Goal: Task Accomplishment & Management: Manage account settings

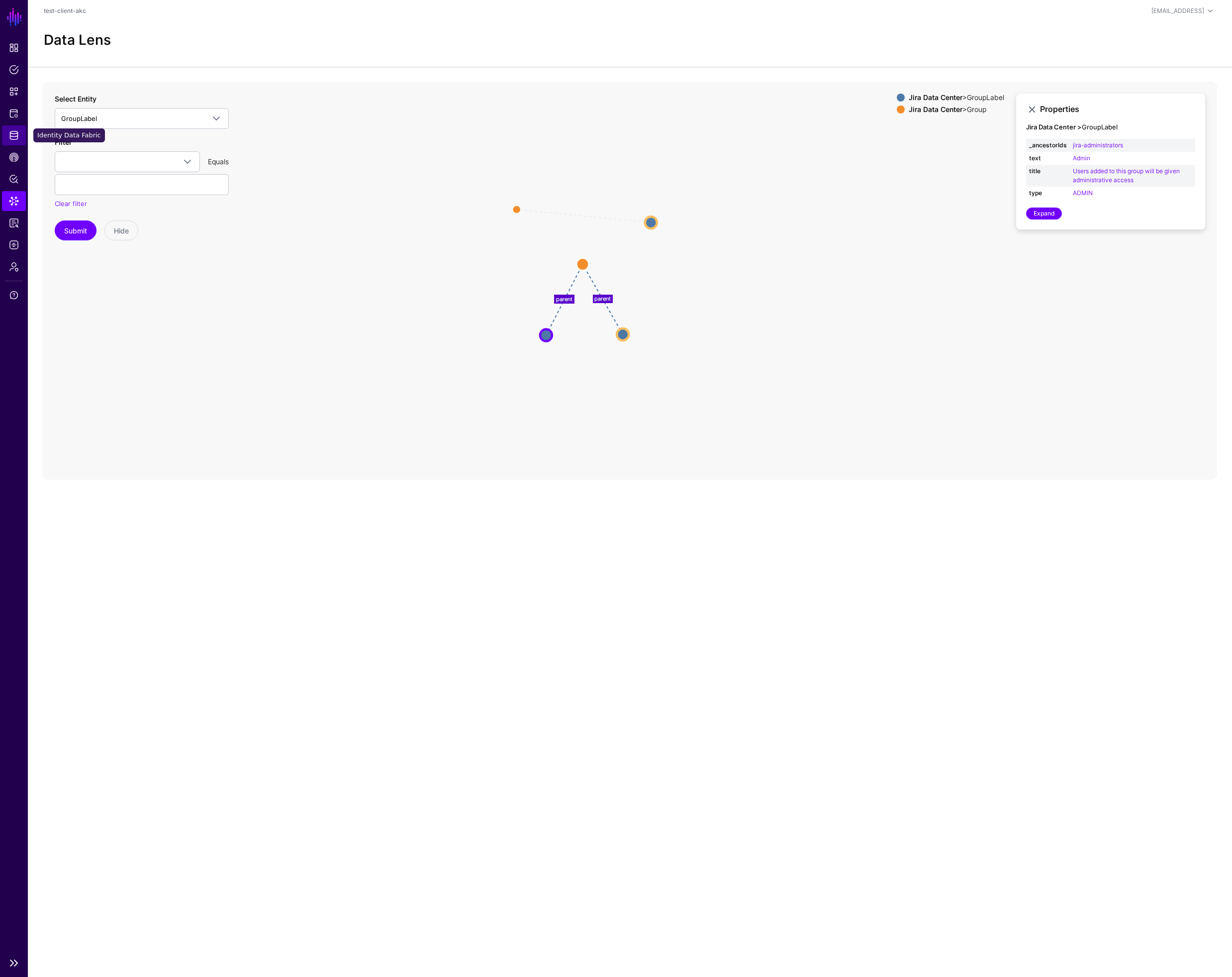
click at [15, 132] on span "Identity Data Fabric" at bounding box center [14, 135] width 10 height 10
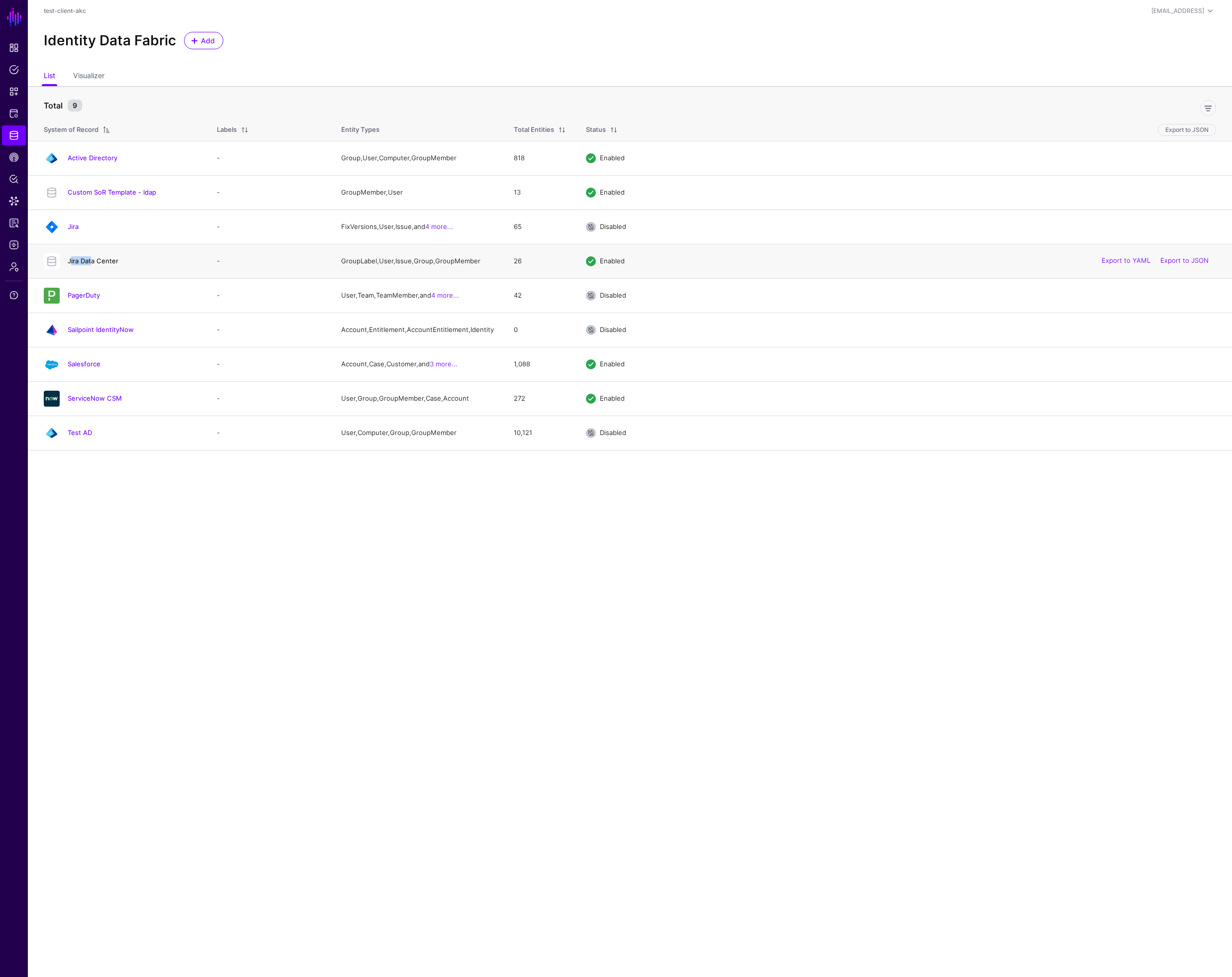
click at [89, 258] on h4 "Jira Data Center" at bounding box center [132, 261] width 130 height 9
click at [102, 263] on link "Jira Data Center" at bounding box center [93, 260] width 51 height 8
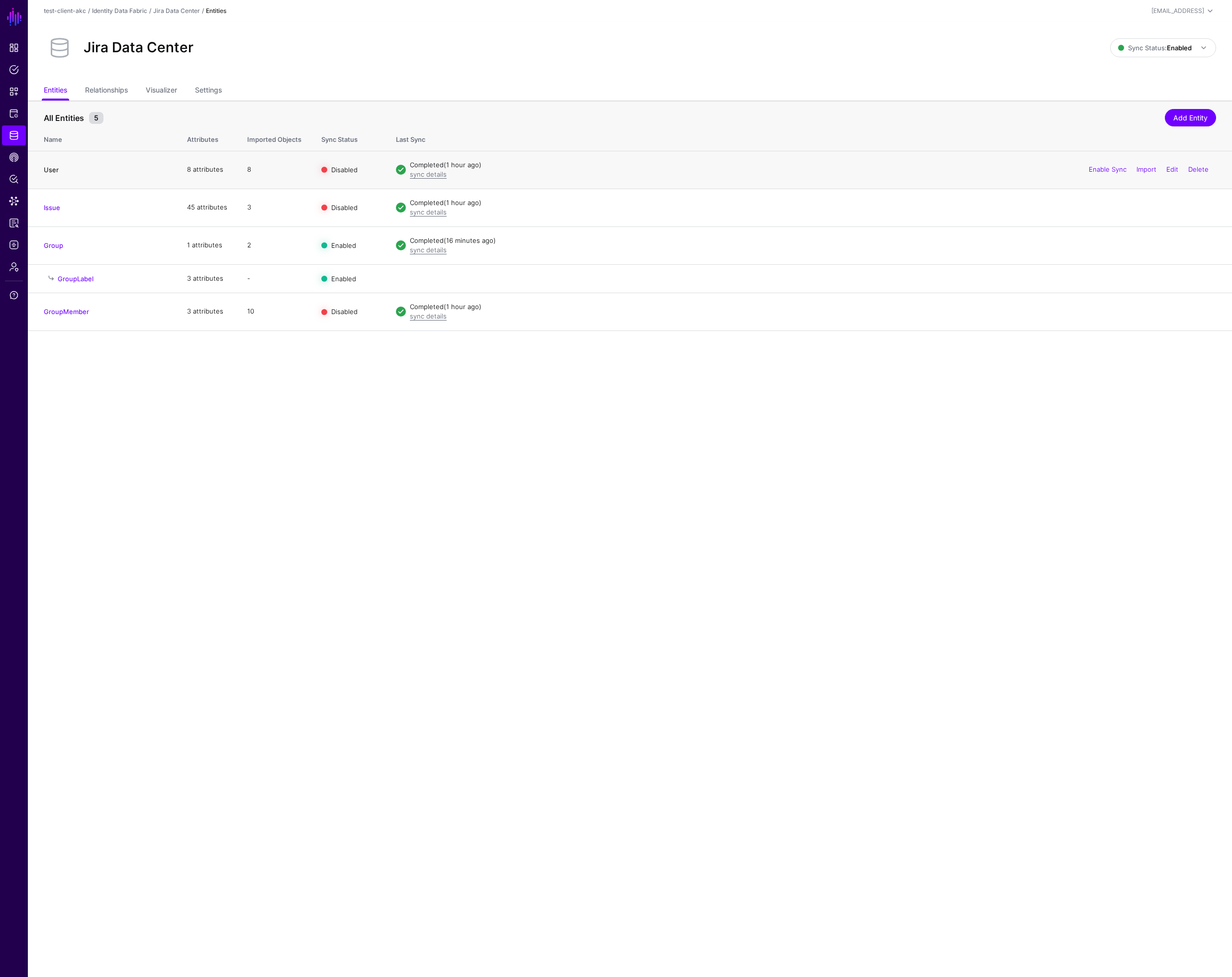
click at [50, 167] on link "User" at bounding box center [51, 170] width 15 height 8
click at [56, 208] on link "Issue" at bounding box center [52, 207] width 16 height 8
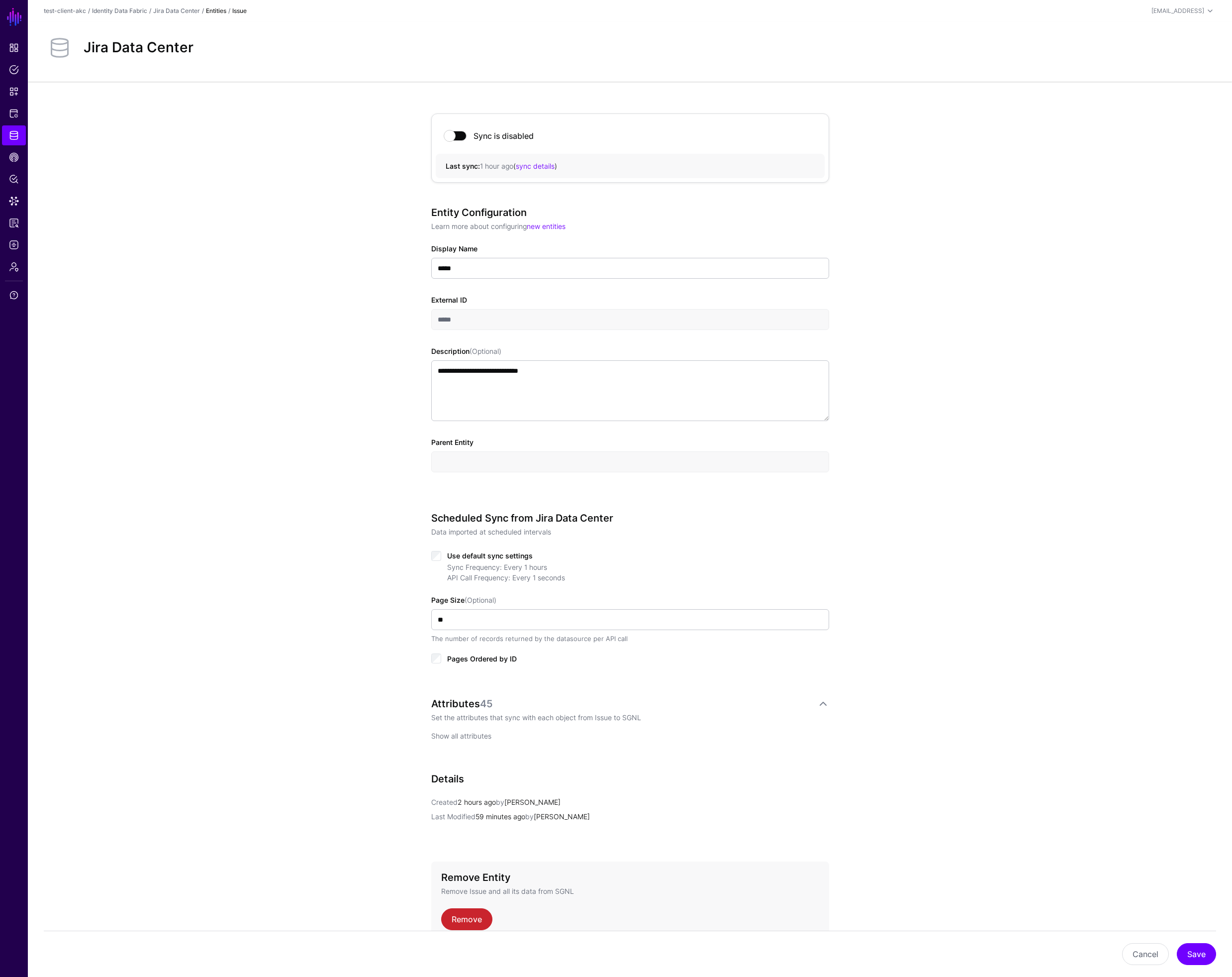
click at [477, 733] on link "Show all attributes" at bounding box center [461, 736] width 60 height 9
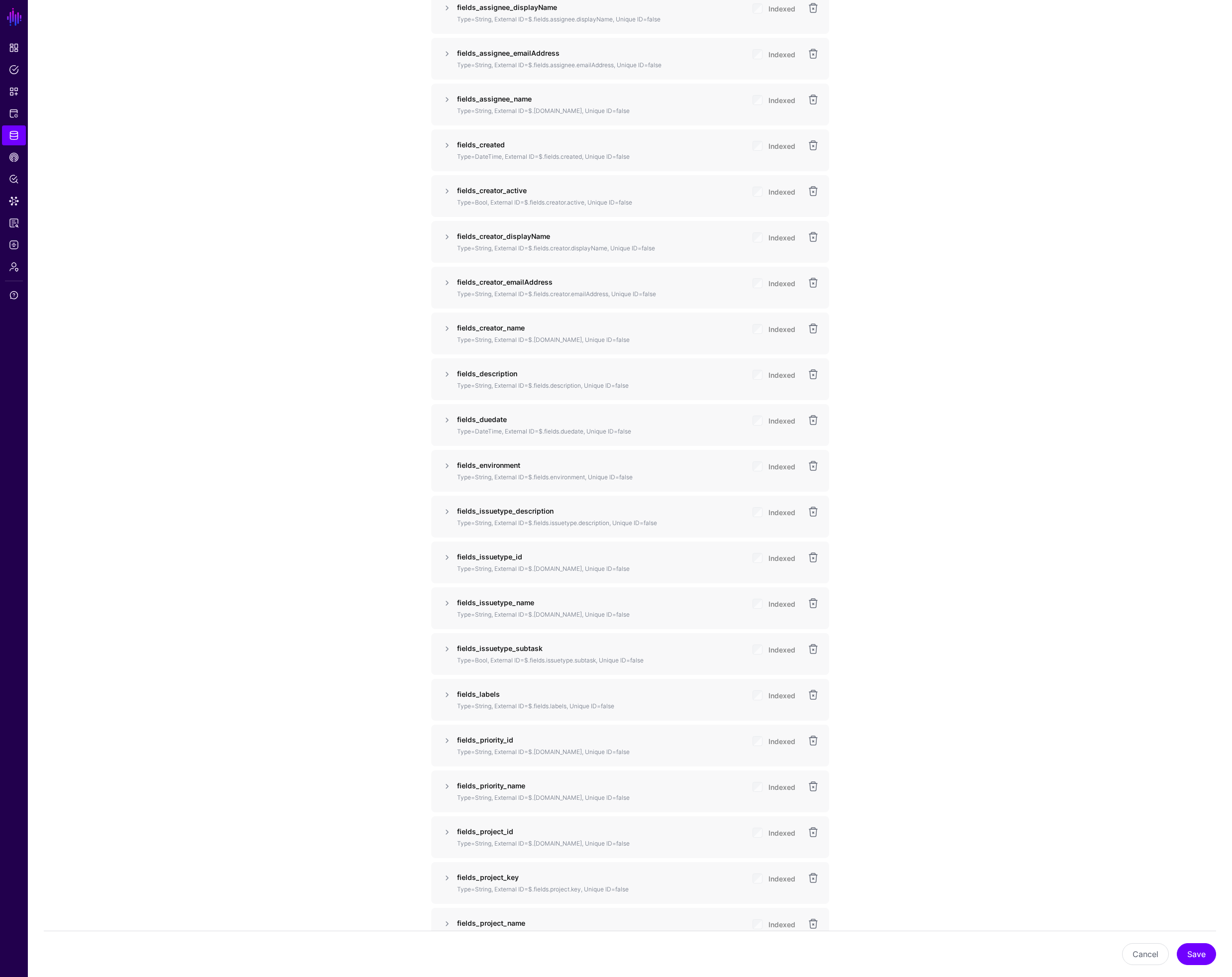
scroll to position [1039, 0]
click at [813, 605] on link at bounding box center [813, 607] width 12 height 12
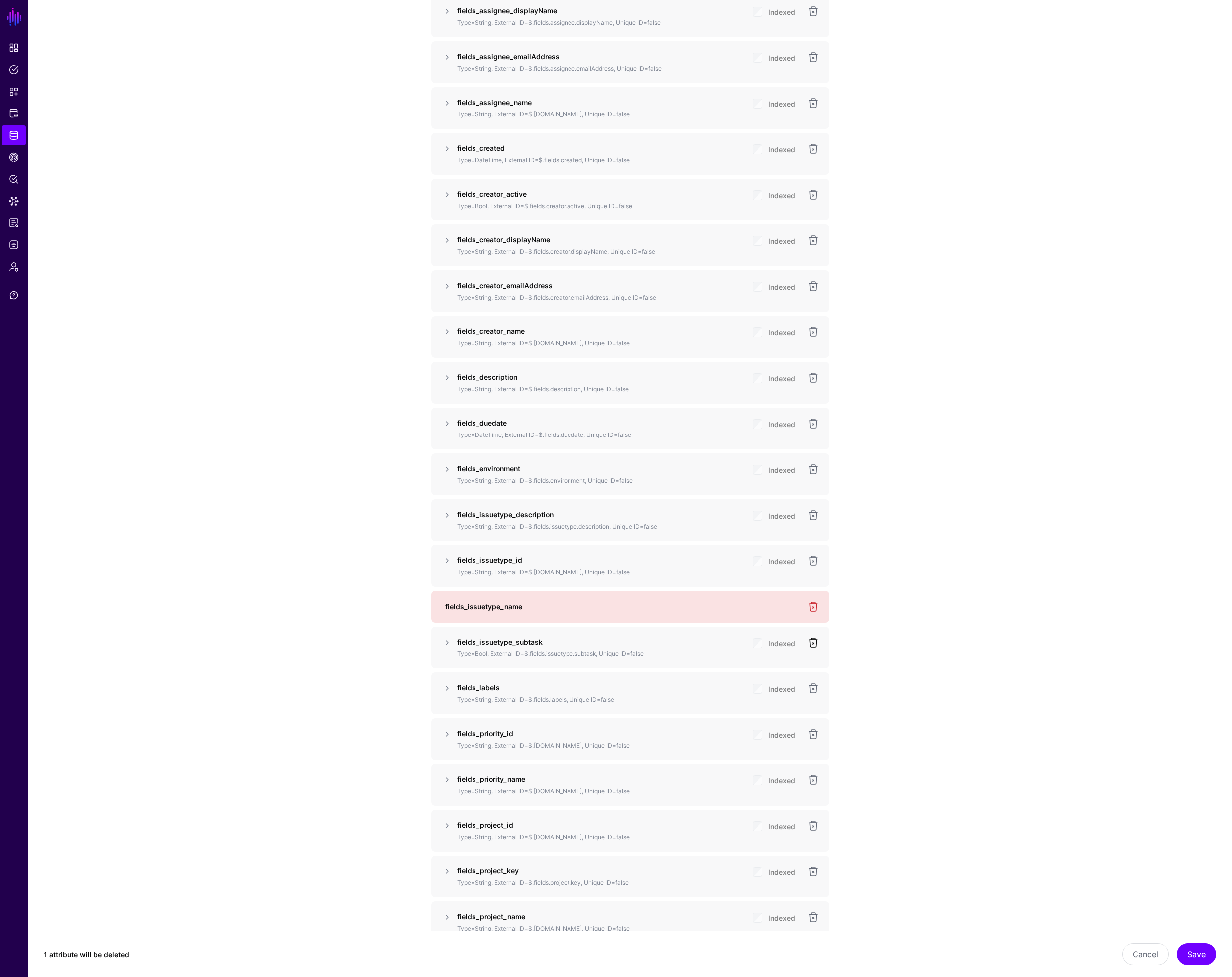
click at [810, 643] on link at bounding box center [813, 642] width 12 height 12
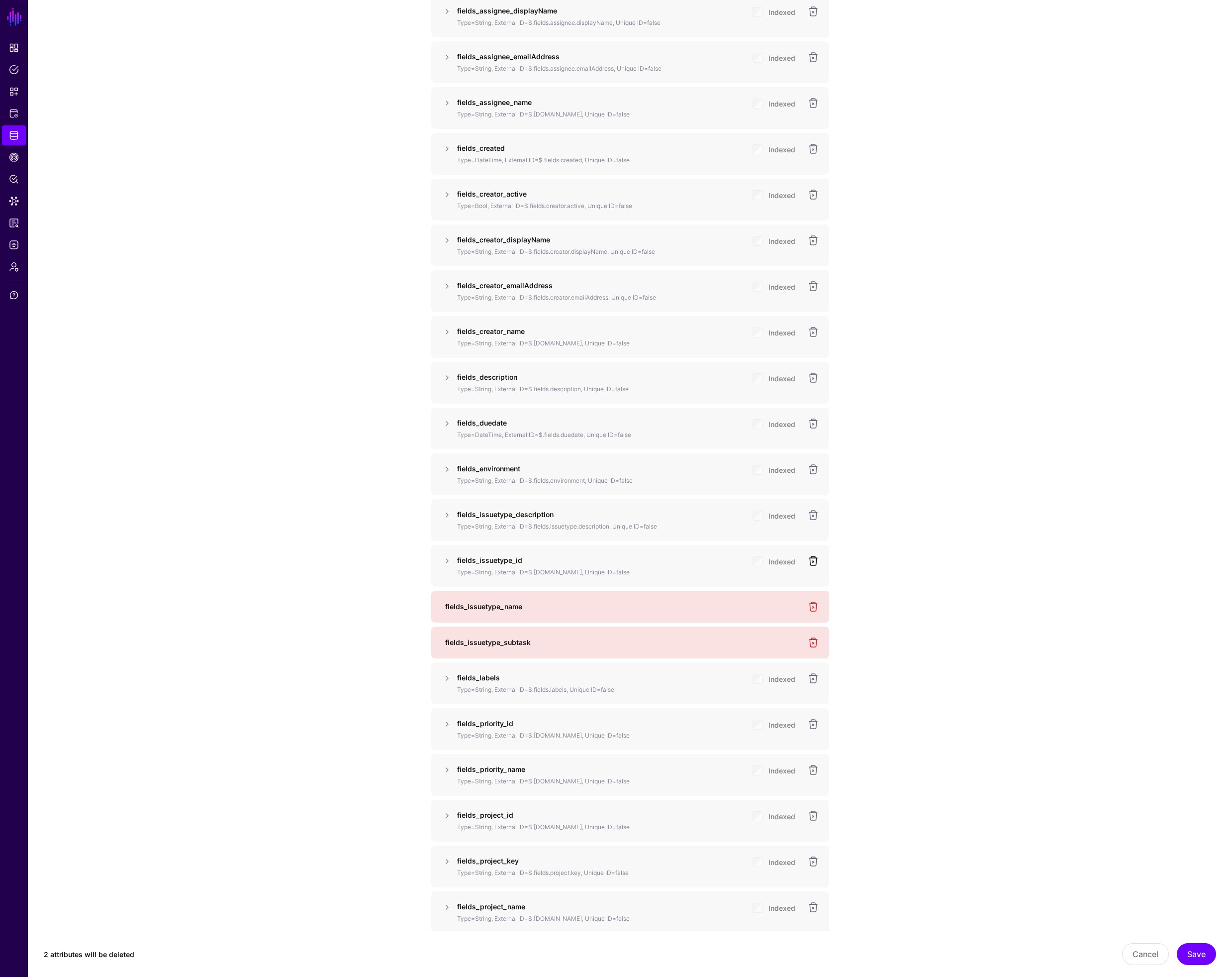
click at [815, 560] on link at bounding box center [813, 561] width 12 height 12
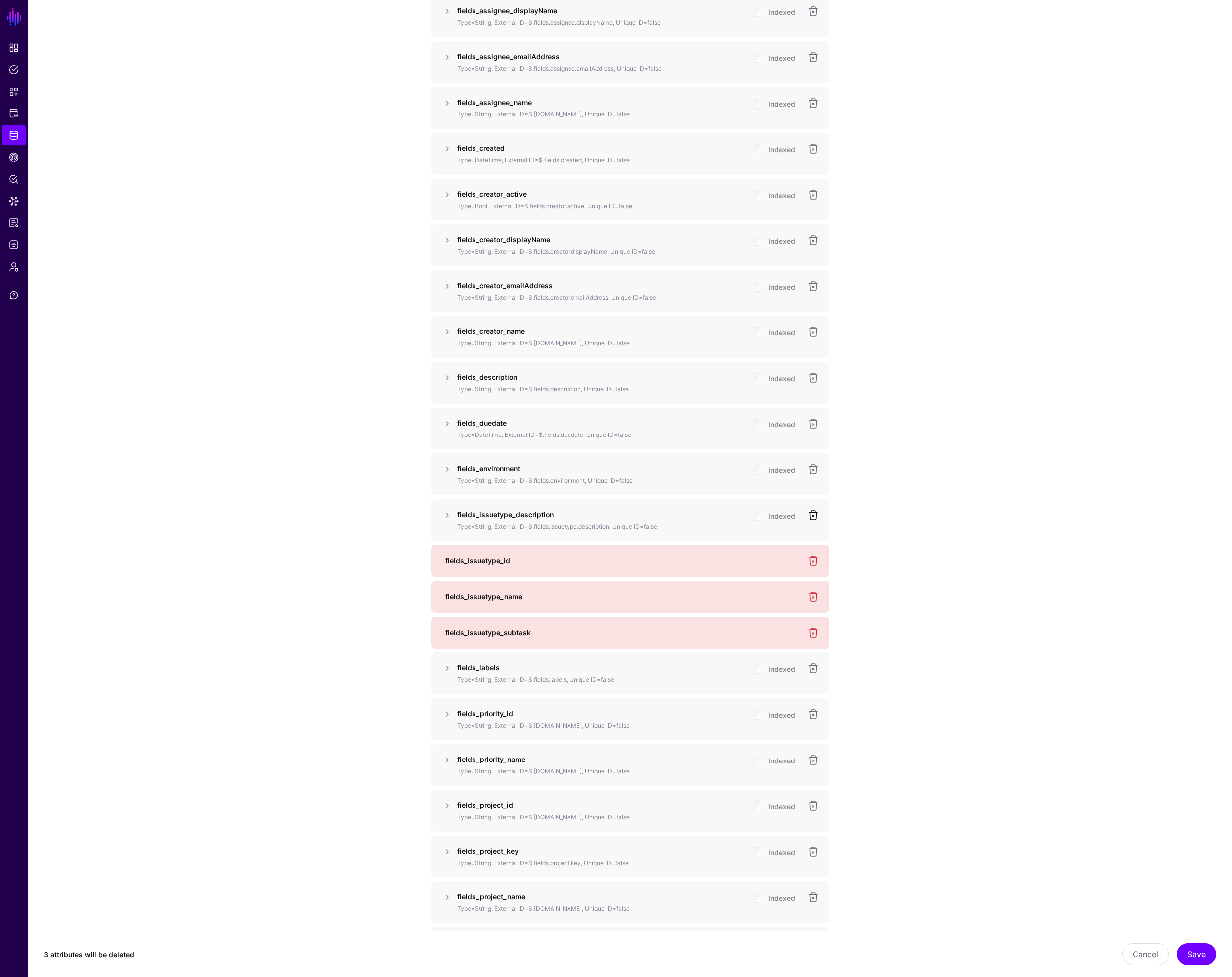
click at [815, 513] on link at bounding box center [813, 515] width 12 height 12
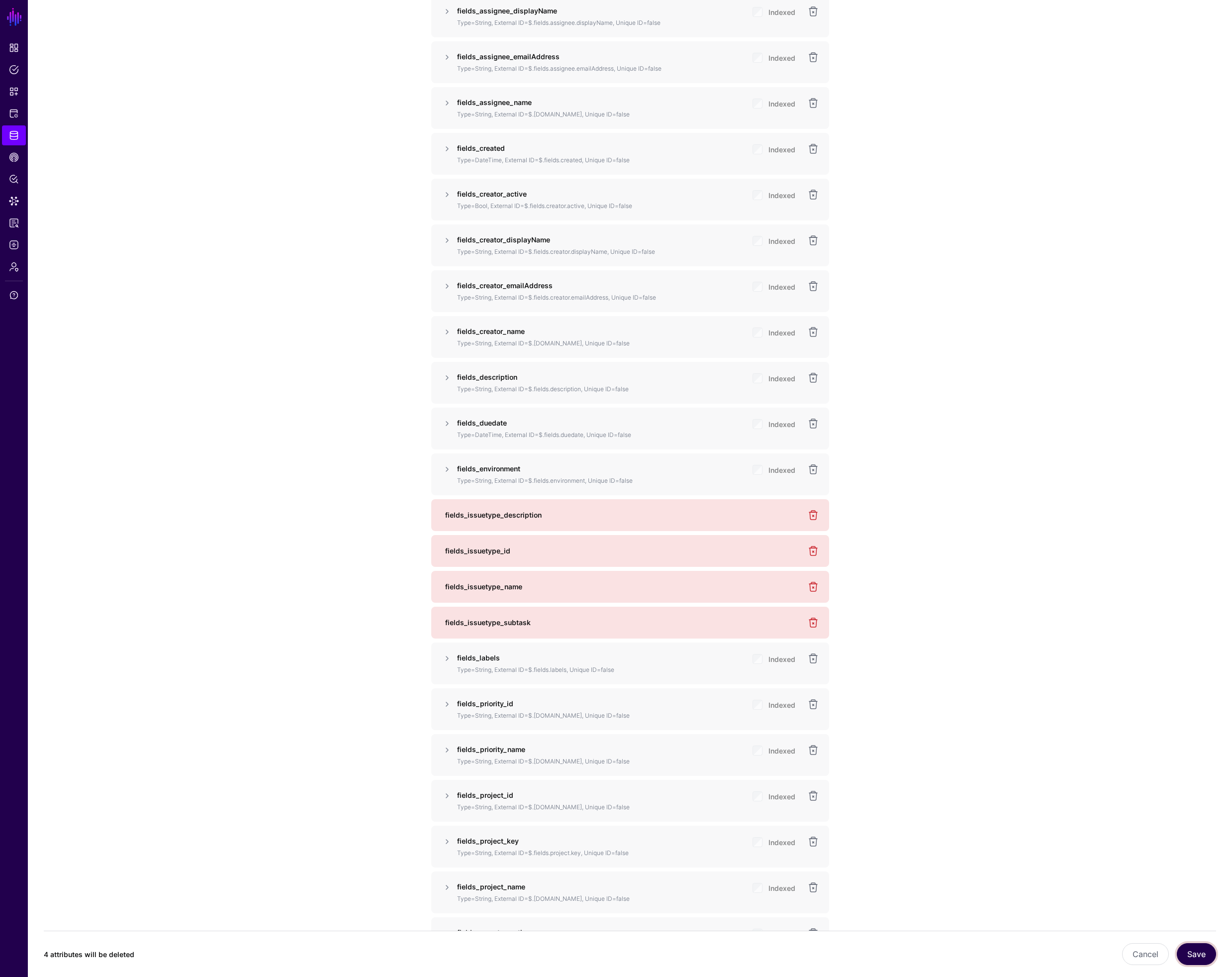
click at [1196, 953] on button "Save" at bounding box center [1196, 954] width 39 height 22
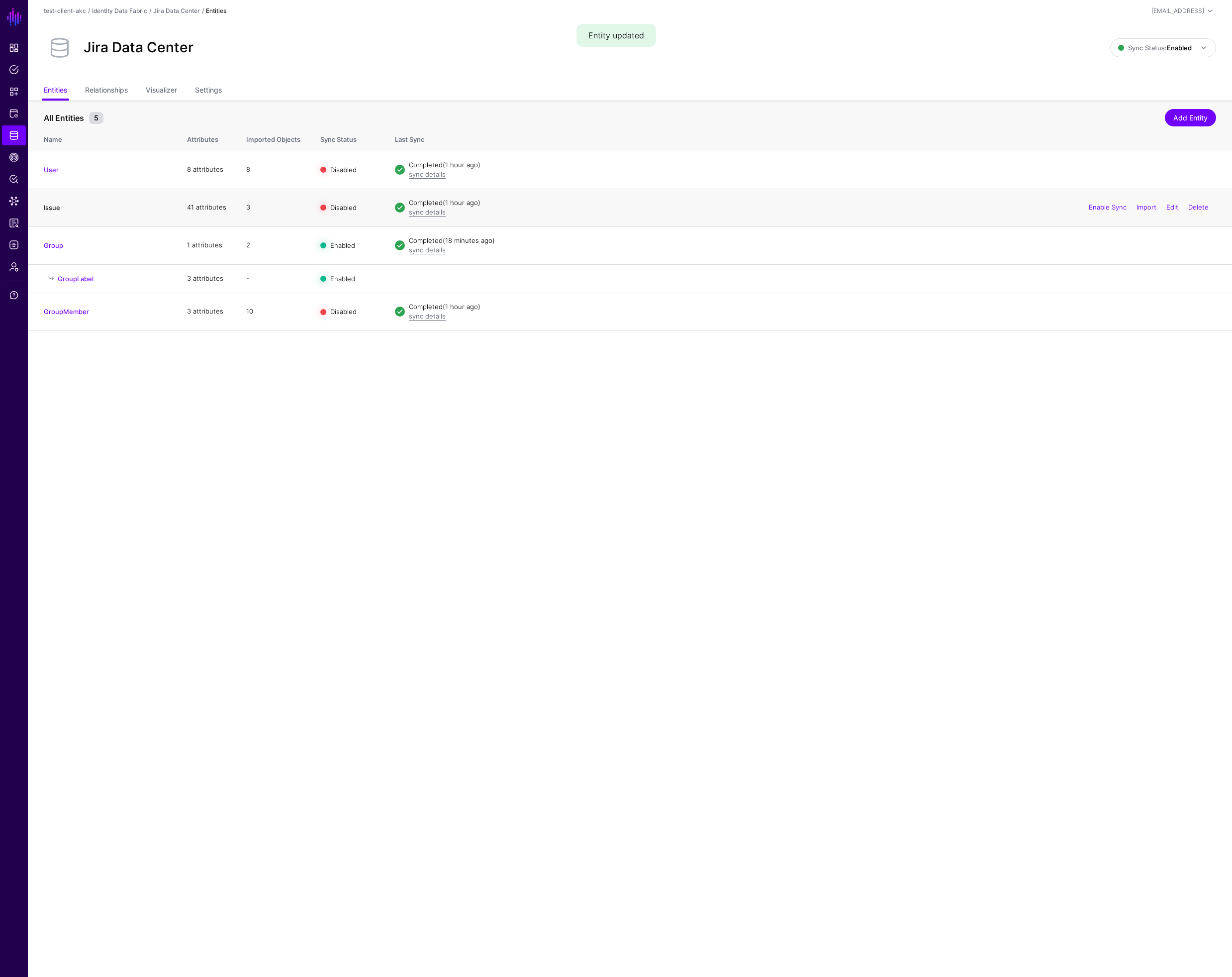
click at [52, 206] on link "Issue" at bounding box center [52, 207] width 16 height 8
click at [1189, 116] on link "Add Entity" at bounding box center [1190, 118] width 51 height 17
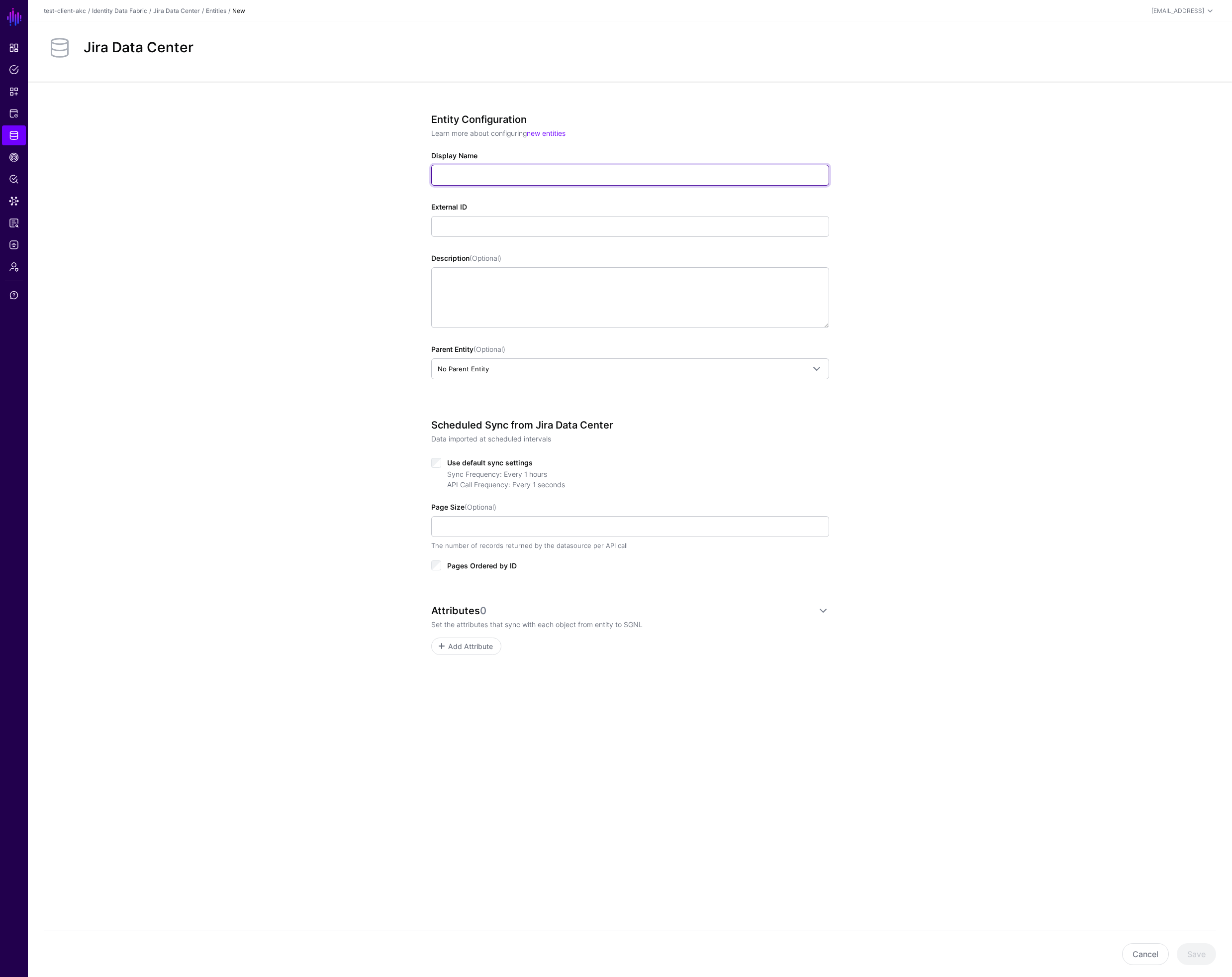
click at [510, 169] on input "Display Name" at bounding box center [630, 175] width 398 height 21
type input "*"
type input "*********"
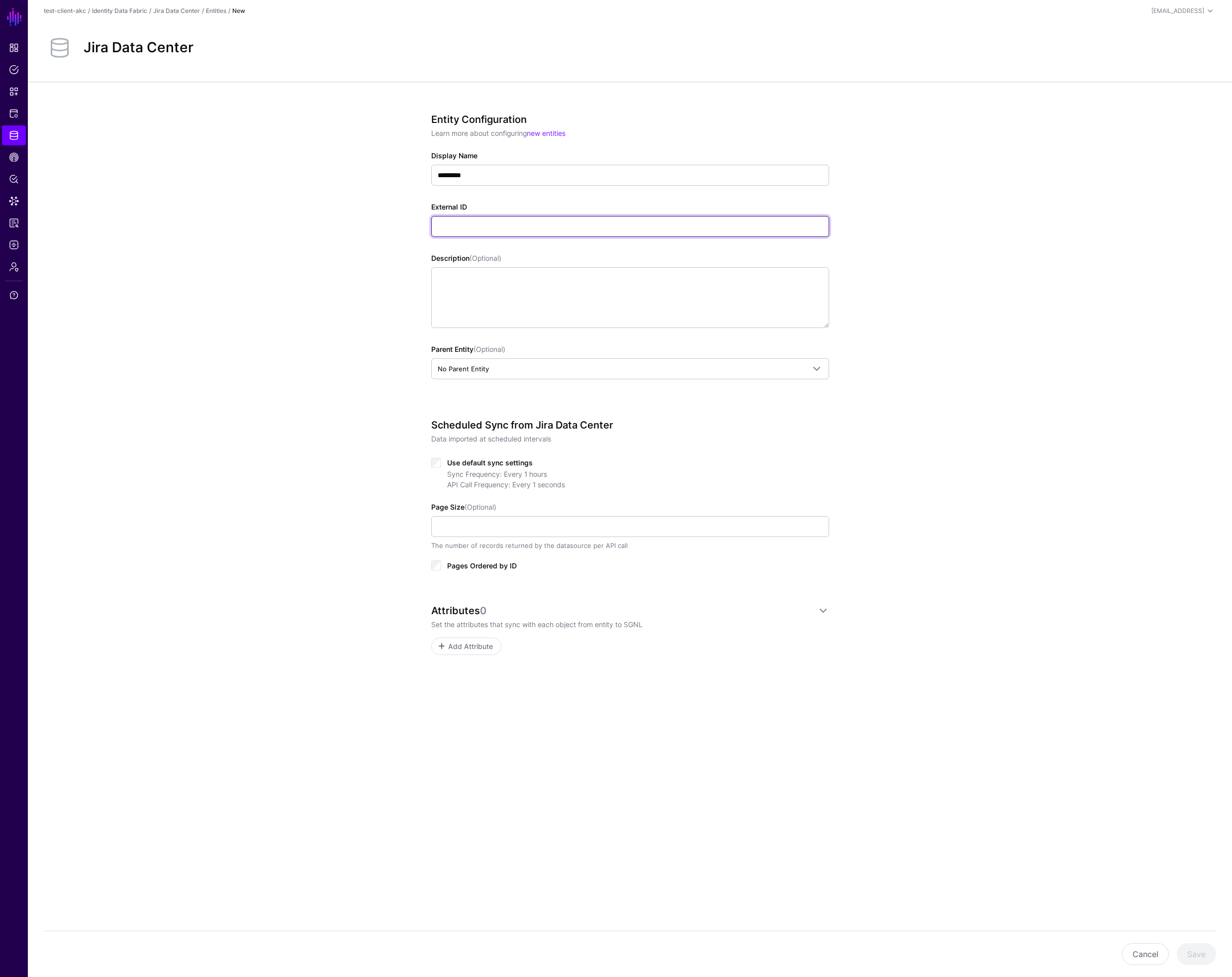
click at [489, 227] on input "External ID" at bounding box center [630, 226] width 398 height 21
type input "*********"
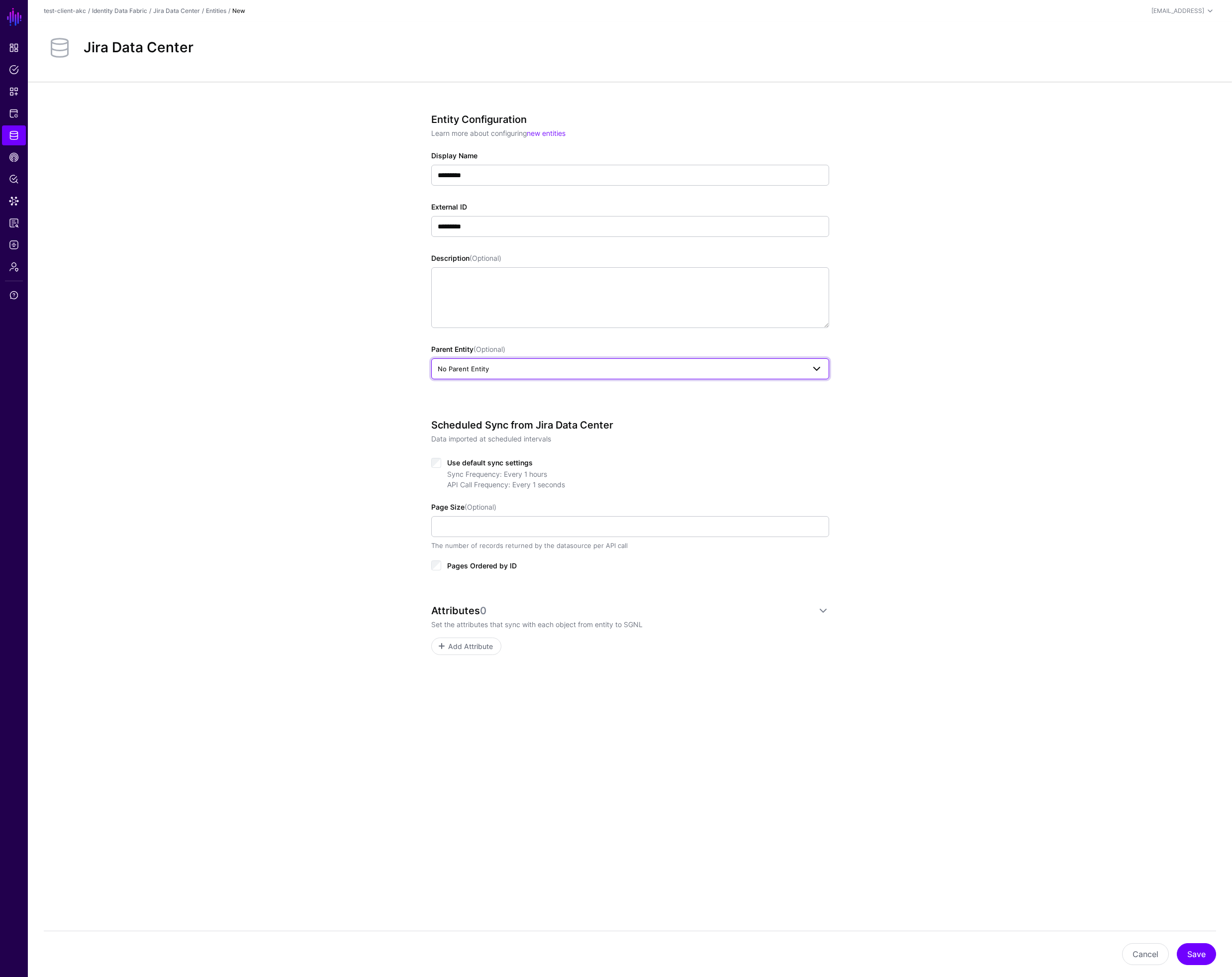
click at [477, 366] on span "No Parent Entity" at bounding box center [463, 368] width 51 height 8
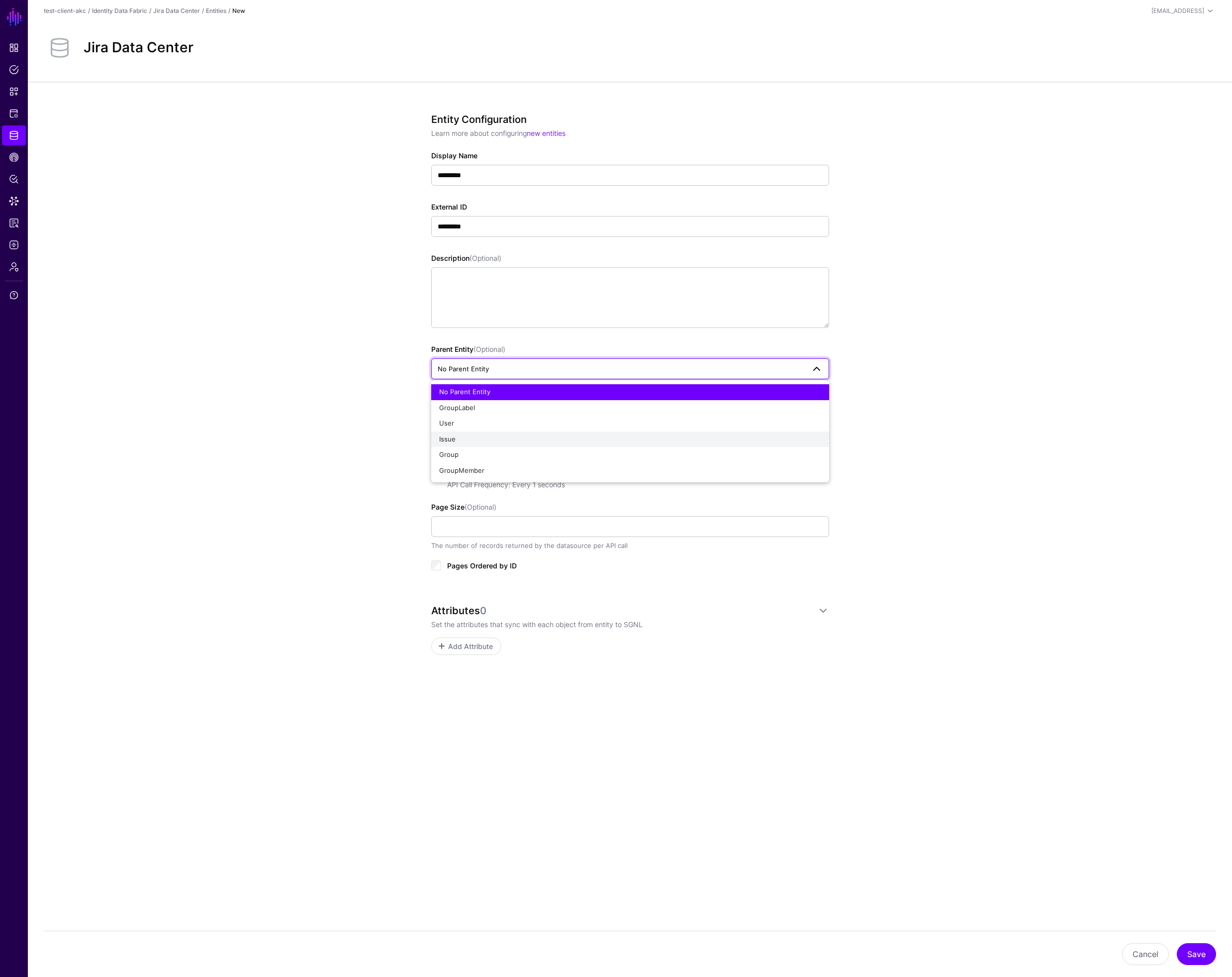
click at [478, 441] on div "Issue" at bounding box center [631, 439] width 382 height 10
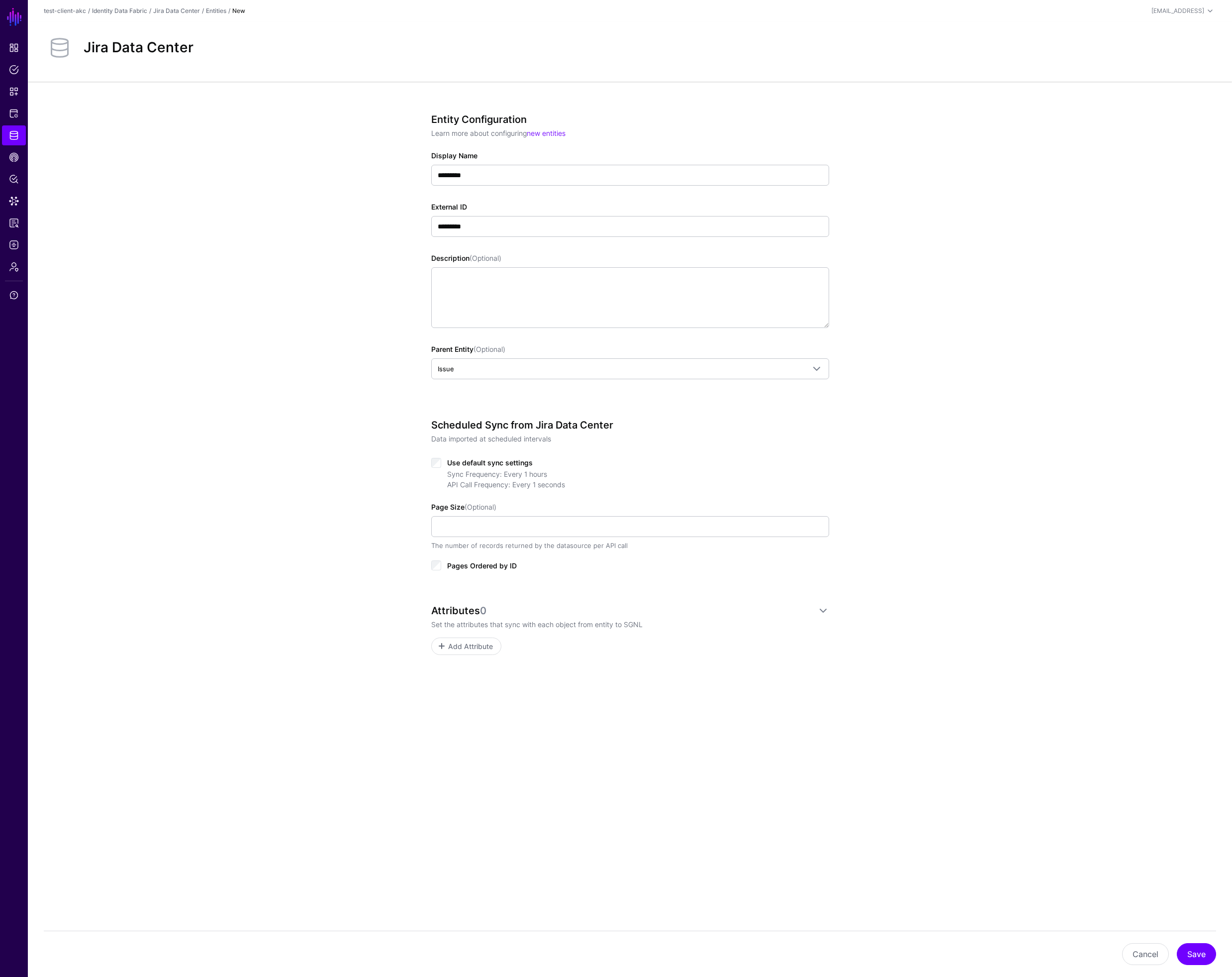
click at [325, 466] on div "Entity Configuration Learn more about configuring new entities Display Name ***…" at bounding box center [630, 420] width 1204 height 677
click at [473, 528] on input "Page Size (Optional)" at bounding box center [630, 526] width 398 height 21
click at [328, 484] on div "Entity Configuration Learn more about configuring new entities Display Name ***…" at bounding box center [630, 420] width 1204 height 677
click at [459, 650] on span "Add Attribute" at bounding box center [470, 646] width 48 height 10
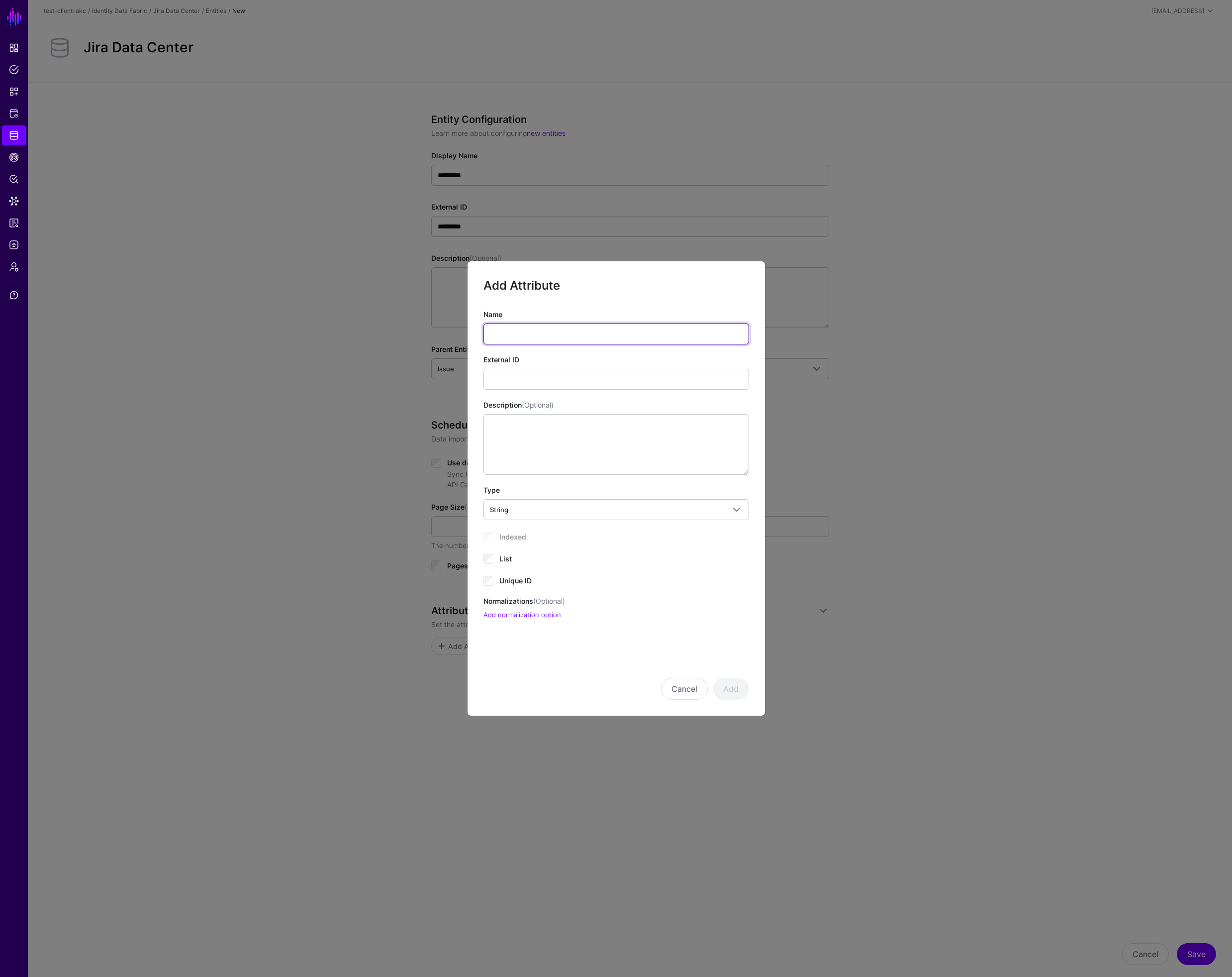
click at [528, 330] on input "Name" at bounding box center [617, 334] width 266 height 21
type input "*"
type input "****"
click at [682, 683] on button "Cancel" at bounding box center [685, 689] width 47 height 22
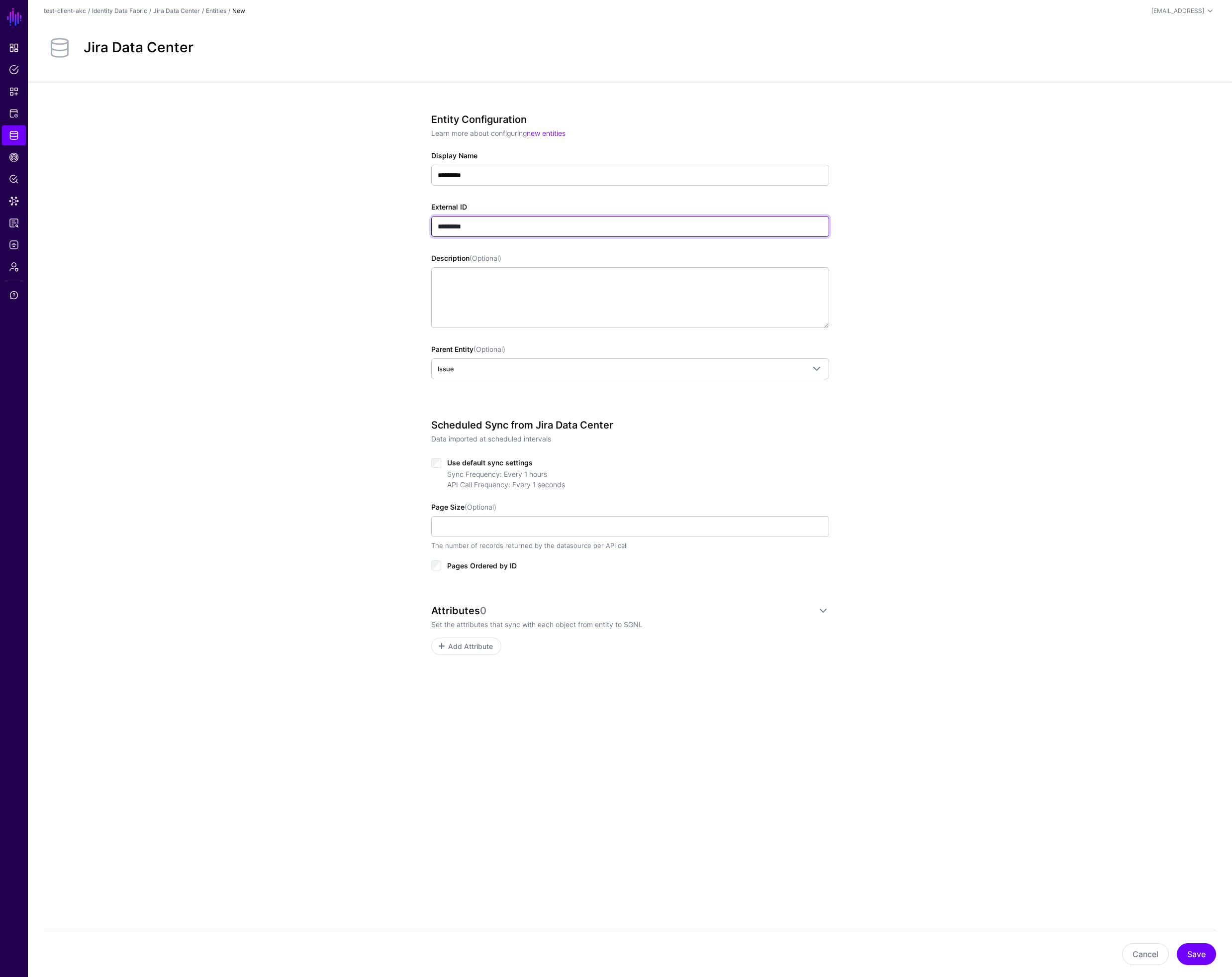
click at [478, 224] on input "*********" at bounding box center [630, 226] width 398 height 21
type input "*********"
click at [471, 646] on span "Add Attribute" at bounding box center [470, 646] width 48 height 10
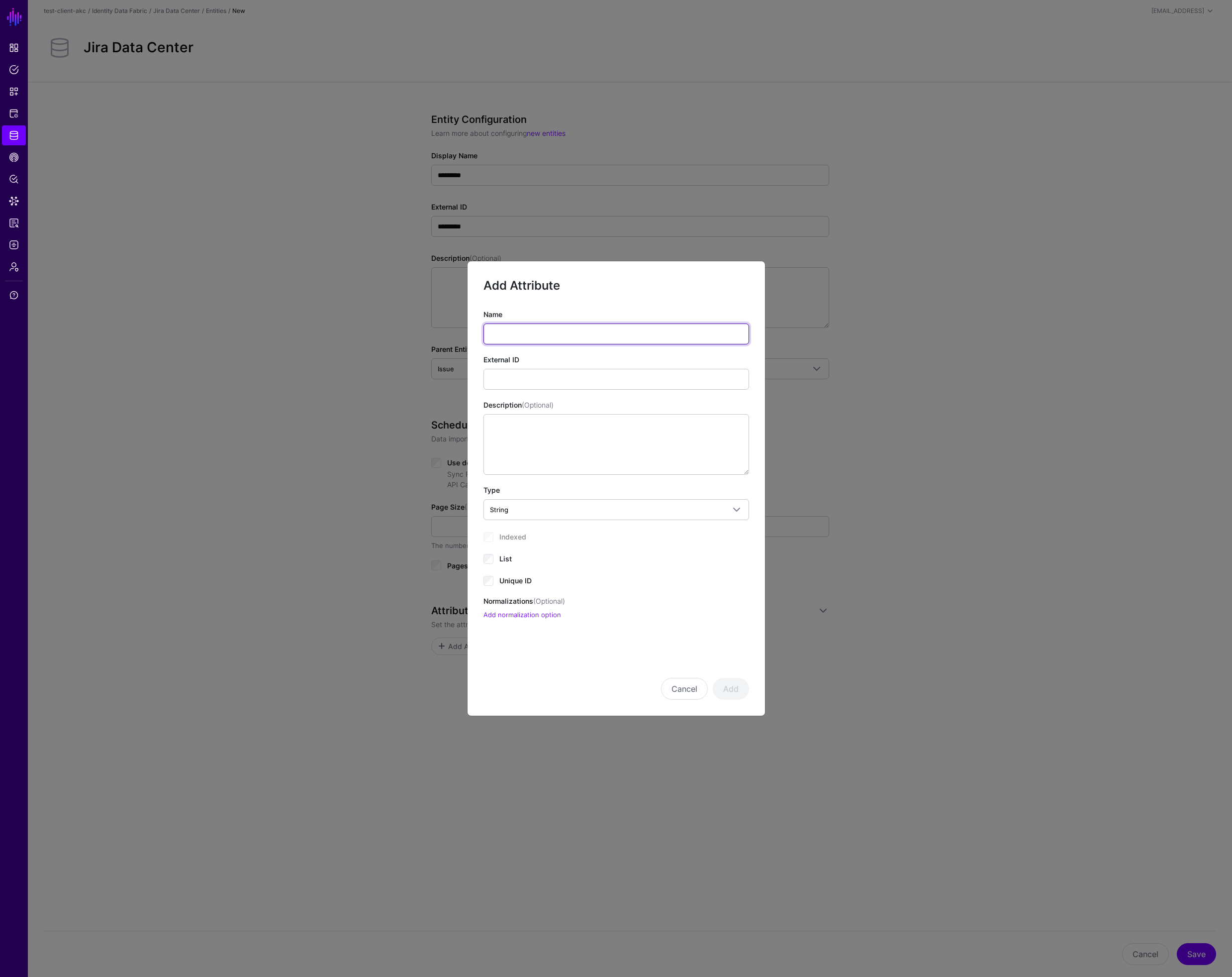
click at [527, 332] on input "Name" at bounding box center [617, 334] width 266 height 21
type input "****"
click at [732, 689] on button "Add" at bounding box center [730, 689] width 36 height 22
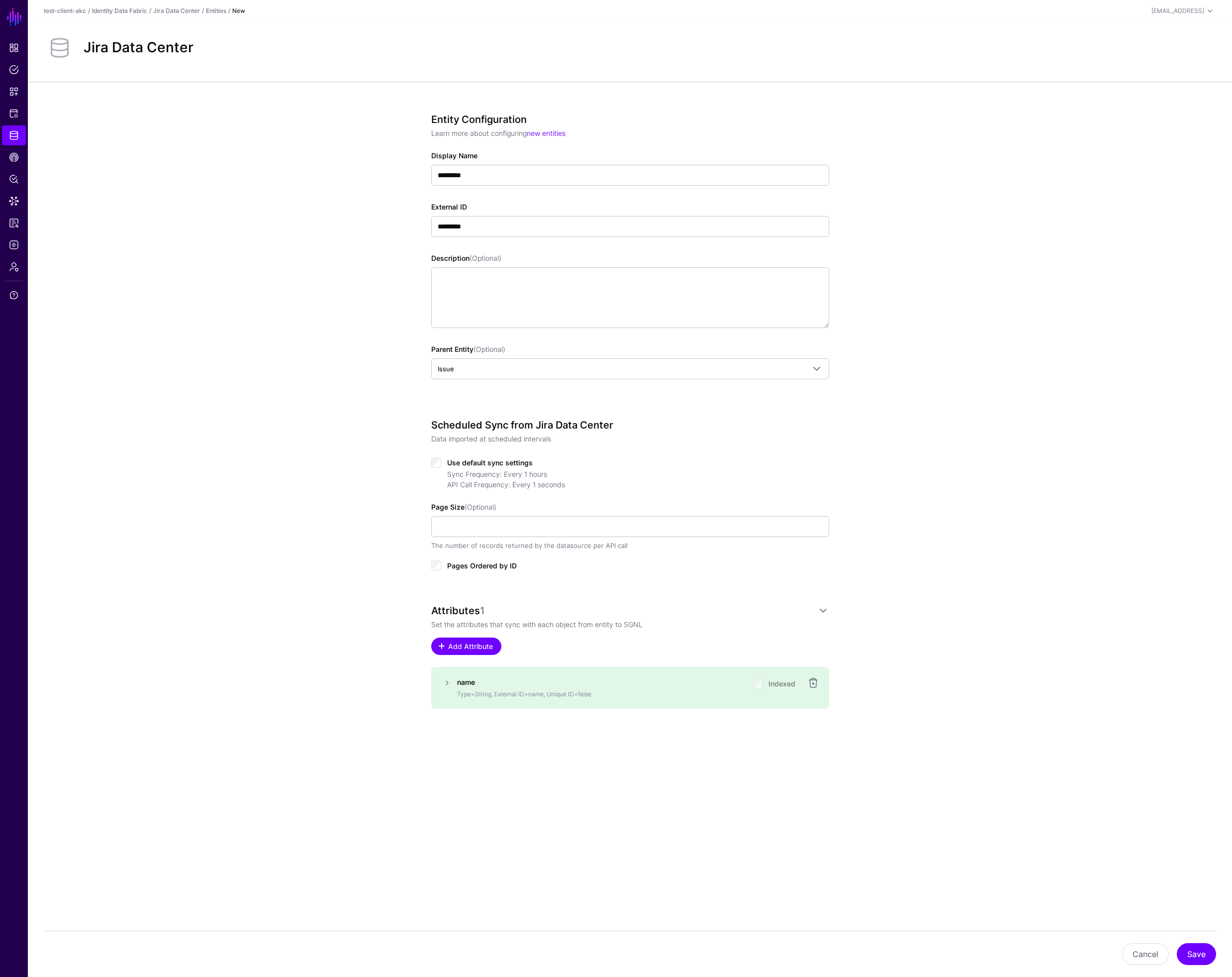
click at [469, 649] on span "Add Attribute" at bounding box center [470, 646] width 48 height 10
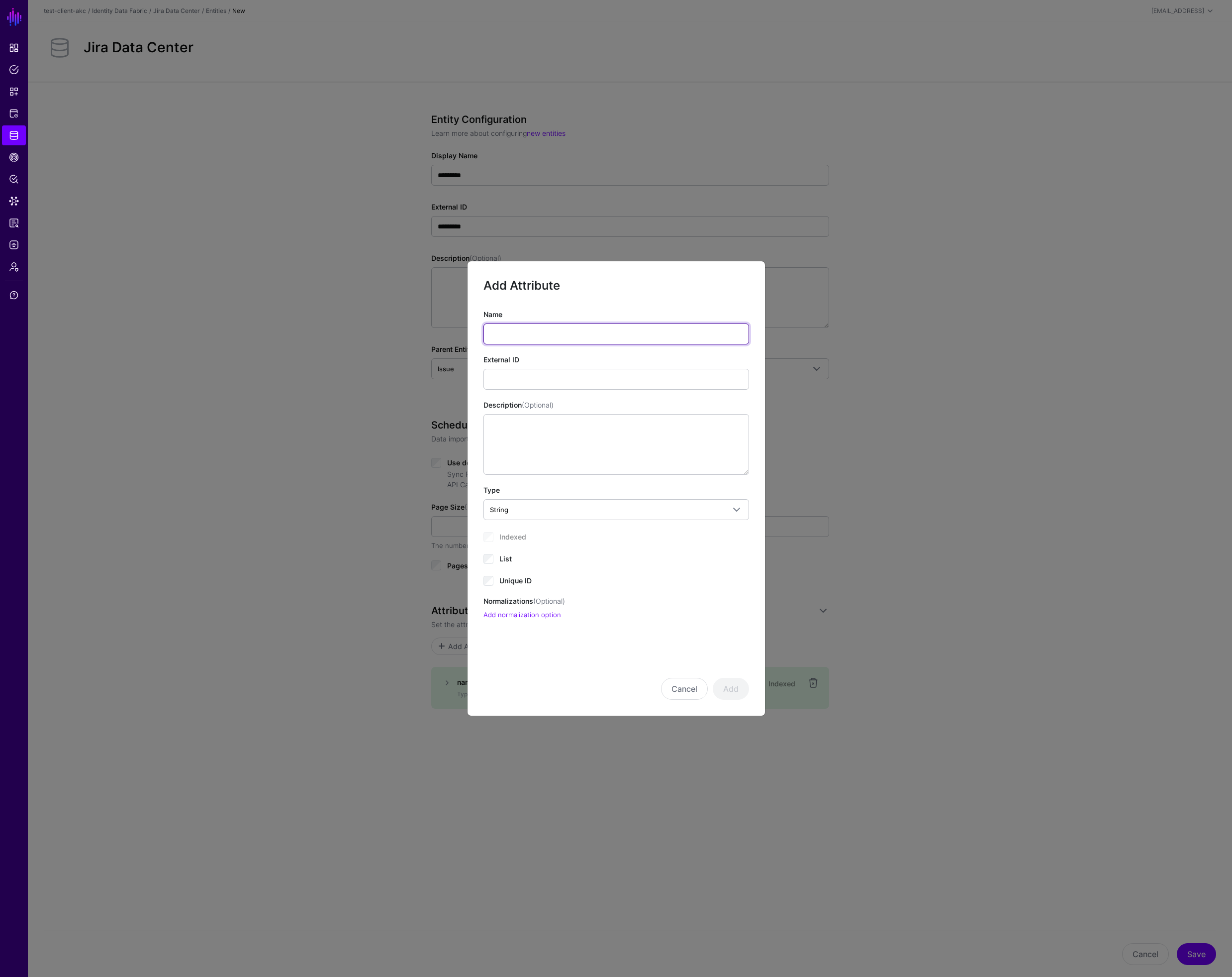
click at [542, 332] on input "Name" at bounding box center [617, 334] width 266 height 21
type input "**"
click at [505, 581] on span "Unique ID" at bounding box center [516, 581] width 32 height 9
click at [737, 690] on button "Add" at bounding box center [730, 689] width 36 height 22
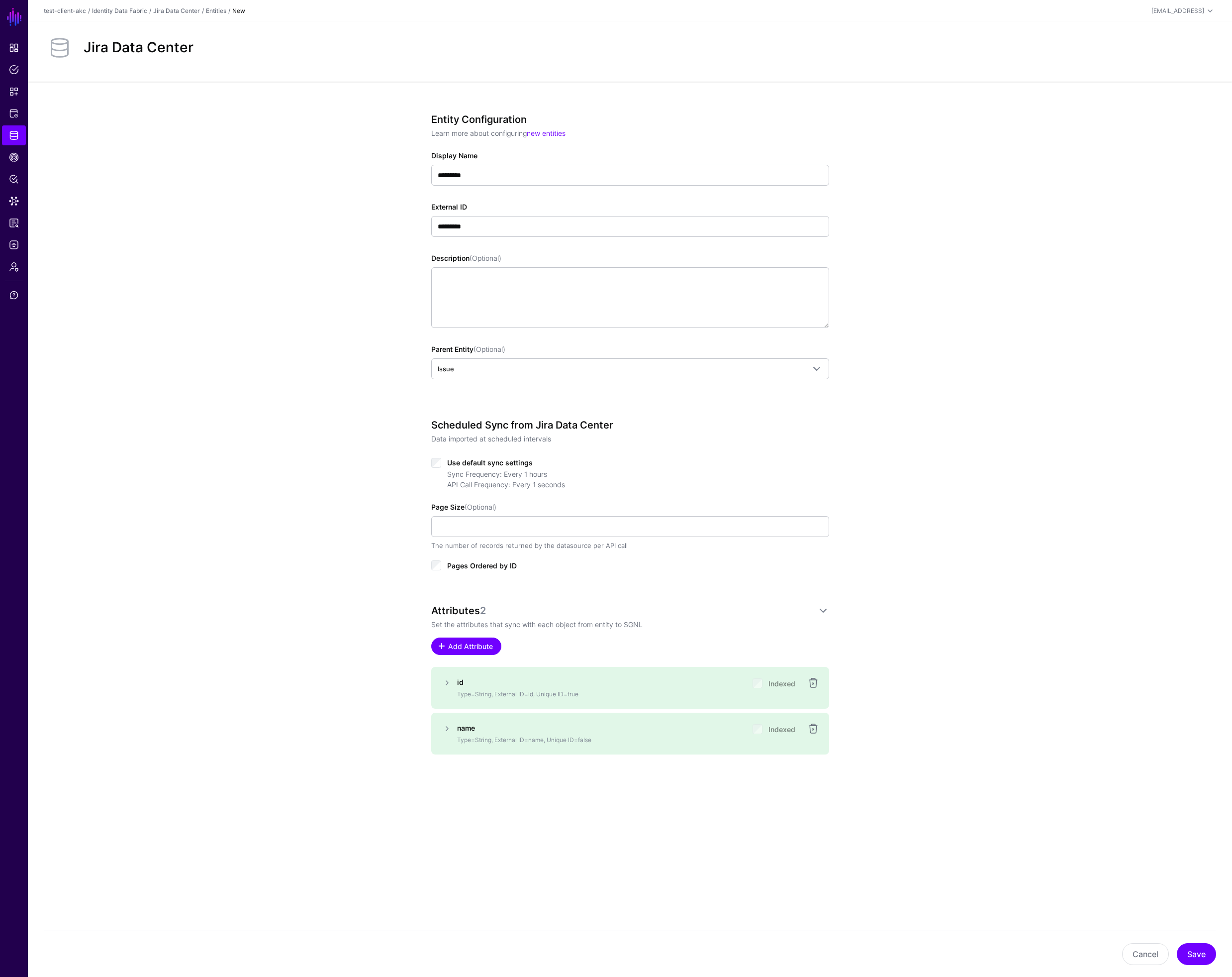
click at [468, 648] on span "Add Attribute" at bounding box center [470, 646] width 48 height 10
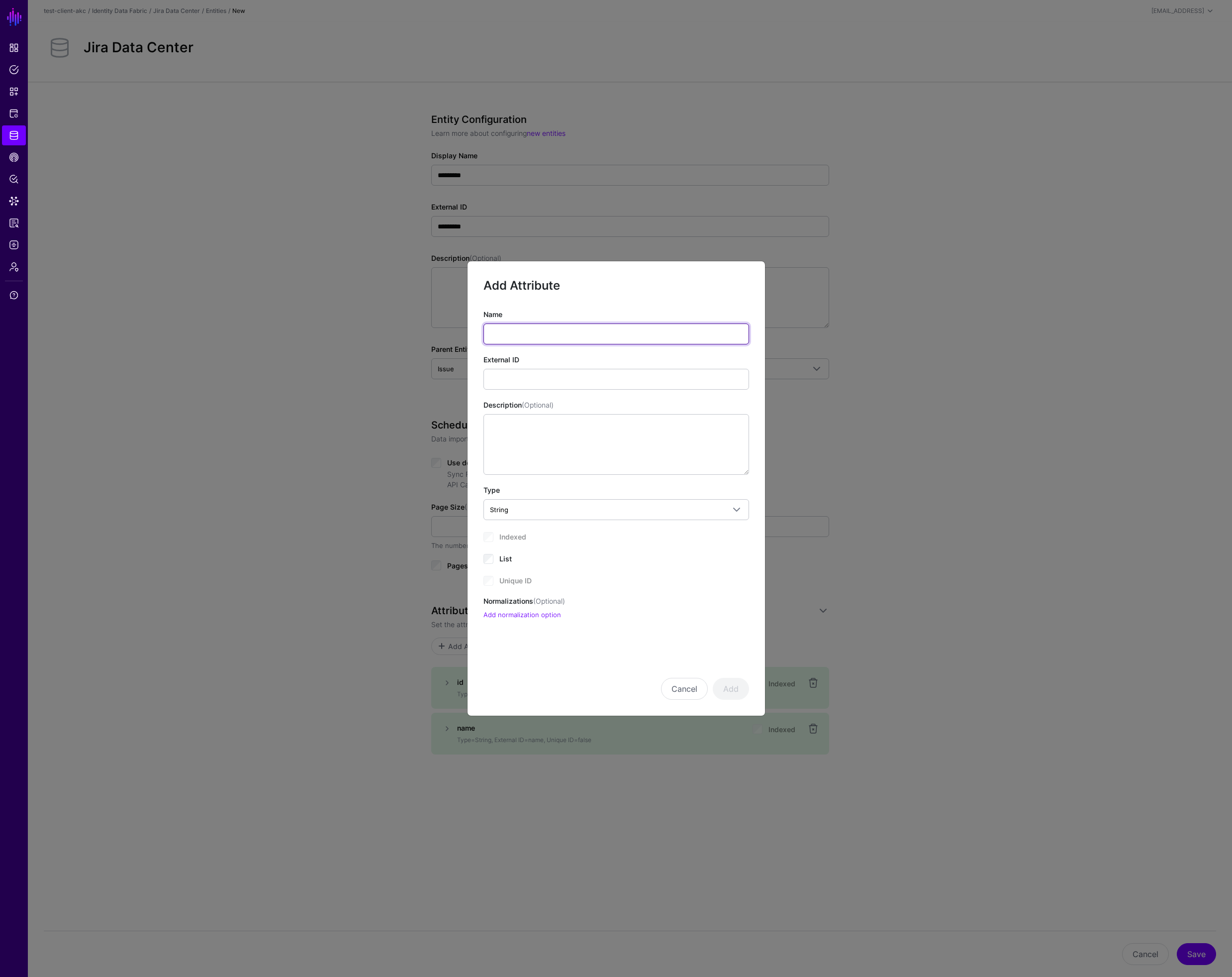
click at [538, 334] on input "Name" at bounding box center [617, 334] width 266 height 21
type input "**********"
click at [733, 686] on button "Add" at bounding box center [730, 689] width 36 height 22
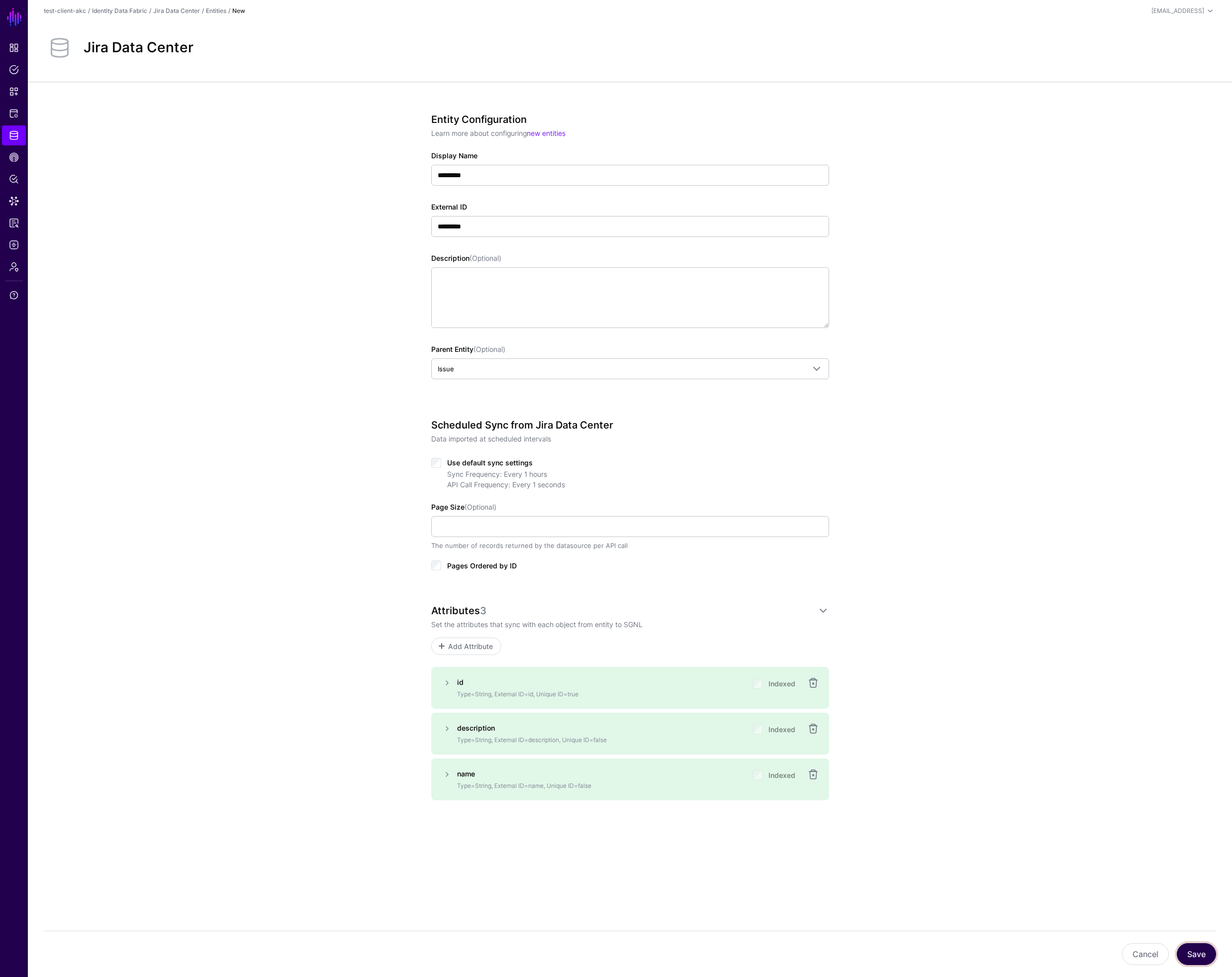
click at [1199, 954] on button "Save" at bounding box center [1196, 954] width 39 height 22
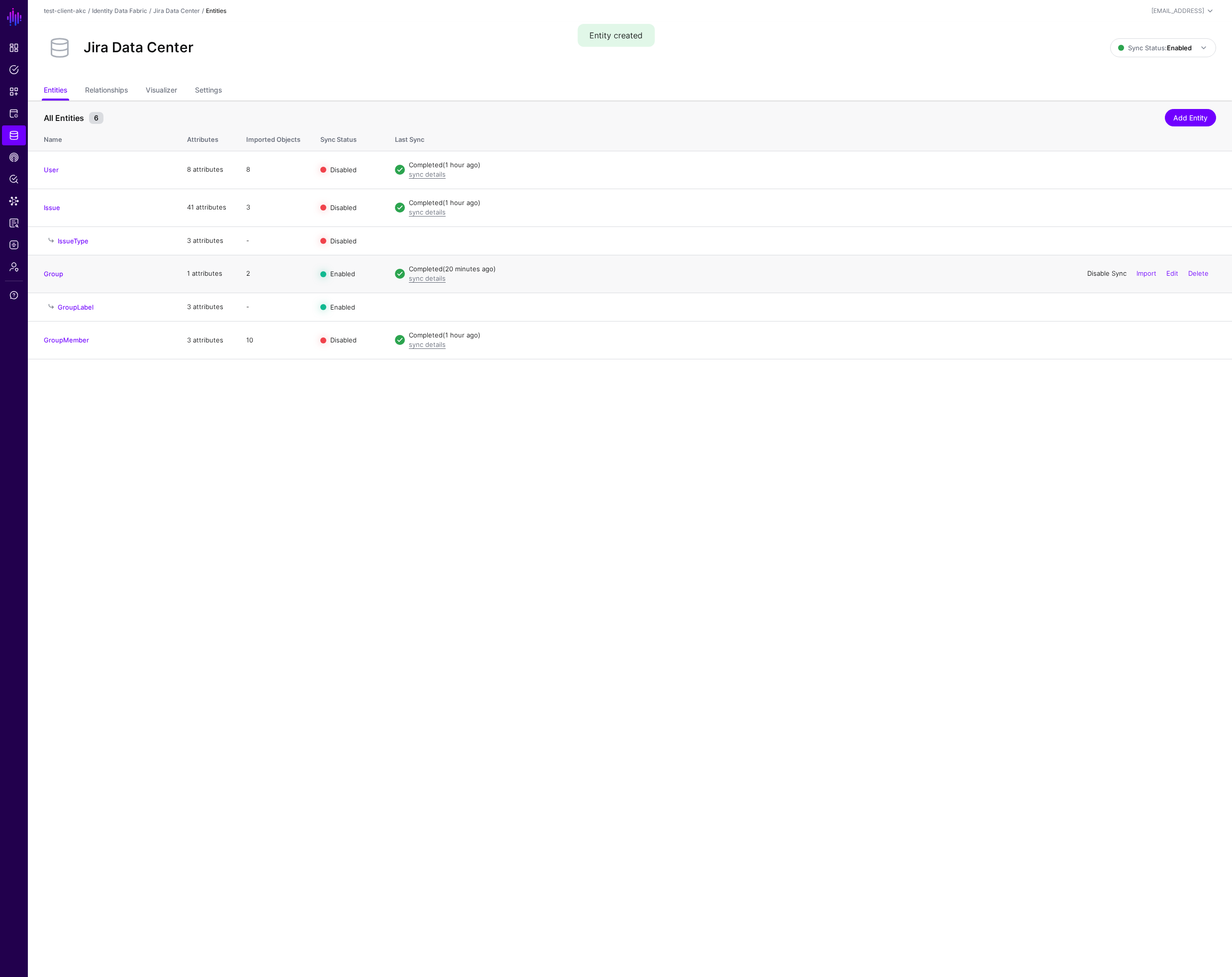
click at [1100, 273] on link "Disable Sync" at bounding box center [1107, 273] width 39 height 8
click at [10, 202] on span "Data Lens" at bounding box center [14, 201] width 10 height 10
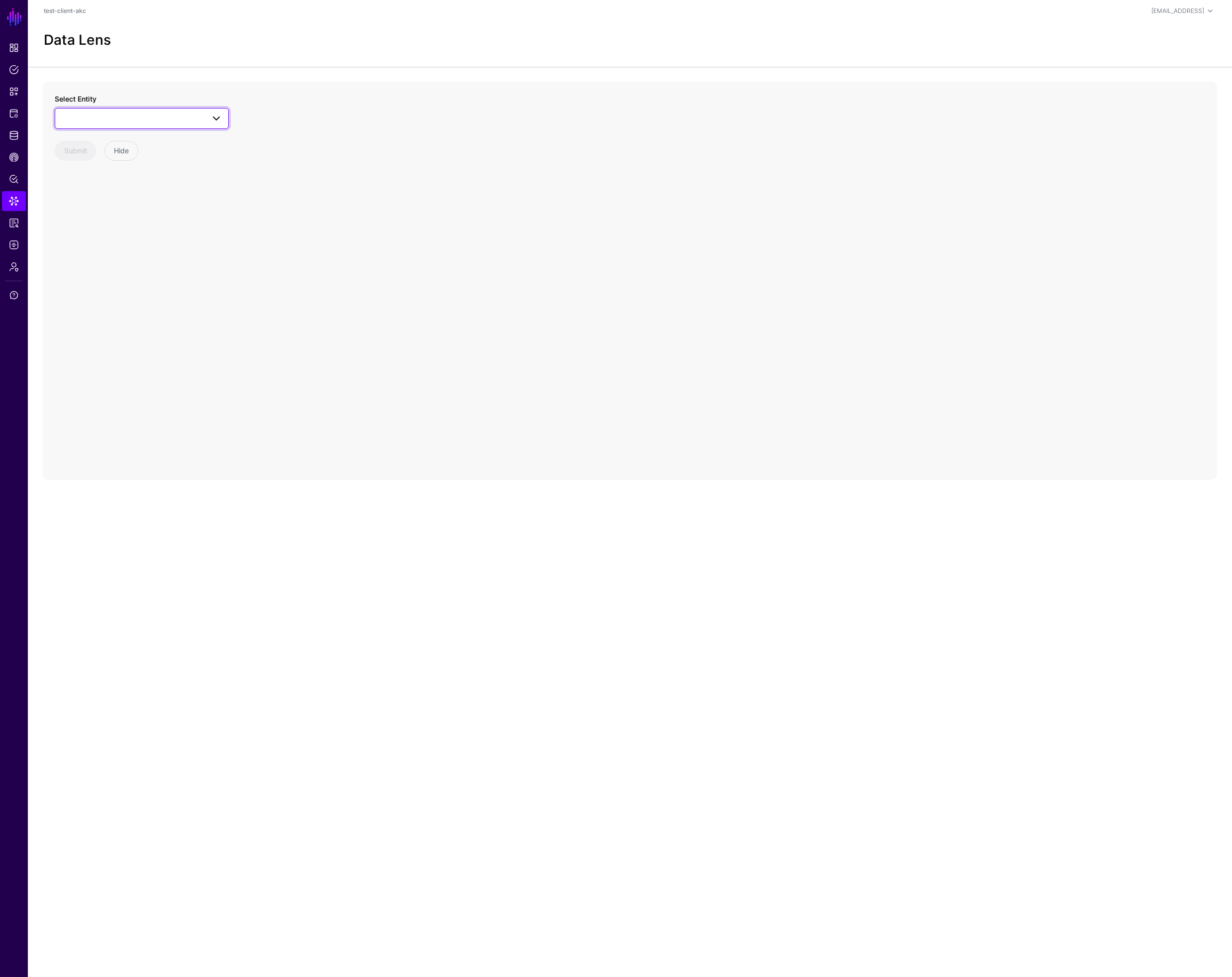
click at [121, 120] on span at bounding box center [141, 118] width 161 height 12
click at [117, 258] on div "IssueType" at bounding box center [147, 257] width 148 height 10
click at [117, 122] on span "IssueType" at bounding box center [132, 118] width 143 height 11
click at [111, 239] on div "Issue" at bounding box center [147, 241] width 148 height 10
click at [607, 315] on circle at bounding box center [606, 313] width 12 height 12
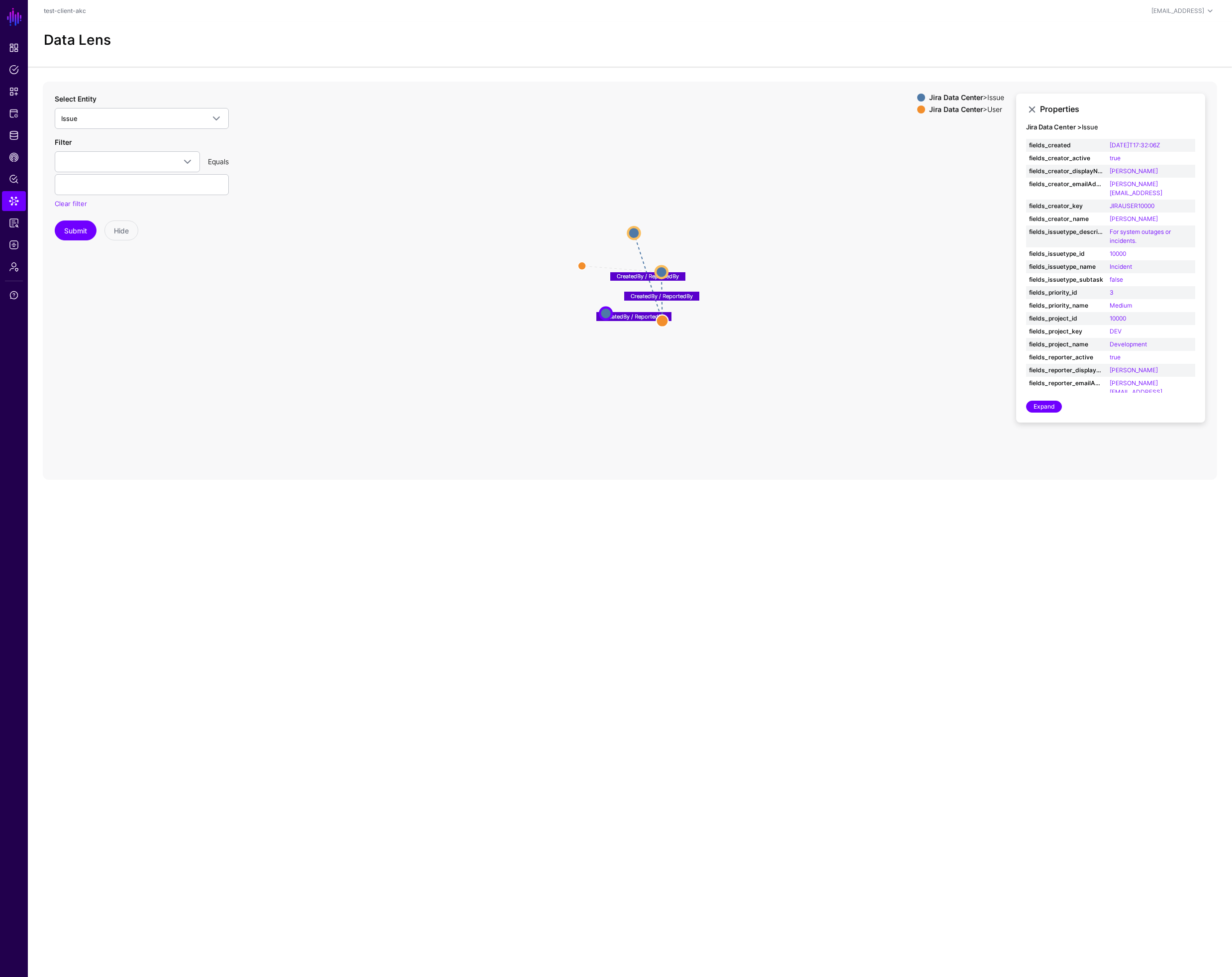
click at [865, 278] on icon "AssignedTo CreatedBy / ReportedBy CreatedBy / ReportedBy CreatedBy / ReportedBy…" at bounding box center [629, 280] width 1174 height 398
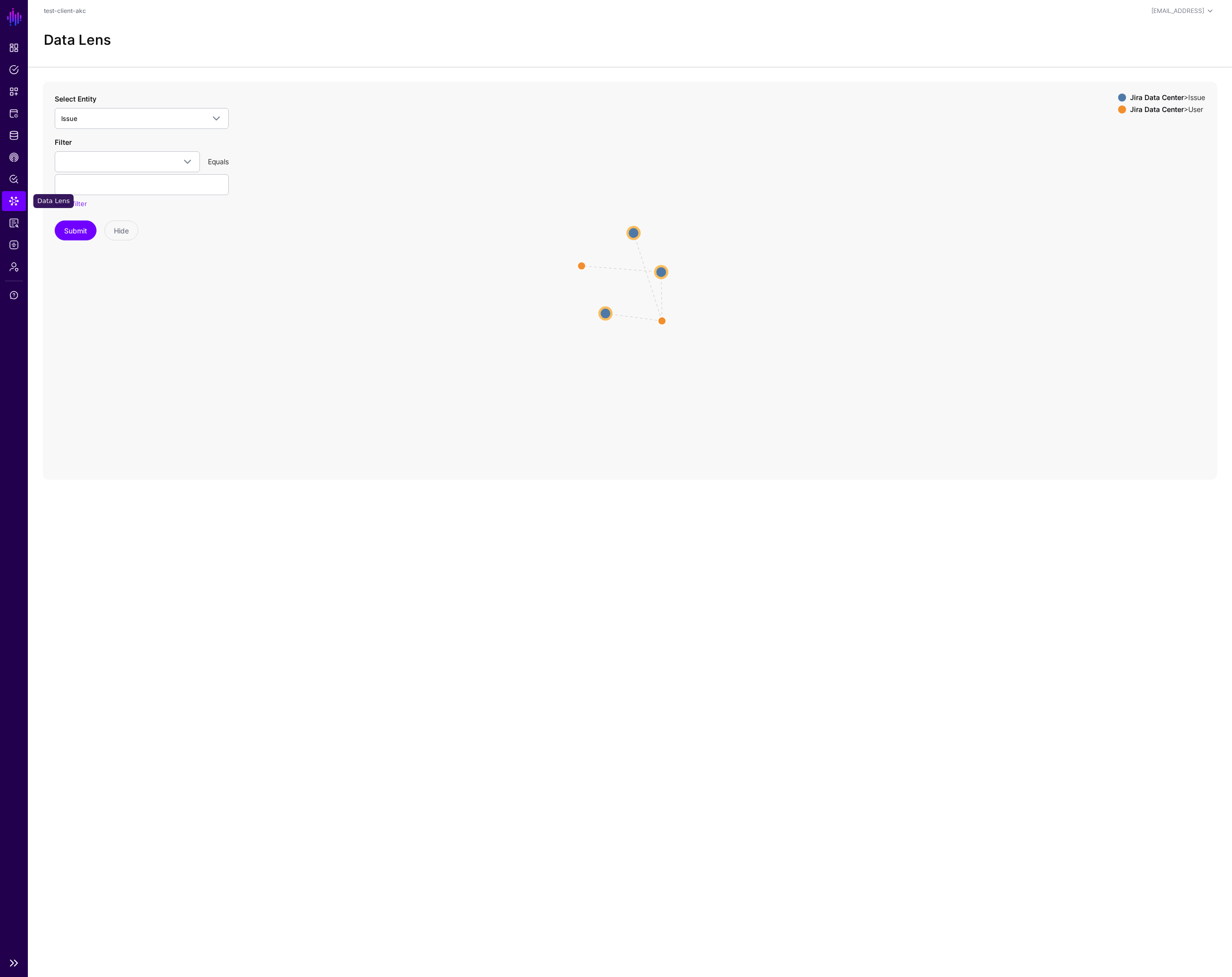
click at [13, 201] on span "Data Lens" at bounding box center [14, 201] width 10 height 10
click at [13, 118] on link "Protected Systems" at bounding box center [14, 113] width 24 height 20
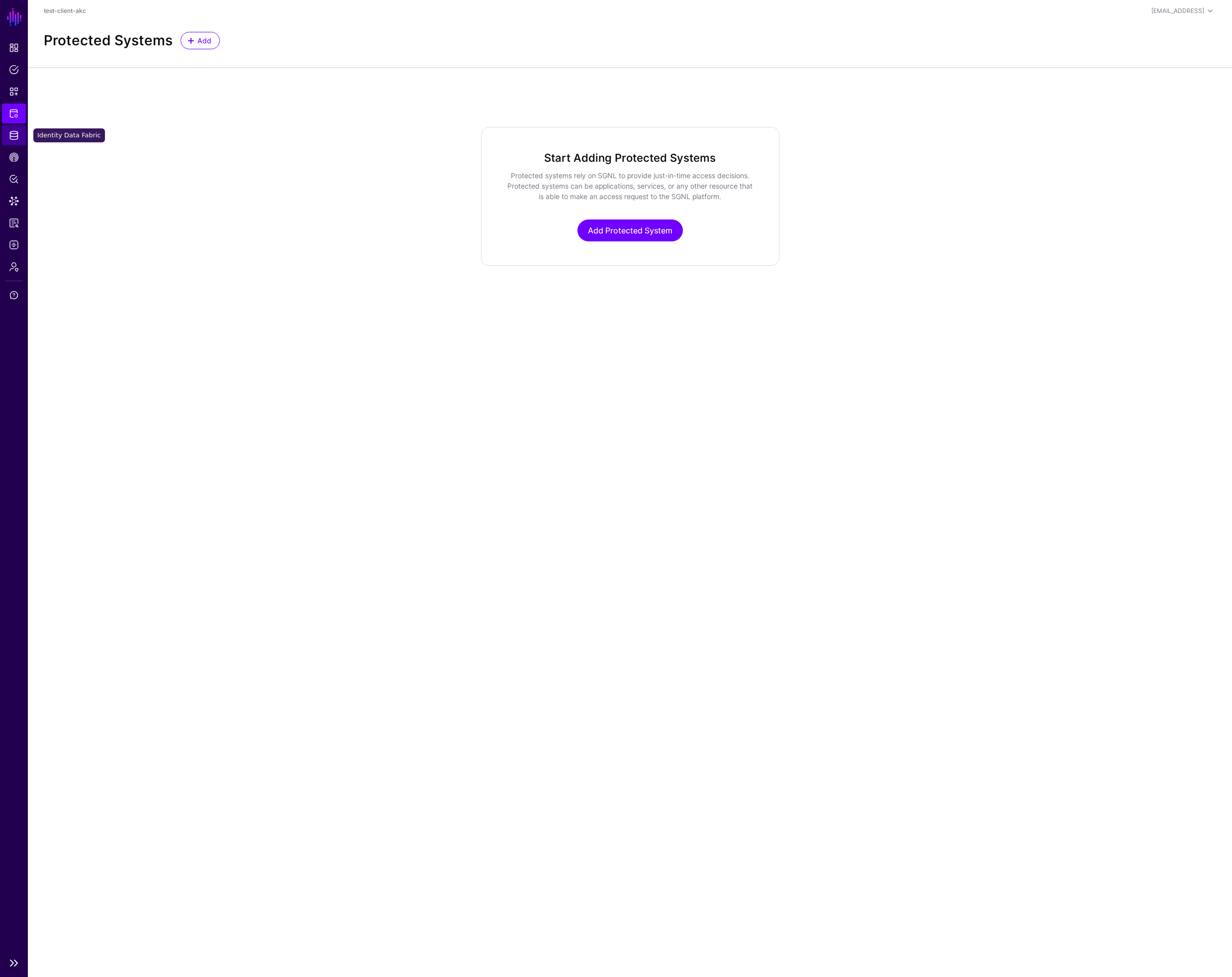
click at [15, 134] on span "Identity Data Fabric" at bounding box center [14, 135] width 10 height 10
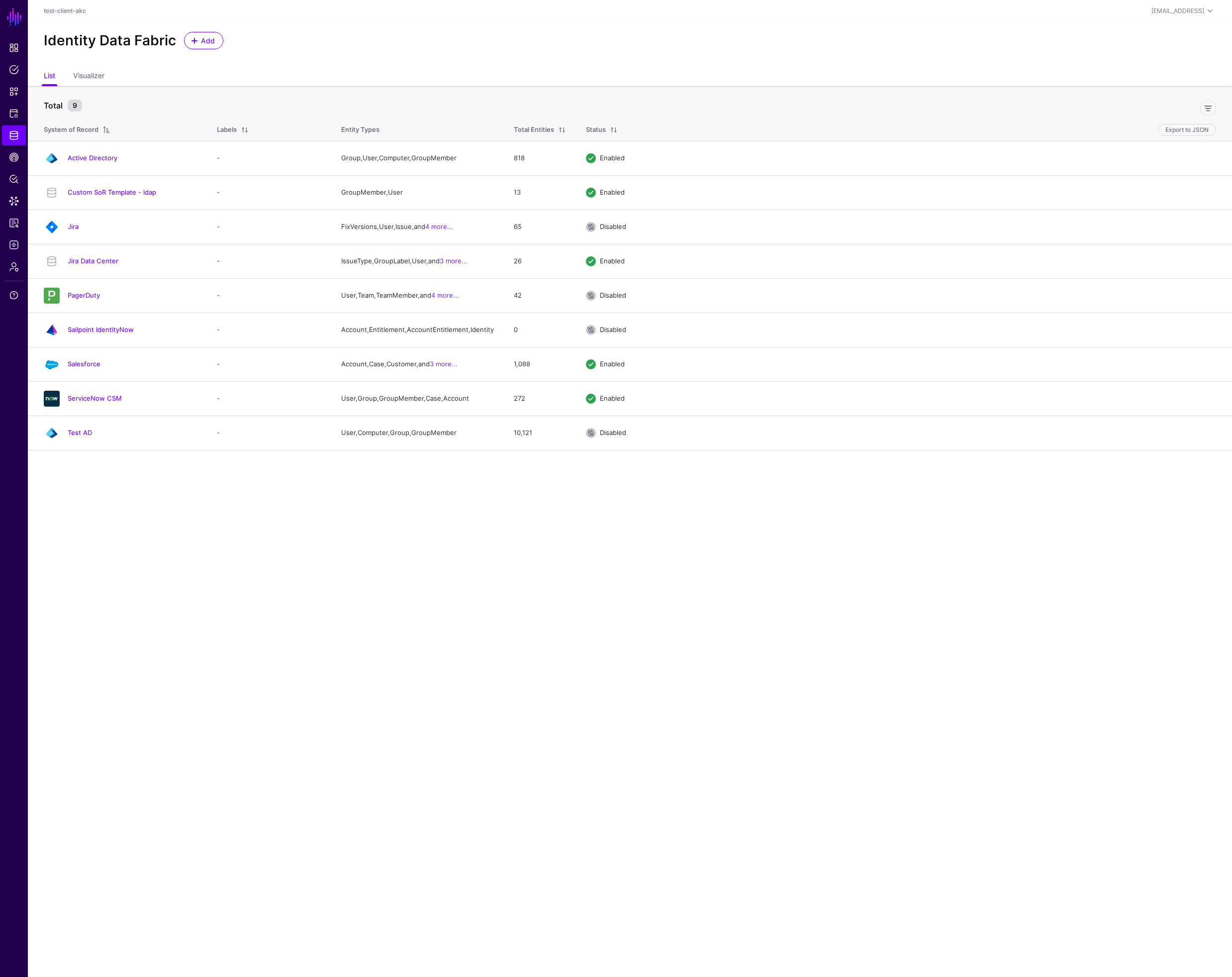
click at [167, 641] on main "SGNL Dashboard Policies Snippets Protected Systems Identity Data Fabric CAEP Hu…" at bounding box center [616, 488] width 1232 height 977
click at [14, 268] on span "Admin" at bounding box center [14, 267] width 10 height 10
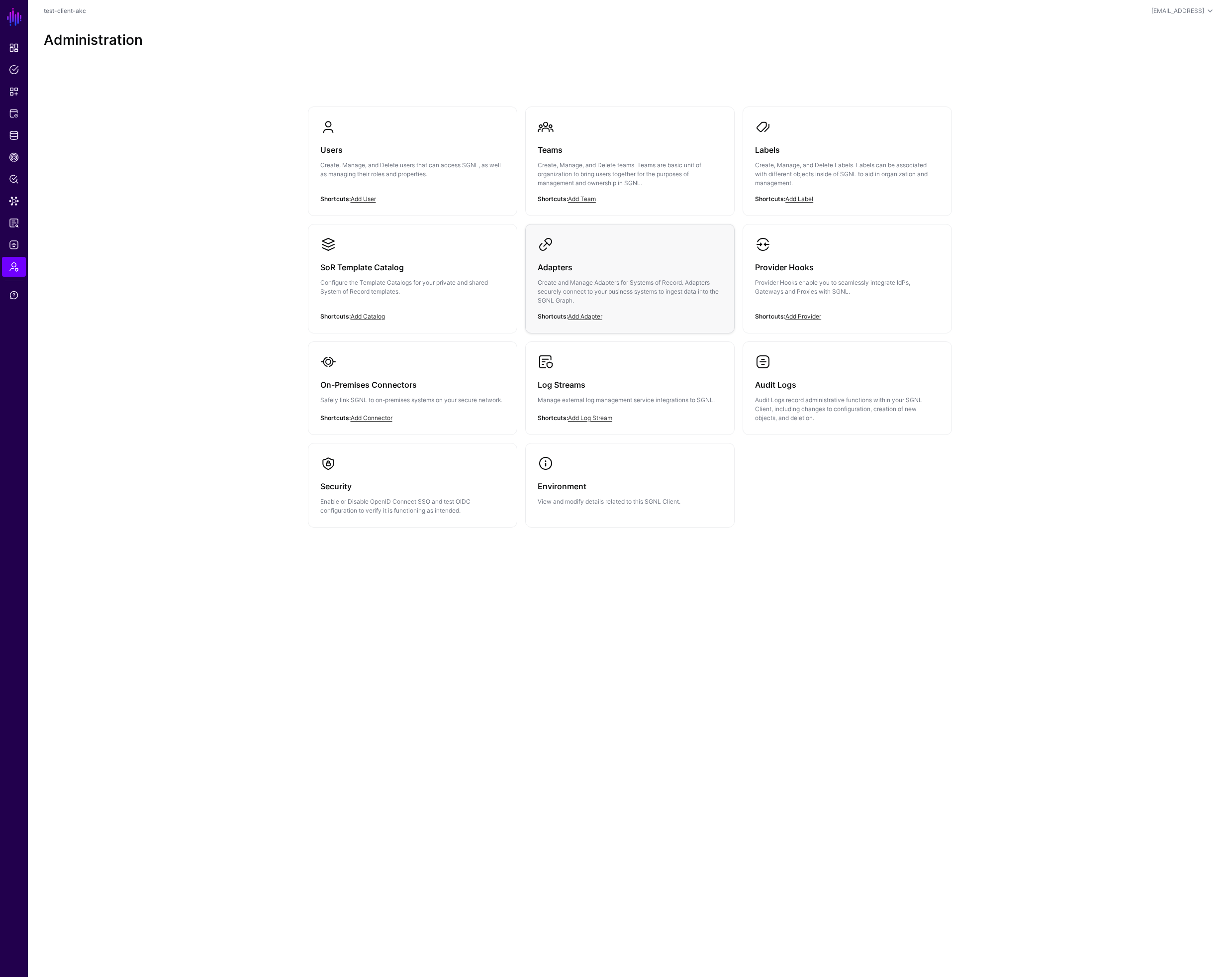
click at [593, 290] on p "Create and Manage Adapters for Systems of Record. Adapters securely connect to …" at bounding box center [630, 292] width 185 height 27
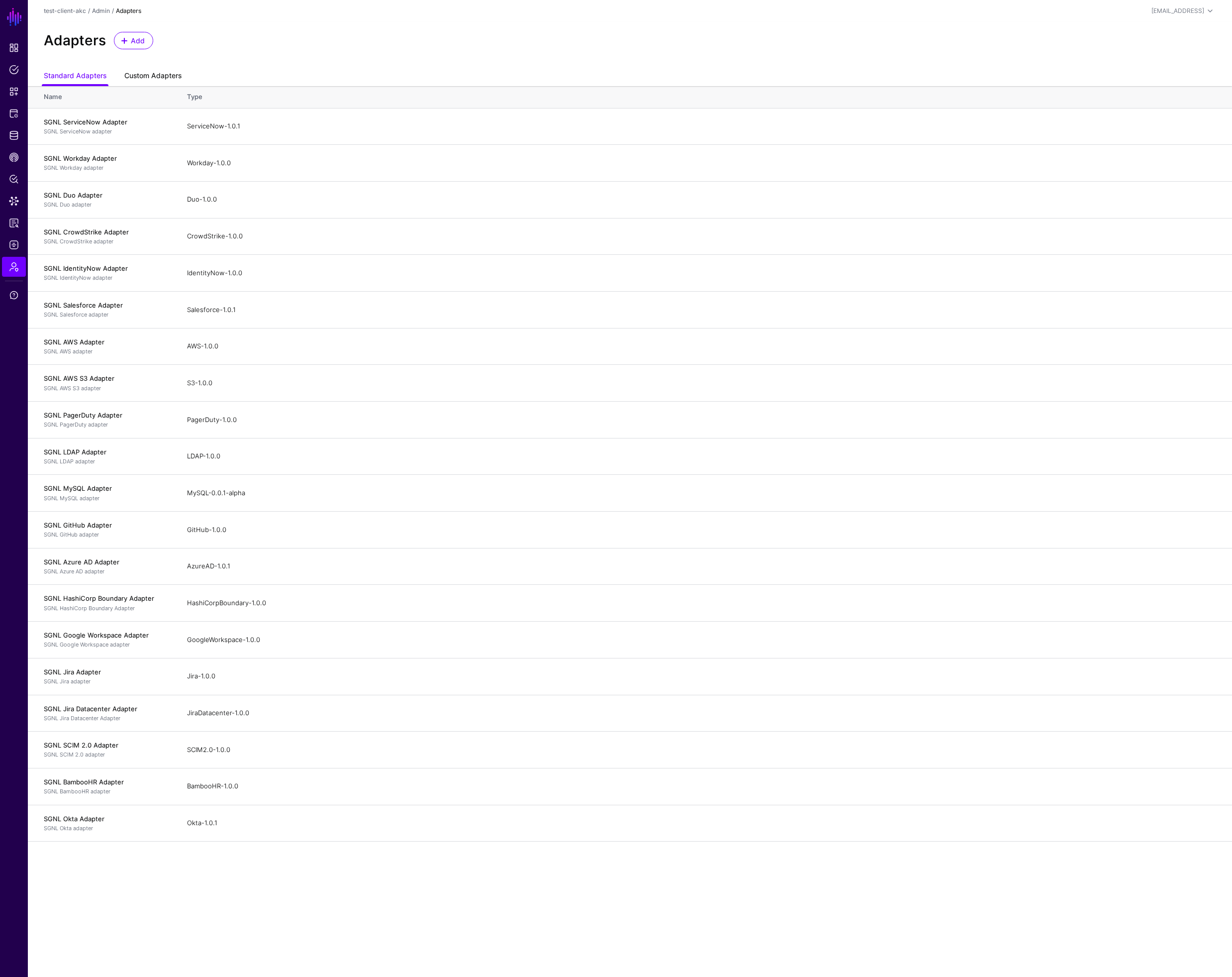
click at [151, 77] on link "Custom Adapters" at bounding box center [153, 76] width 57 height 19
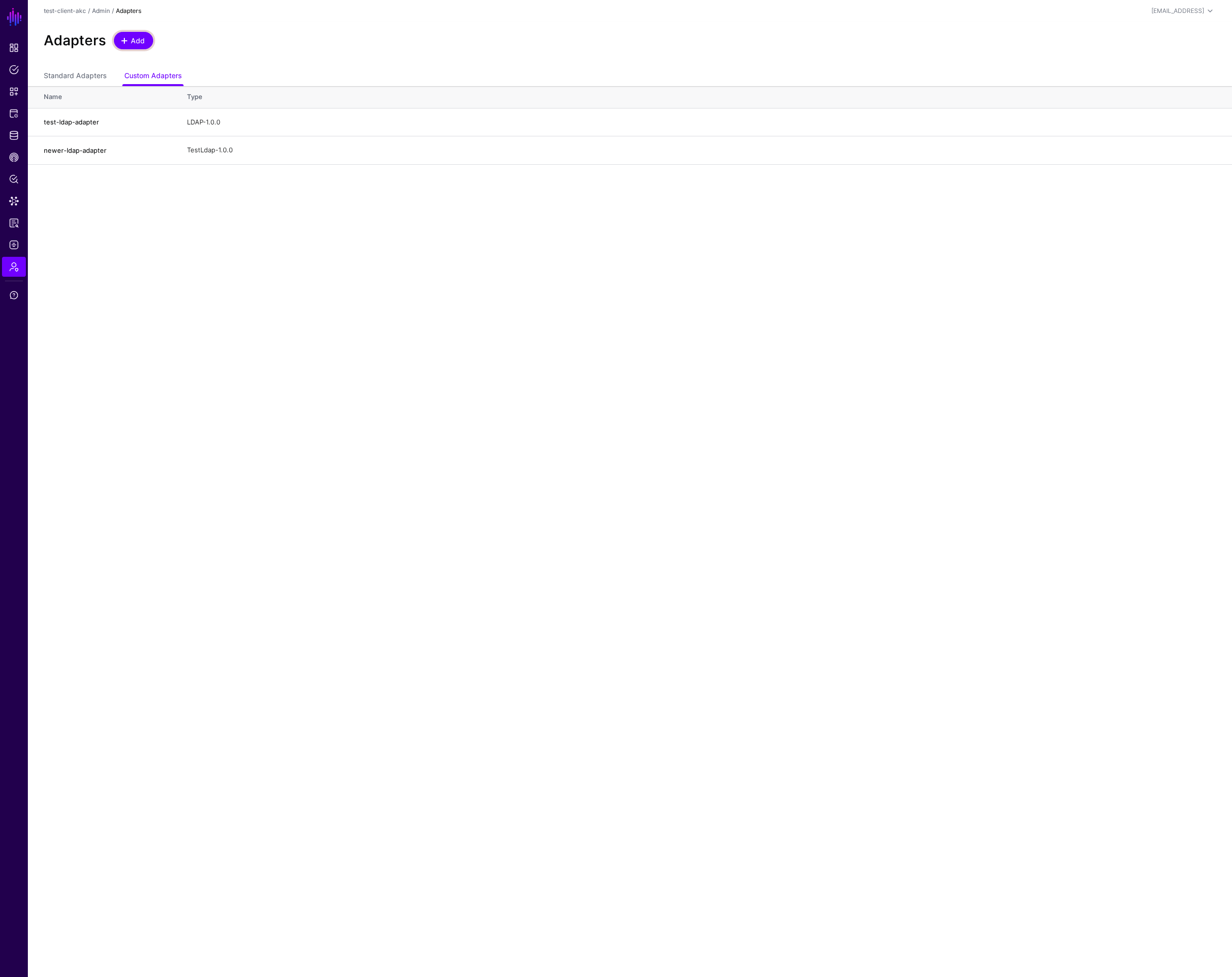
click at [136, 44] on span "Add" at bounding box center [138, 40] width 16 height 10
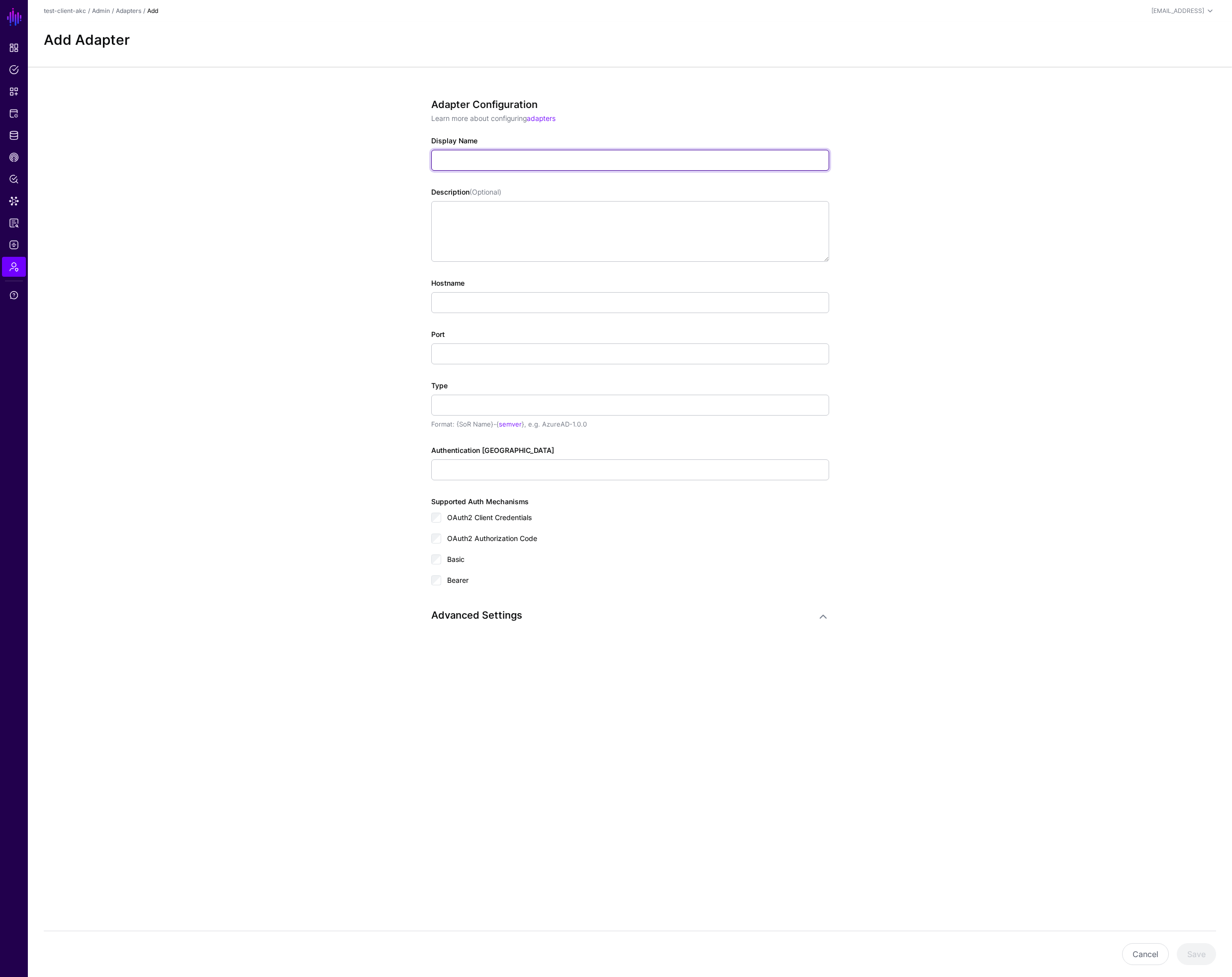
click at [503, 160] on input "Display Name" at bounding box center [630, 160] width 398 height 21
type input "**********"
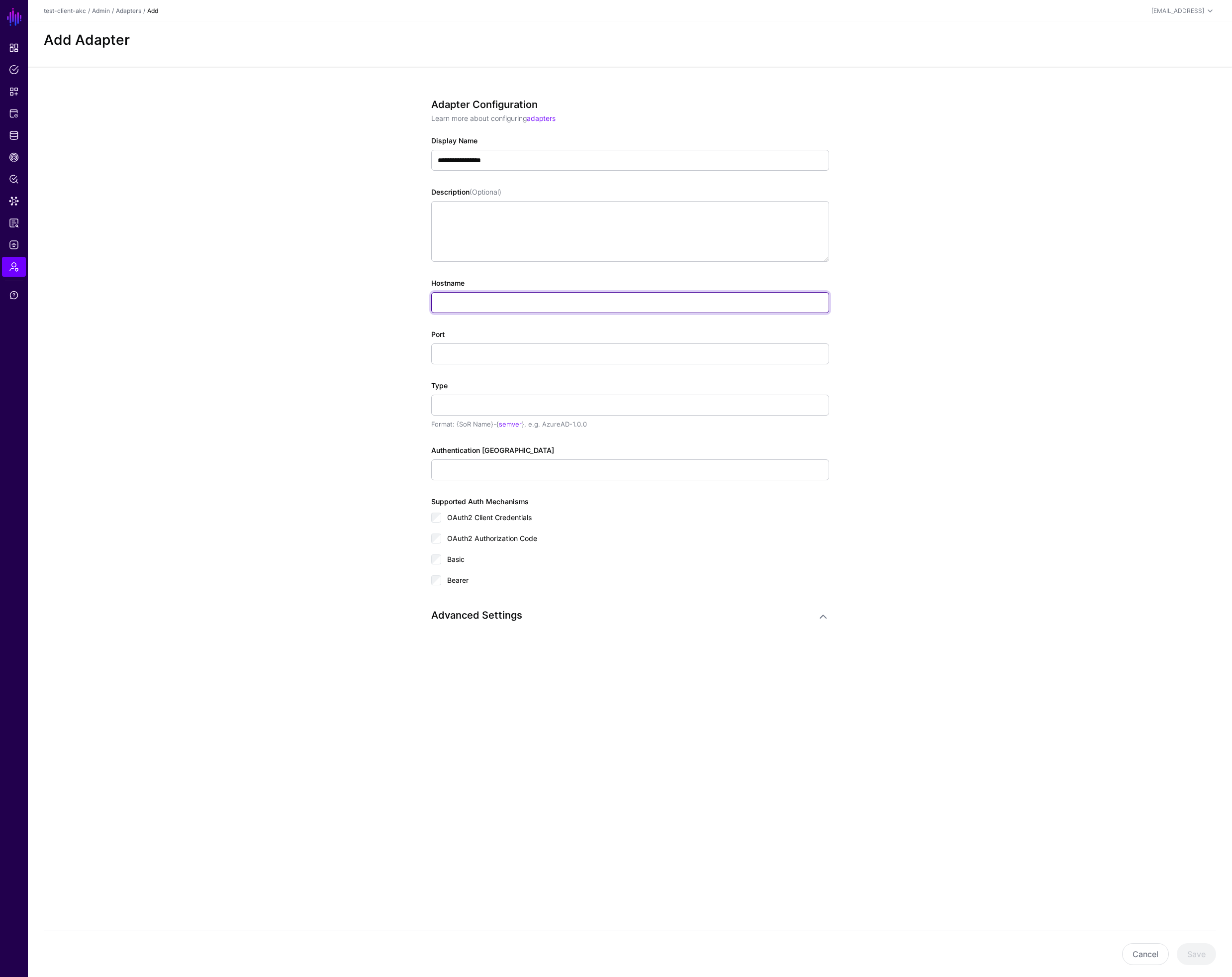
paste input "**********"
type input "**********"
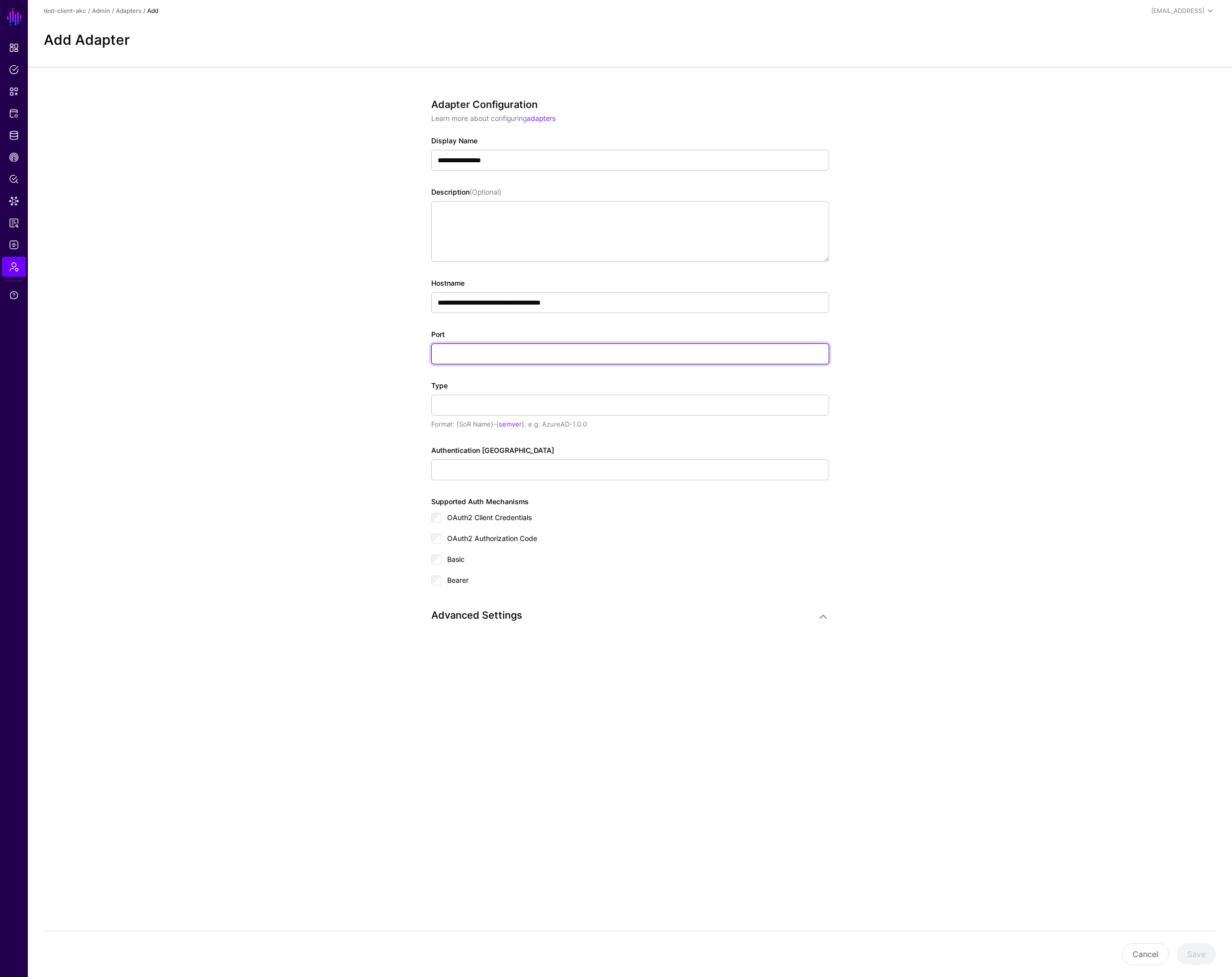
click at [473, 358] on input "Port" at bounding box center [630, 354] width 398 height 21
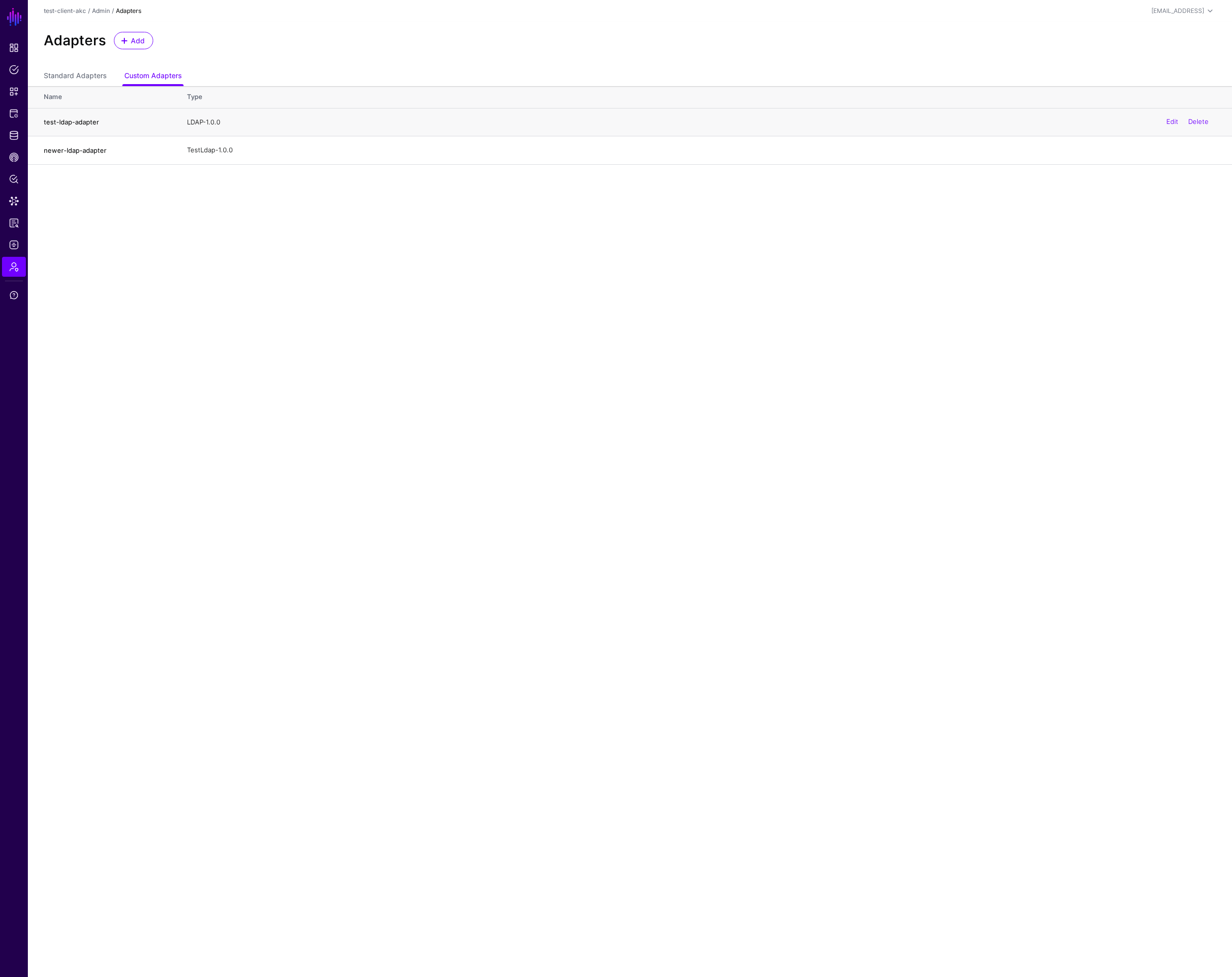
click at [73, 125] on h4 "test-ldap-adapter" at bounding box center [105, 122] width 124 height 9
click at [1172, 121] on link "Edit" at bounding box center [1173, 122] width 12 height 8
click at [143, 39] on span "Add" at bounding box center [138, 40] width 16 height 10
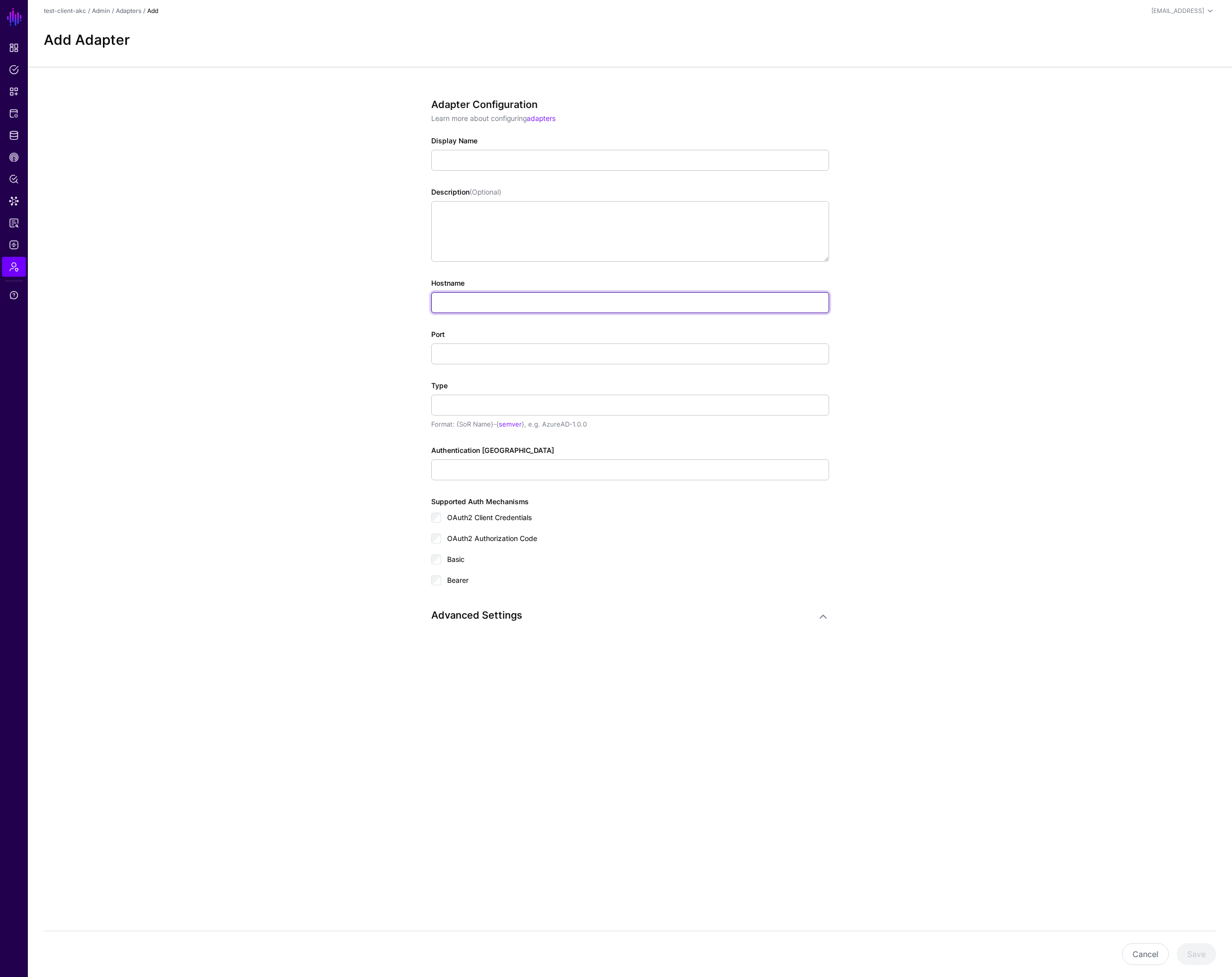
click at [516, 305] on input "Hostname" at bounding box center [630, 302] width 398 height 21
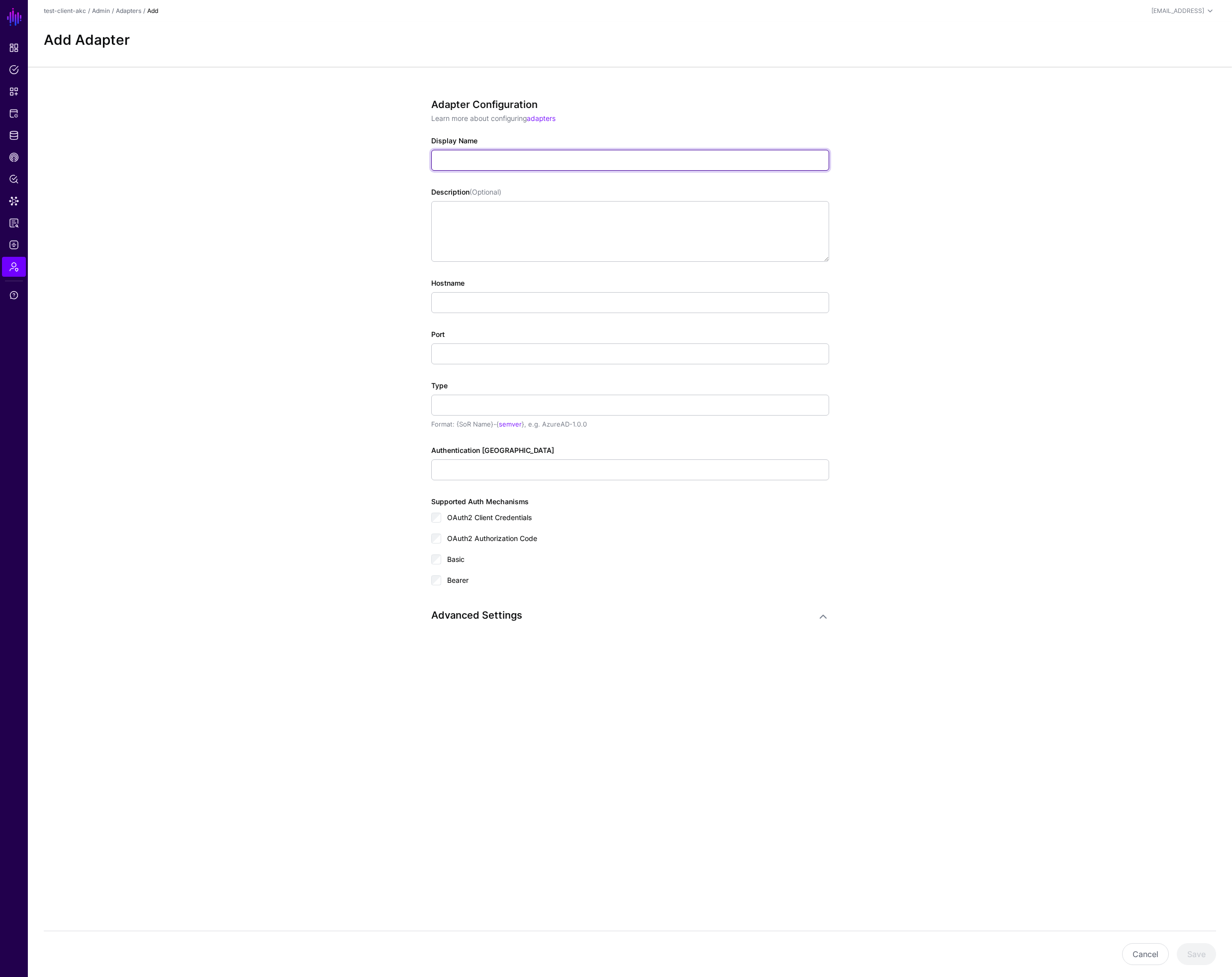
click at [475, 155] on input "Display Name" at bounding box center [630, 160] width 398 height 21
type input "**********"
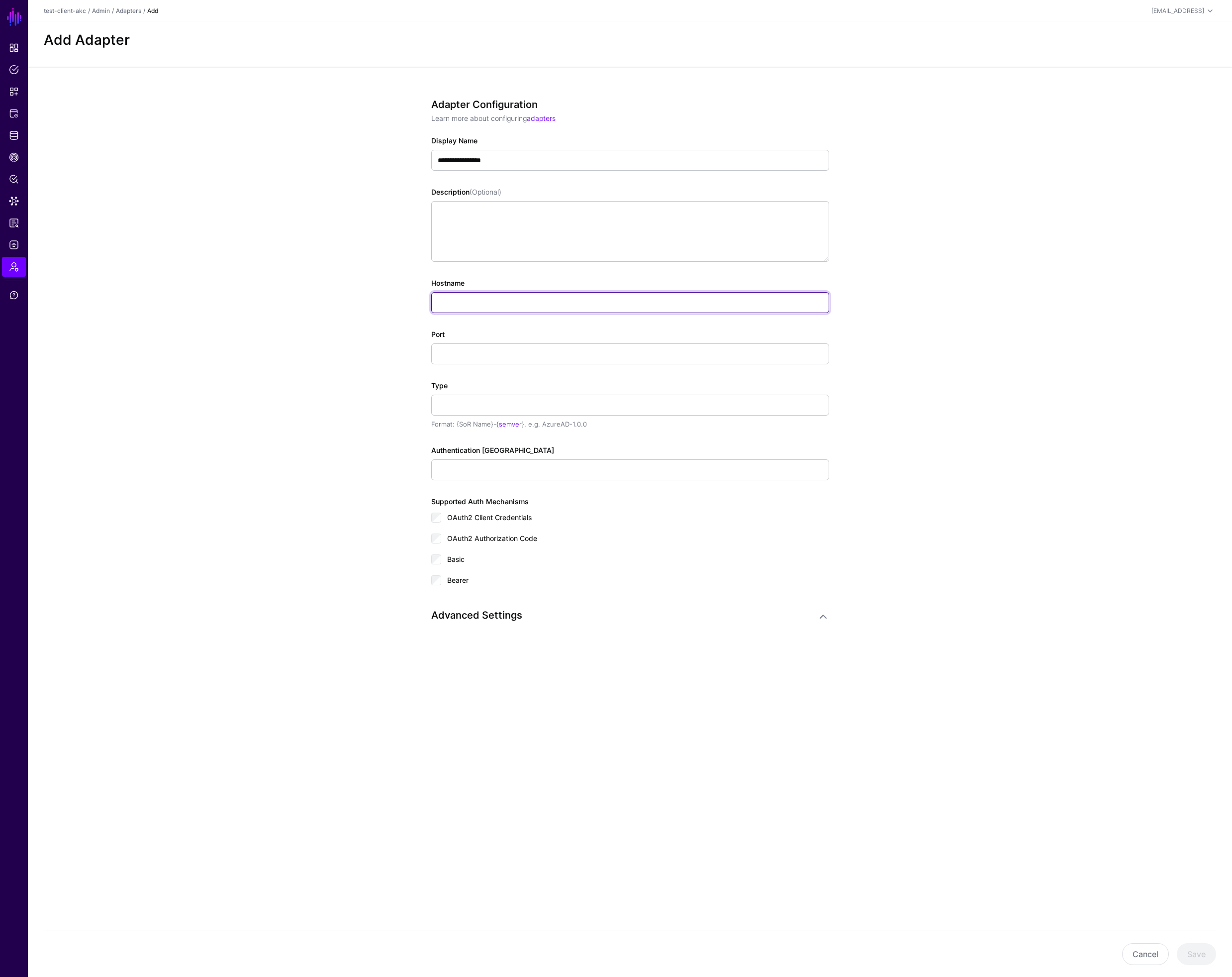
click at [470, 302] on input "Hostname" at bounding box center [630, 302] width 398 height 21
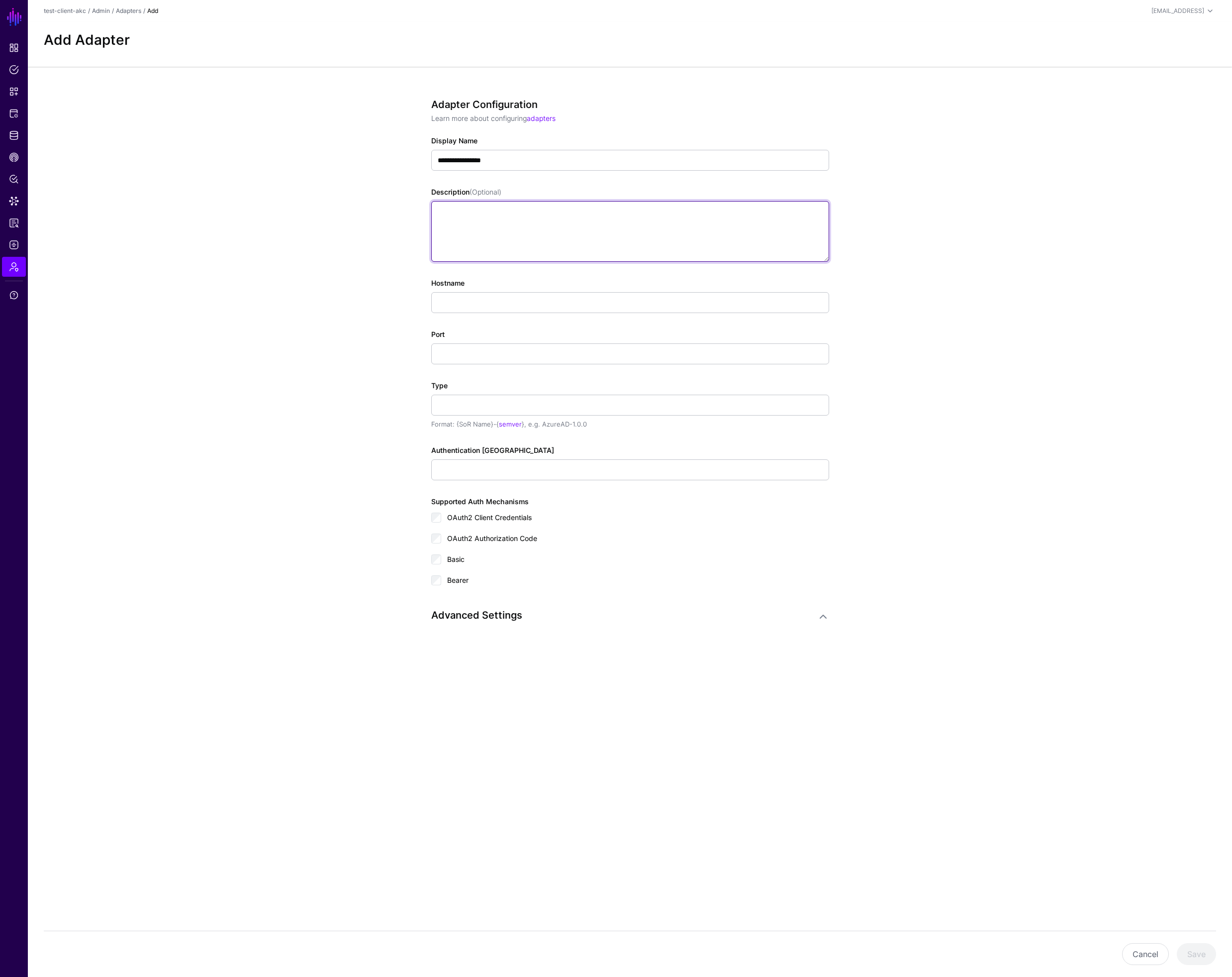
click at [472, 228] on textarea "Description (Optional)" at bounding box center [630, 231] width 398 height 60
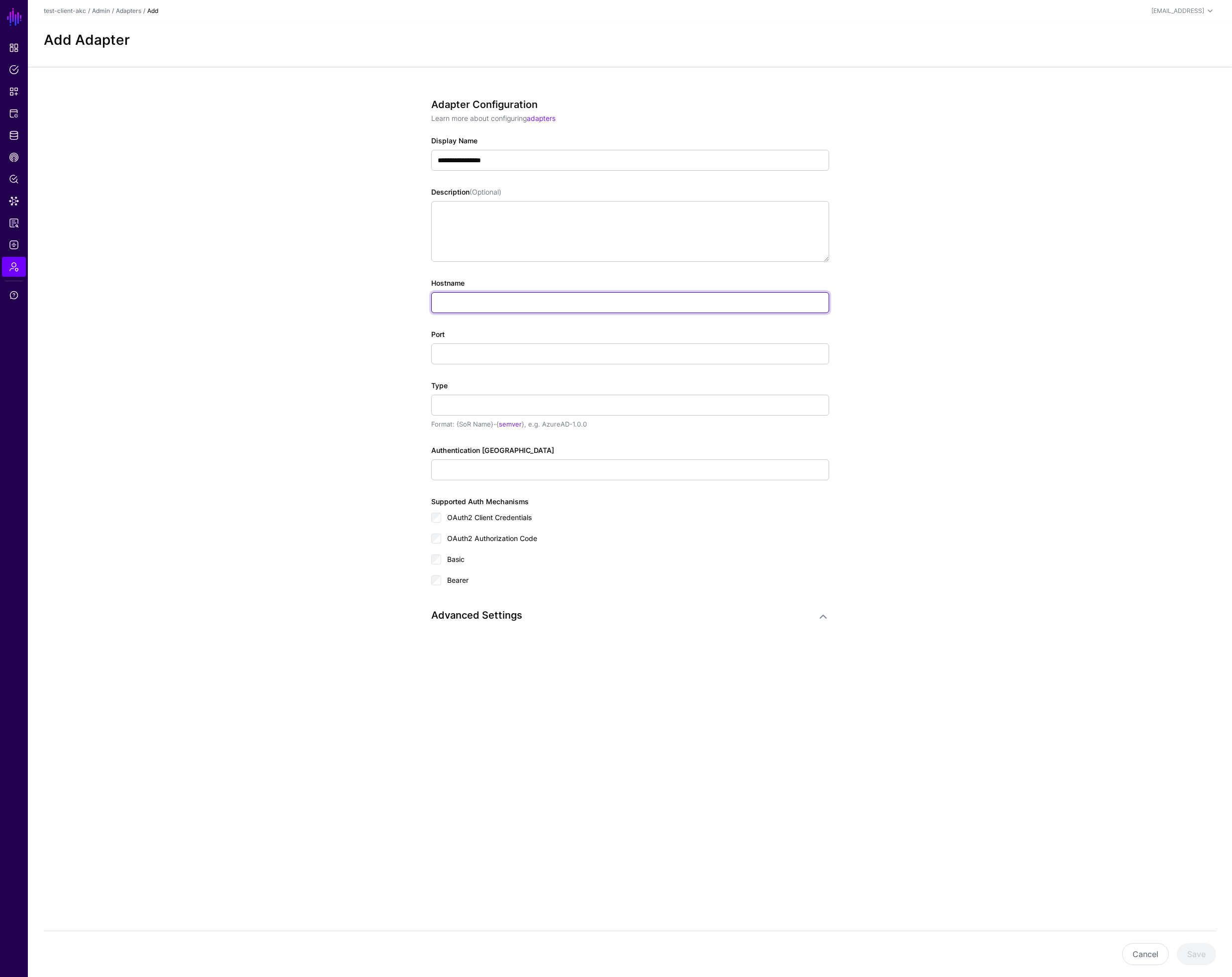
click at [459, 298] on input "Hostname" at bounding box center [630, 302] width 398 height 21
paste input "**********"
drag, startPoint x: 462, startPoint y: 301, endPoint x: 404, endPoint y: 294, distance: 58.4
click at [402, 298] on div "**********" at bounding box center [630, 395] width 462 height 657
type input "**********"
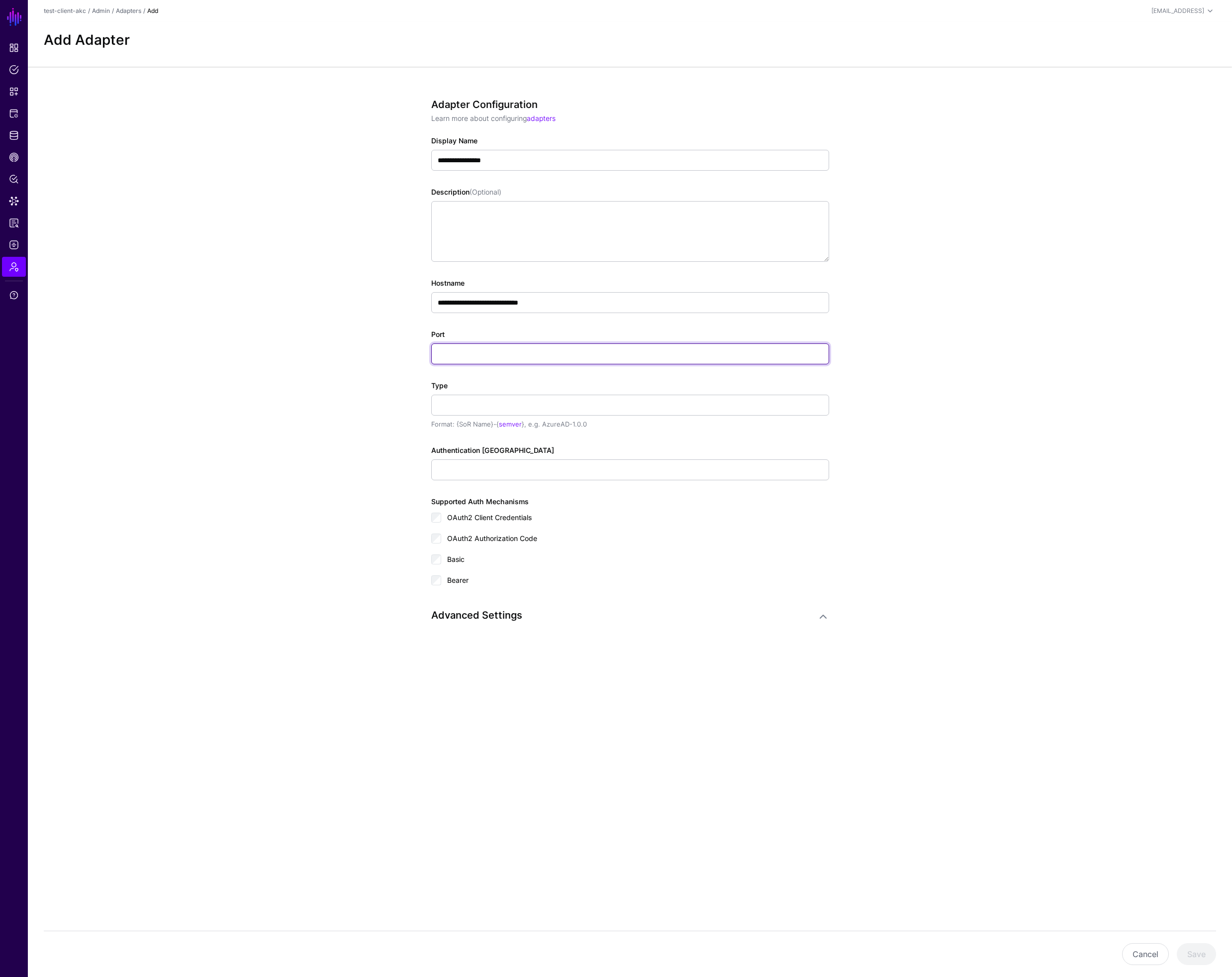
click at [470, 356] on input "Port" at bounding box center [630, 354] width 398 height 21
type input "***"
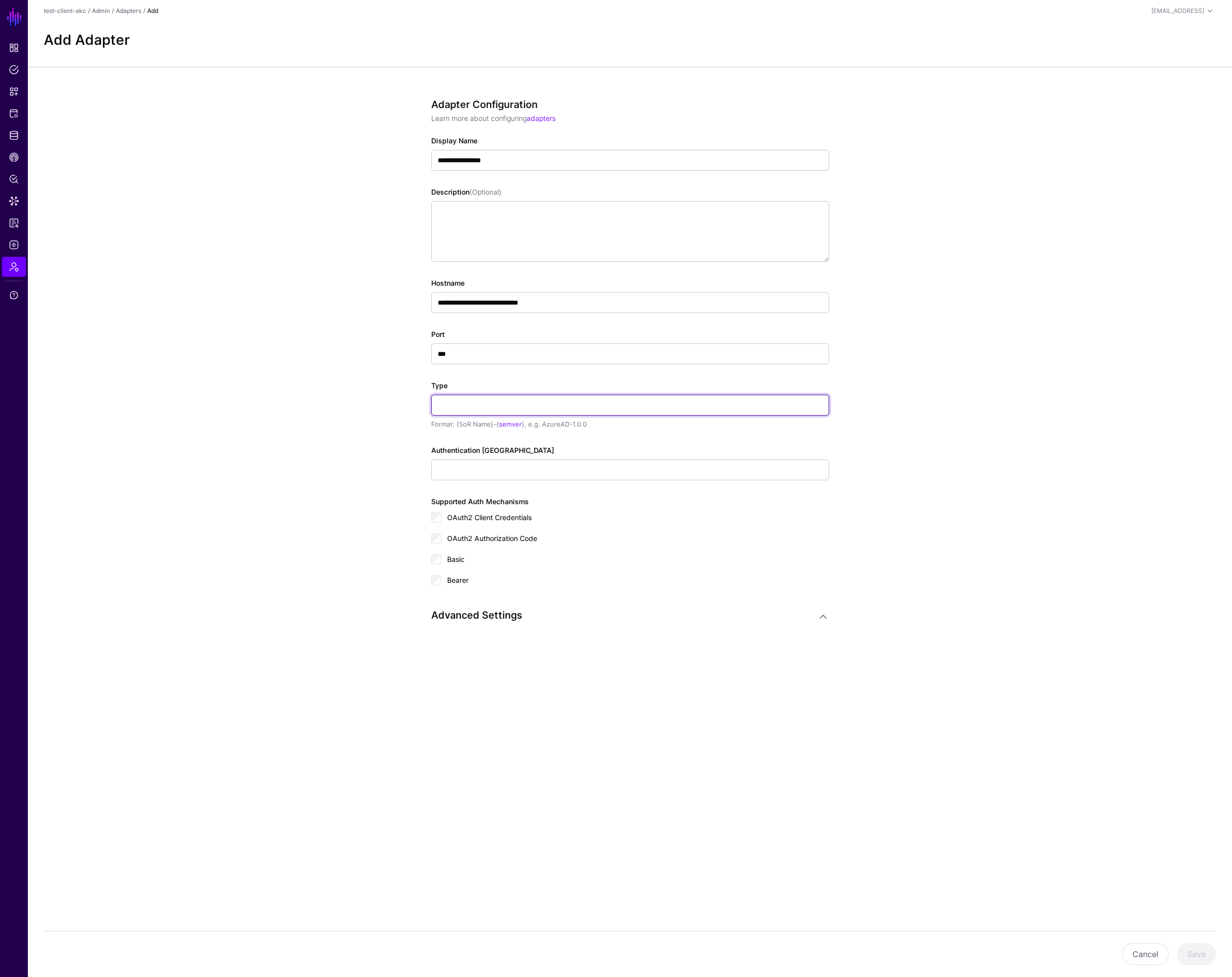
click at [459, 402] on input "Type" at bounding box center [630, 405] width 398 height 21
click at [469, 409] on input "Type" at bounding box center [630, 405] width 398 height 21
click at [471, 405] on input "Type" at bounding box center [630, 405] width 398 height 21
click at [482, 406] on input "Type" at bounding box center [630, 405] width 398 height 21
type input "**********"
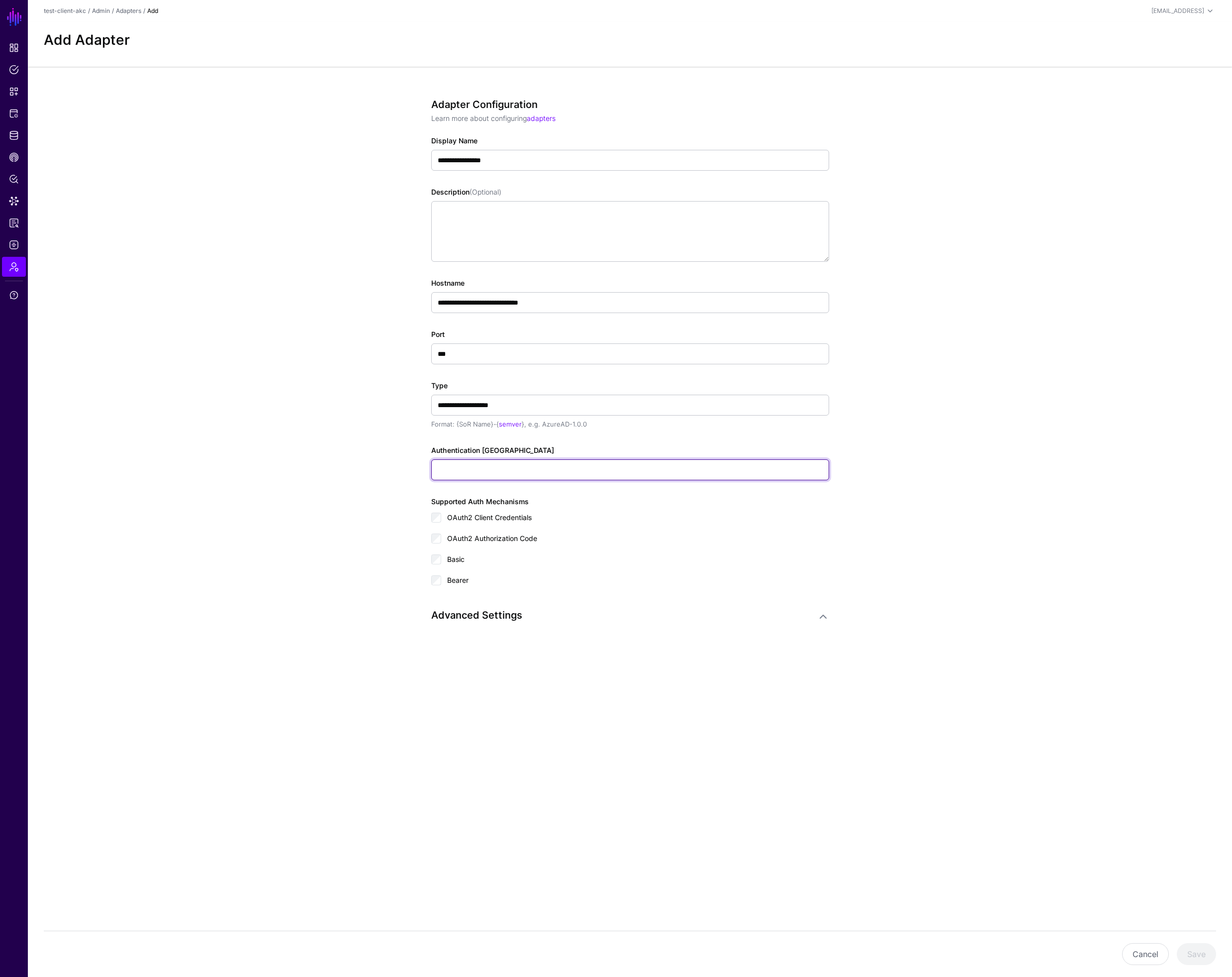
click at [482, 471] on input "Authentication Token" at bounding box center [630, 469] width 398 height 21
type input "*********"
drag, startPoint x: 476, startPoint y: 469, endPoint x: 399, endPoint y: 466, distance: 77.1
click at [400, 466] on div "**********" at bounding box center [630, 395] width 462 height 657
click at [457, 465] on input "Authentication Token" at bounding box center [630, 469] width 398 height 21
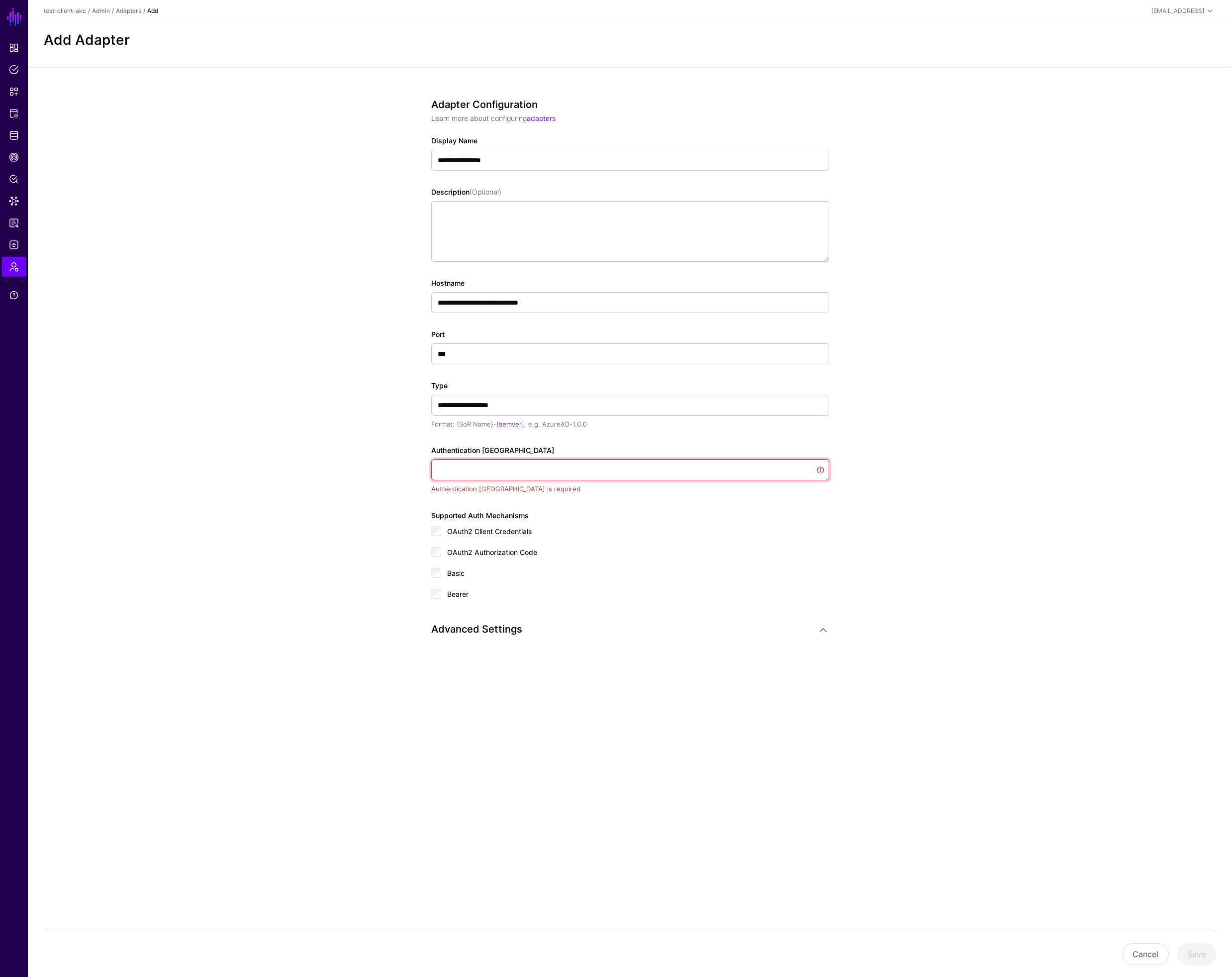
paste input "**********"
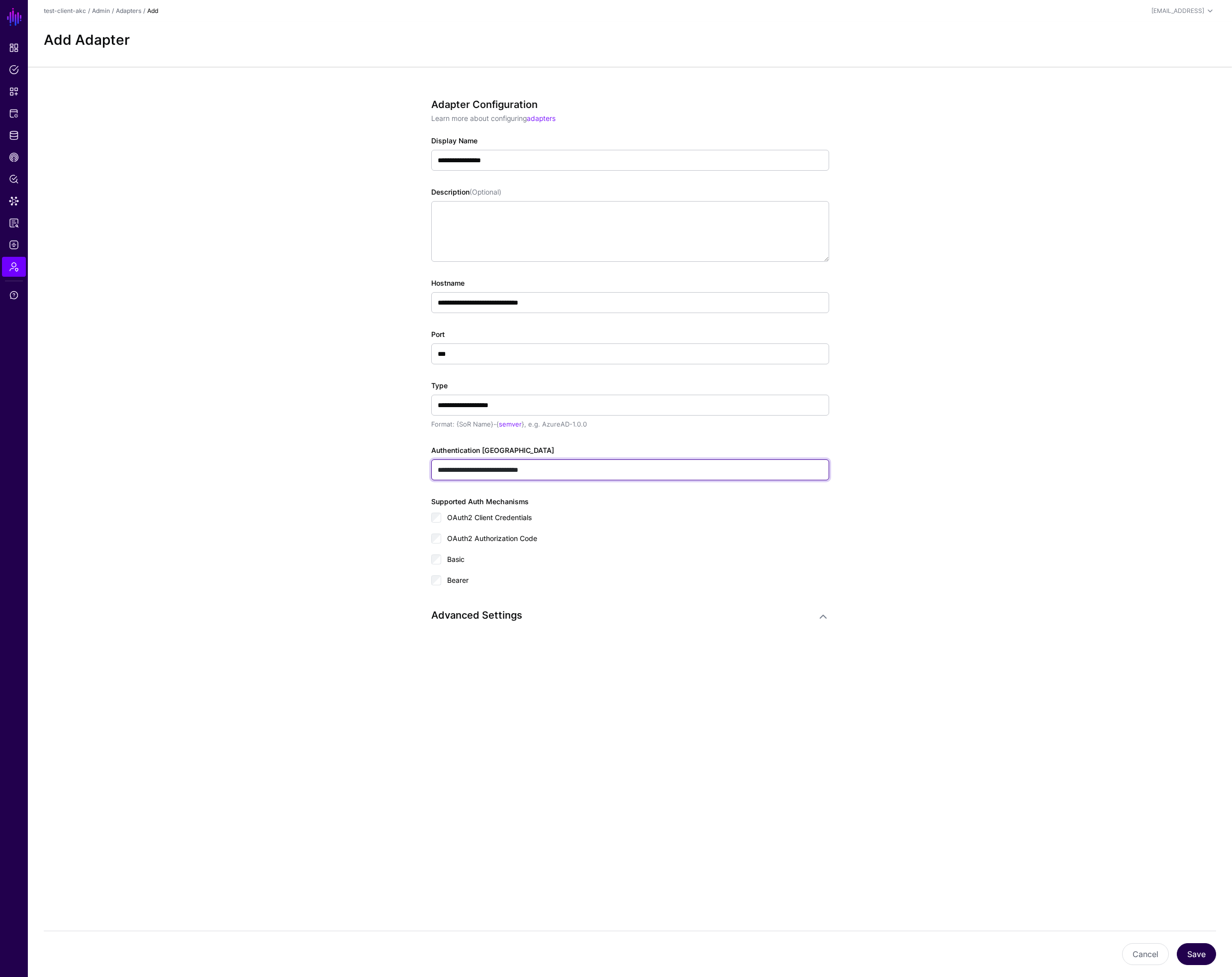
type input "**********"
click at [1193, 952] on button "Save" at bounding box center [1196, 954] width 39 height 22
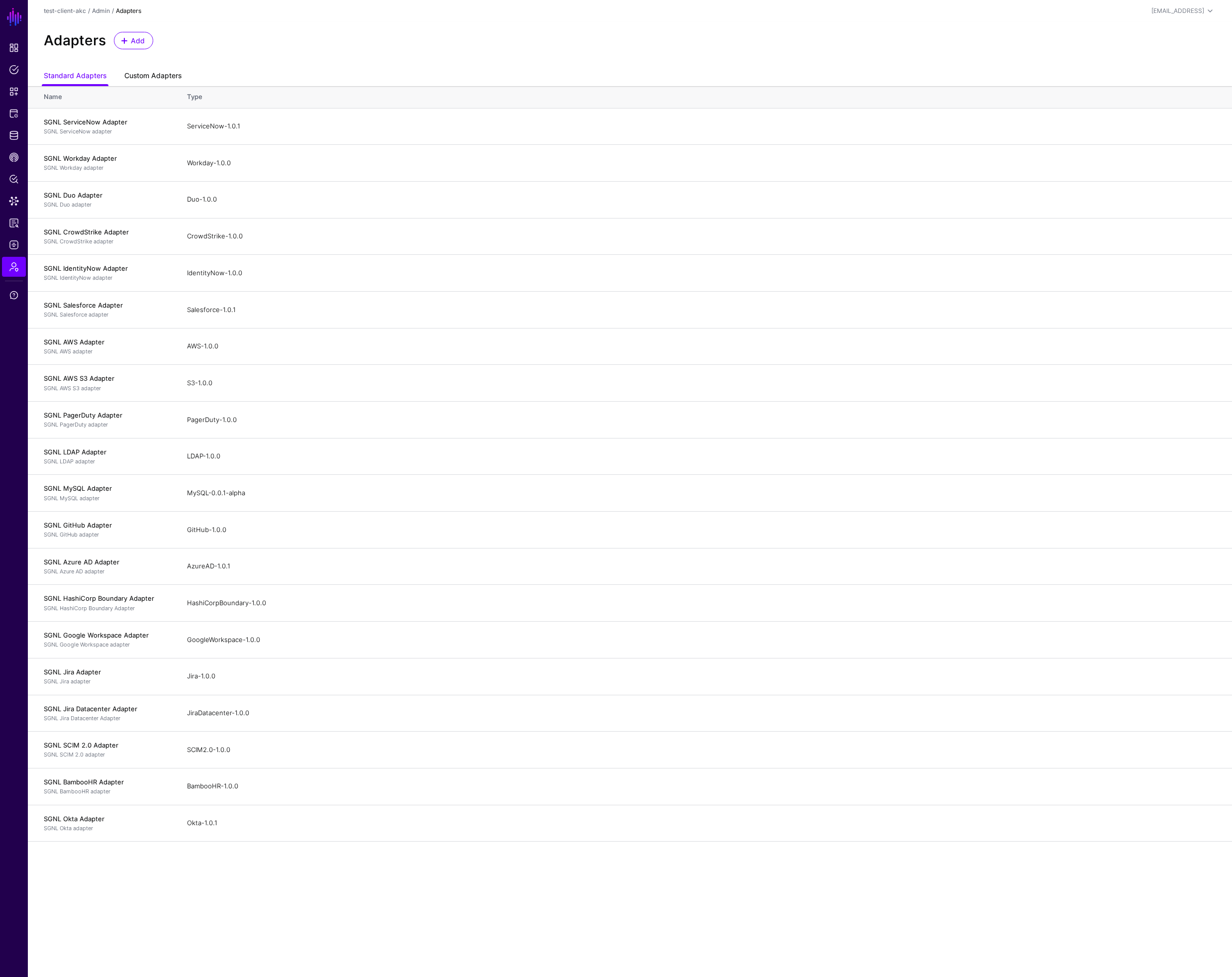
click at [128, 69] on link "Custom Adapters" at bounding box center [153, 76] width 57 height 19
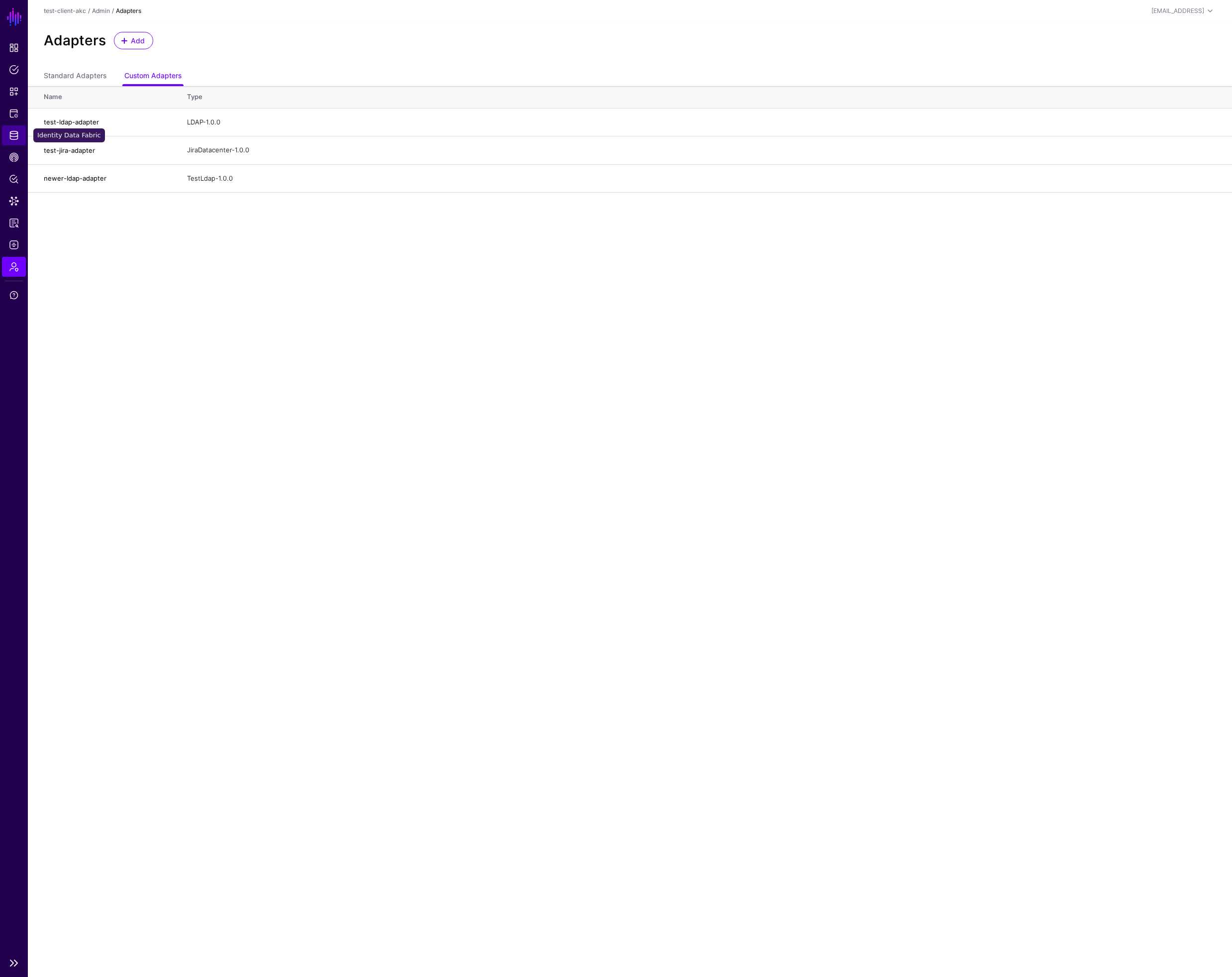
click at [16, 134] on span "Identity Data Fabric" at bounding box center [14, 135] width 10 height 10
click at [71, 121] on h4 "test-ldap-adapter" at bounding box center [105, 122] width 124 height 9
click at [0, 0] on link "Edit" at bounding box center [0, 0] width 0 height 0
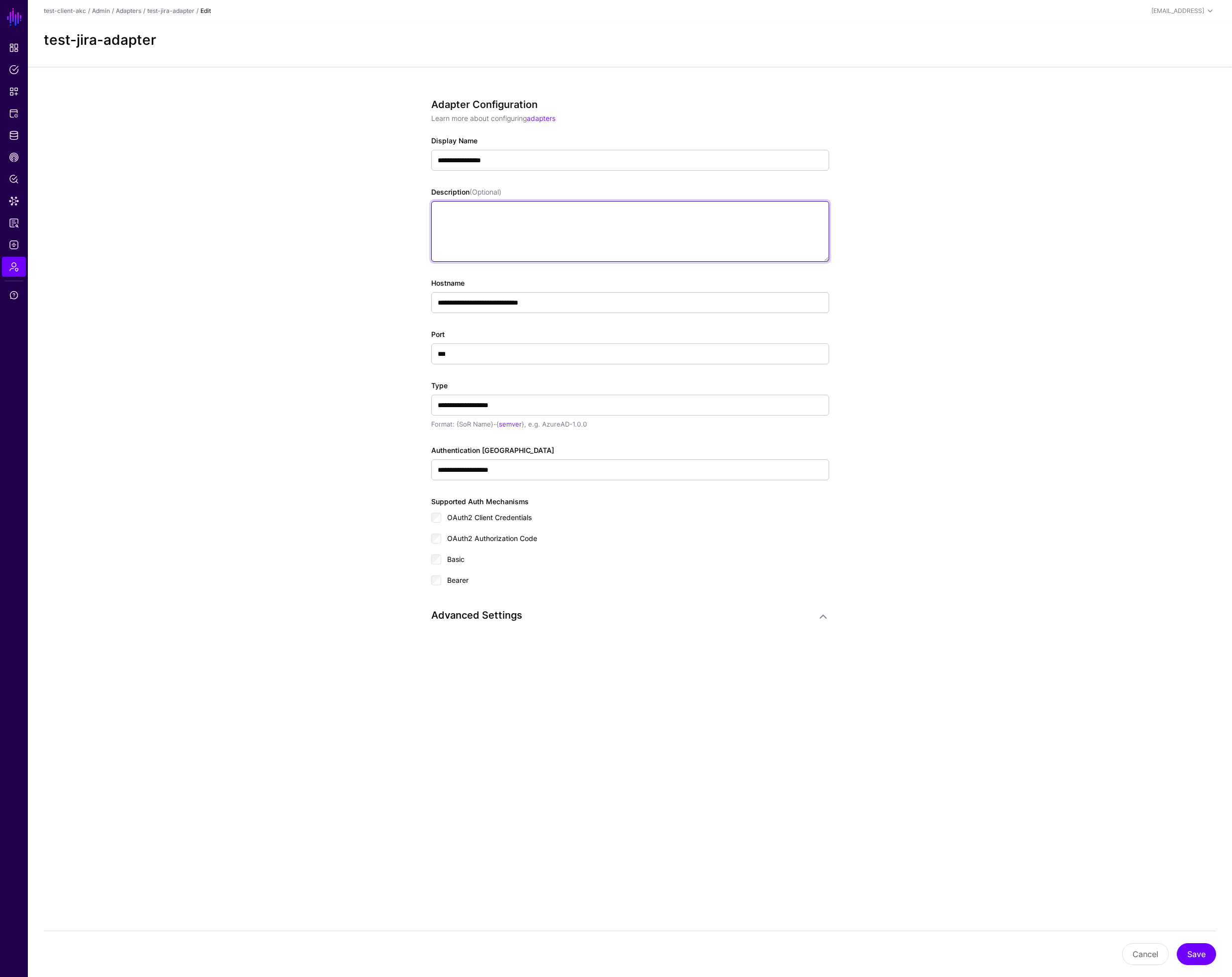
click at [512, 224] on textarea "Description (Optional)" at bounding box center [630, 231] width 398 height 60
paste textarea "**********"
type textarea "**********"
drag, startPoint x: 597, startPoint y: 210, endPoint x: 383, endPoint y: 212, distance: 214.0
click at [383, 212] on app-admin-adapters-details-form "**********" at bounding box center [630, 395] width 1204 height 657
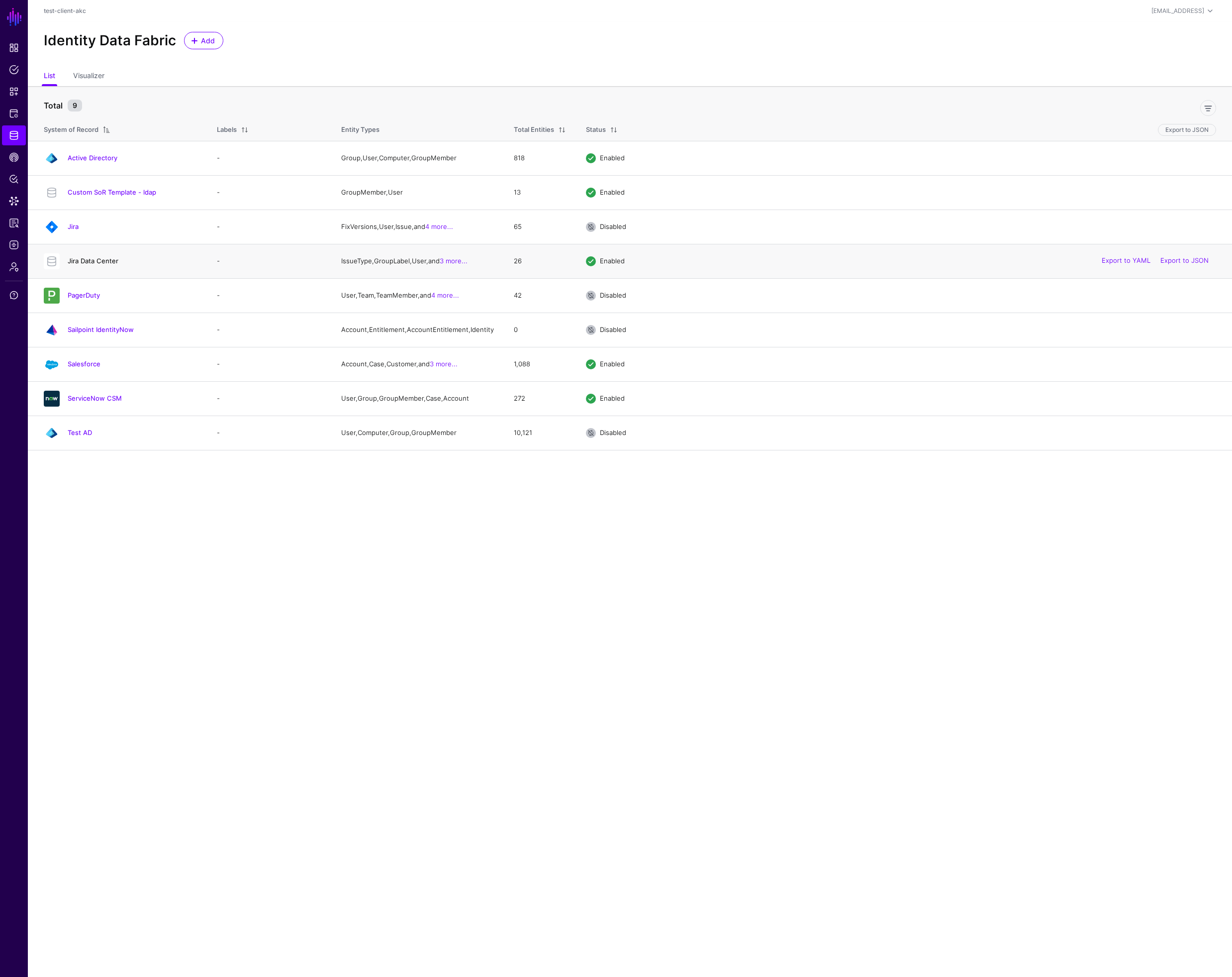
click at [99, 262] on link "Jira Data Center" at bounding box center [93, 260] width 51 height 8
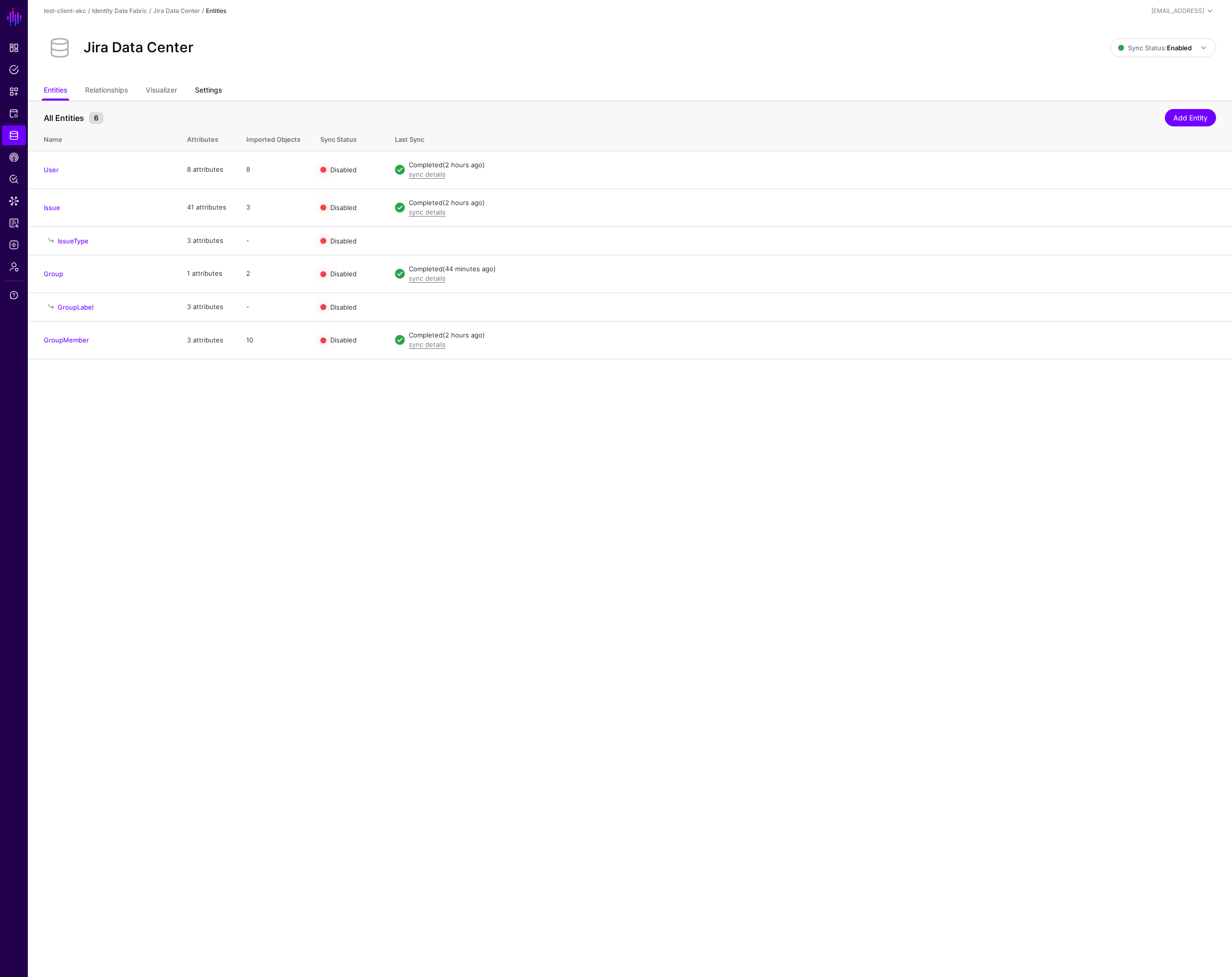
click at [218, 89] on link "Settings" at bounding box center [208, 91] width 27 height 19
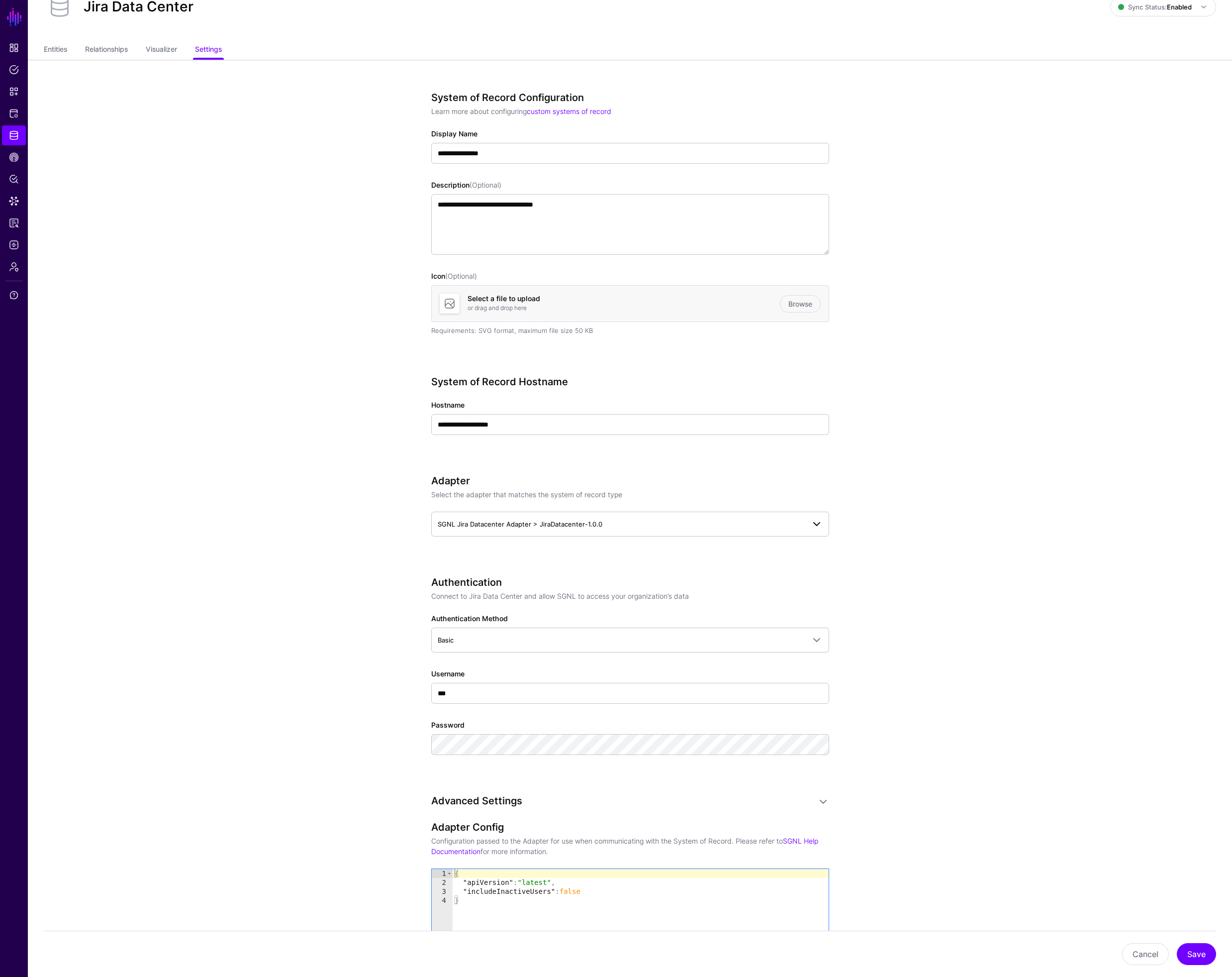
scroll to position [42, 0]
click at [639, 523] on span "SGNL Jira Datacenter Adapter > JiraDatacenter-1.0.0" at bounding box center [621, 522] width 367 height 11
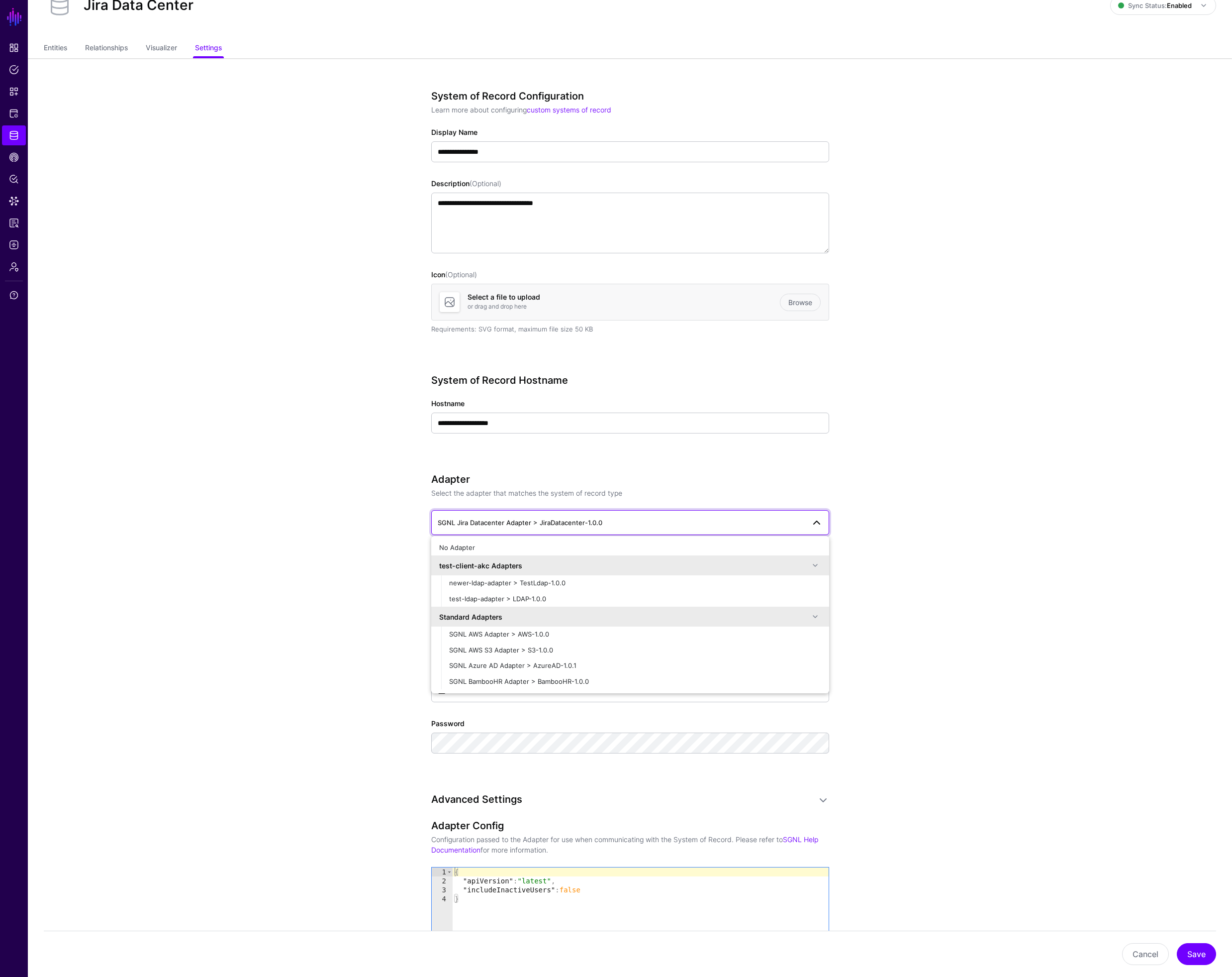
click at [299, 456] on app-datasources-details-form "**********" at bounding box center [630, 789] width 1204 height 1460
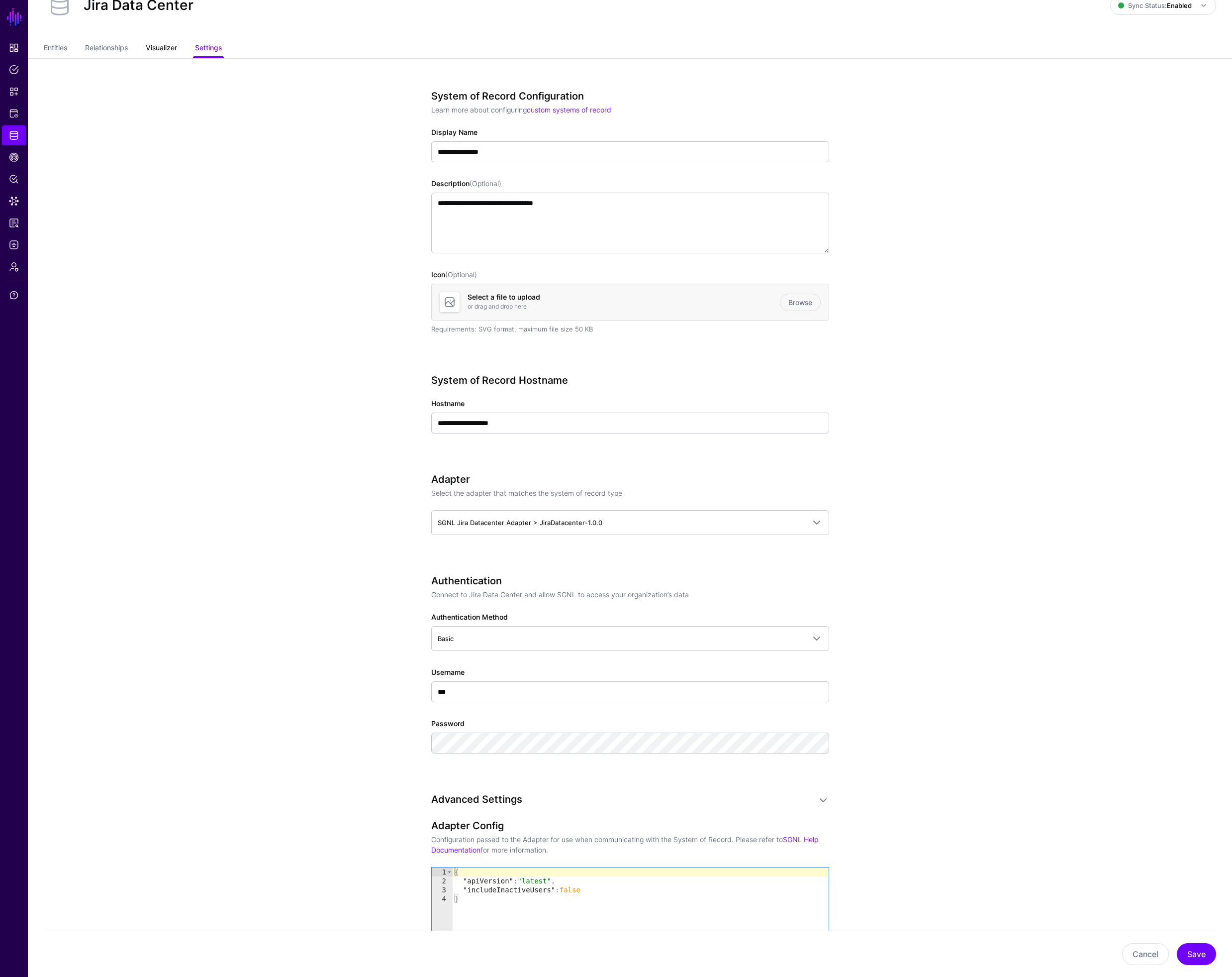
click at [165, 49] on link "Visualizer" at bounding box center [161, 49] width 31 height 19
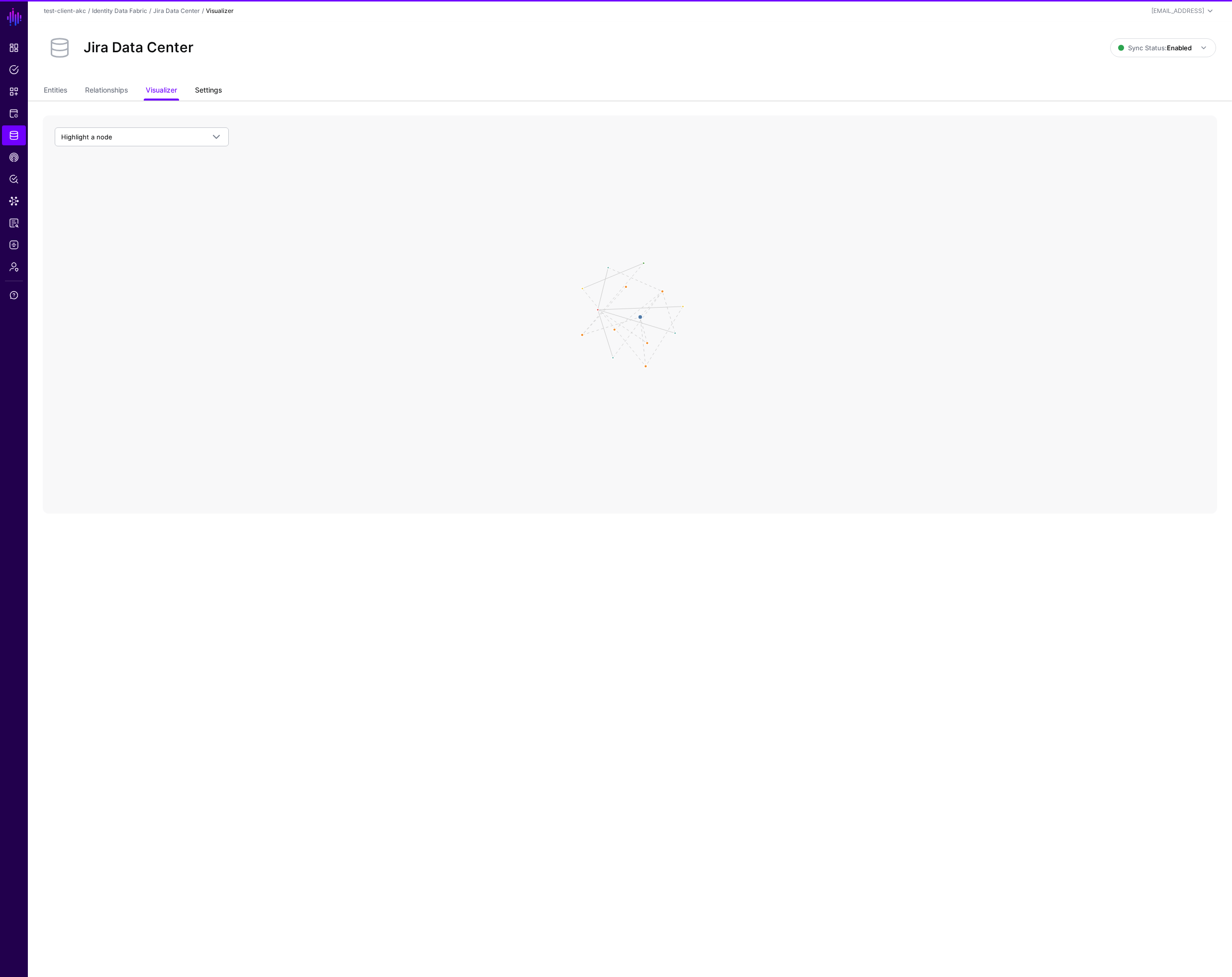
click at [212, 86] on link "Settings" at bounding box center [208, 91] width 27 height 19
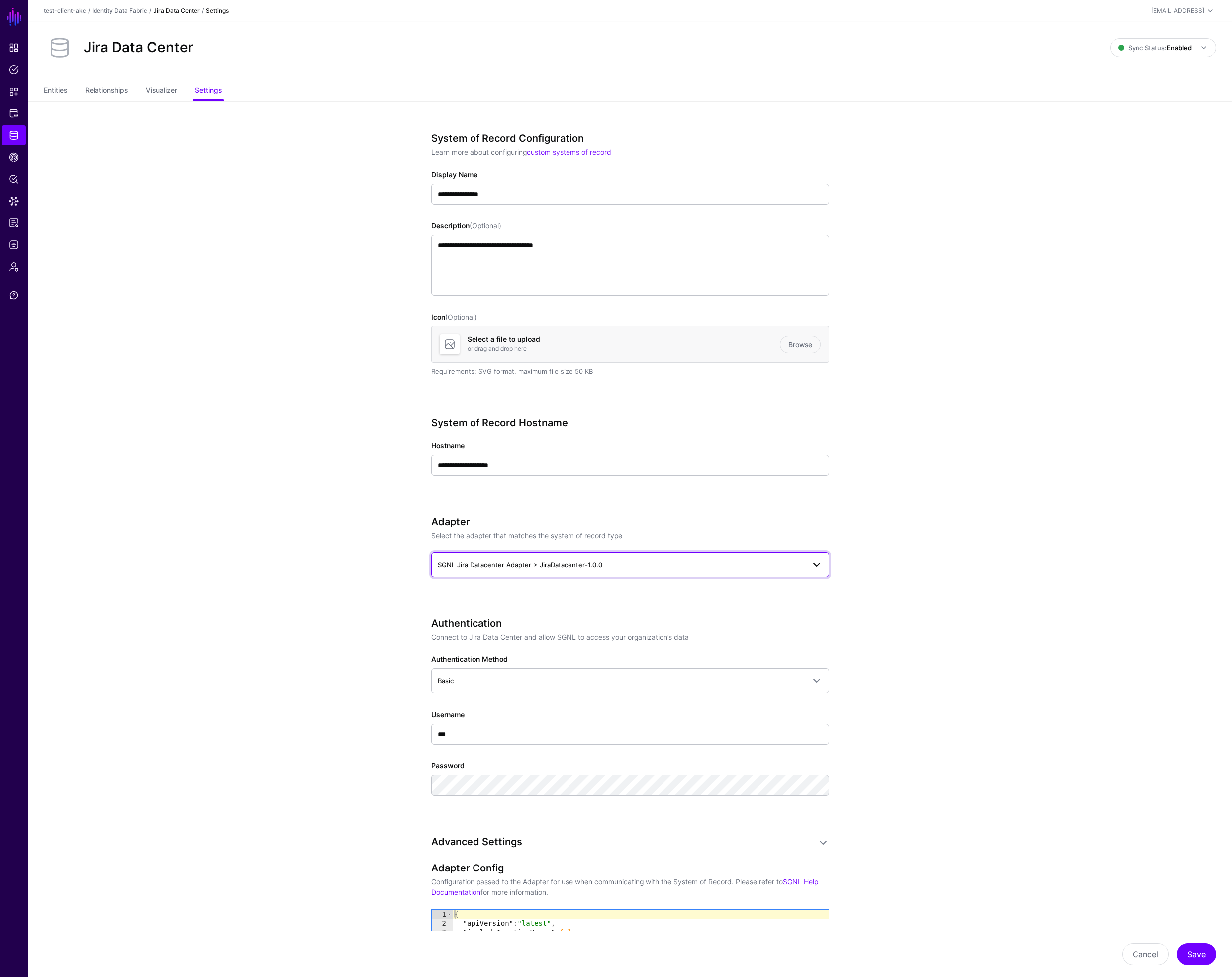
click at [493, 567] on span "SGNL Jira Datacenter Adapter > JiraDatacenter-1.0.0" at bounding box center [520, 564] width 165 height 8
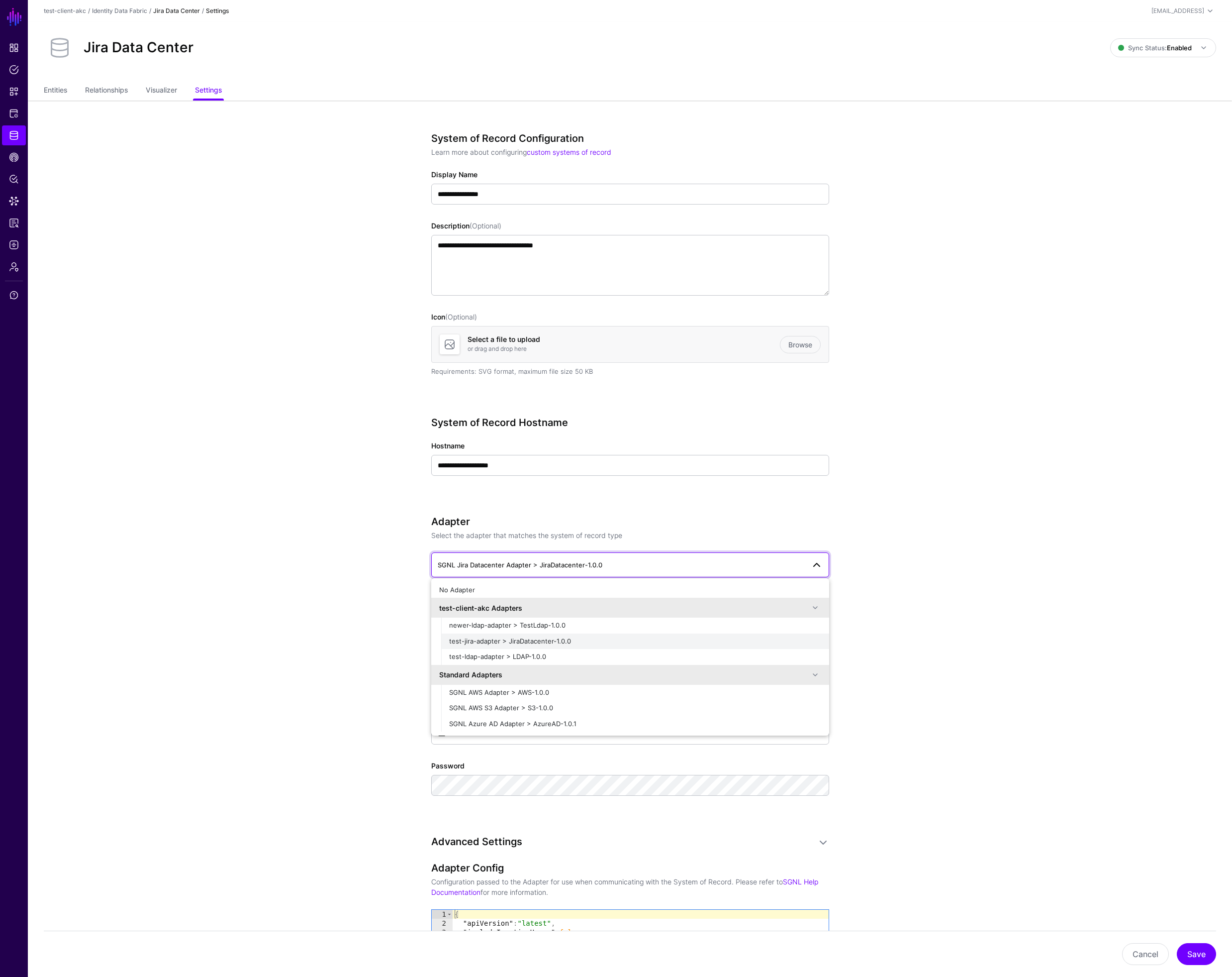
click at [498, 641] on span "test-jira-adapter > JiraDatacenter-1.0.0" at bounding box center [510, 641] width 122 height 8
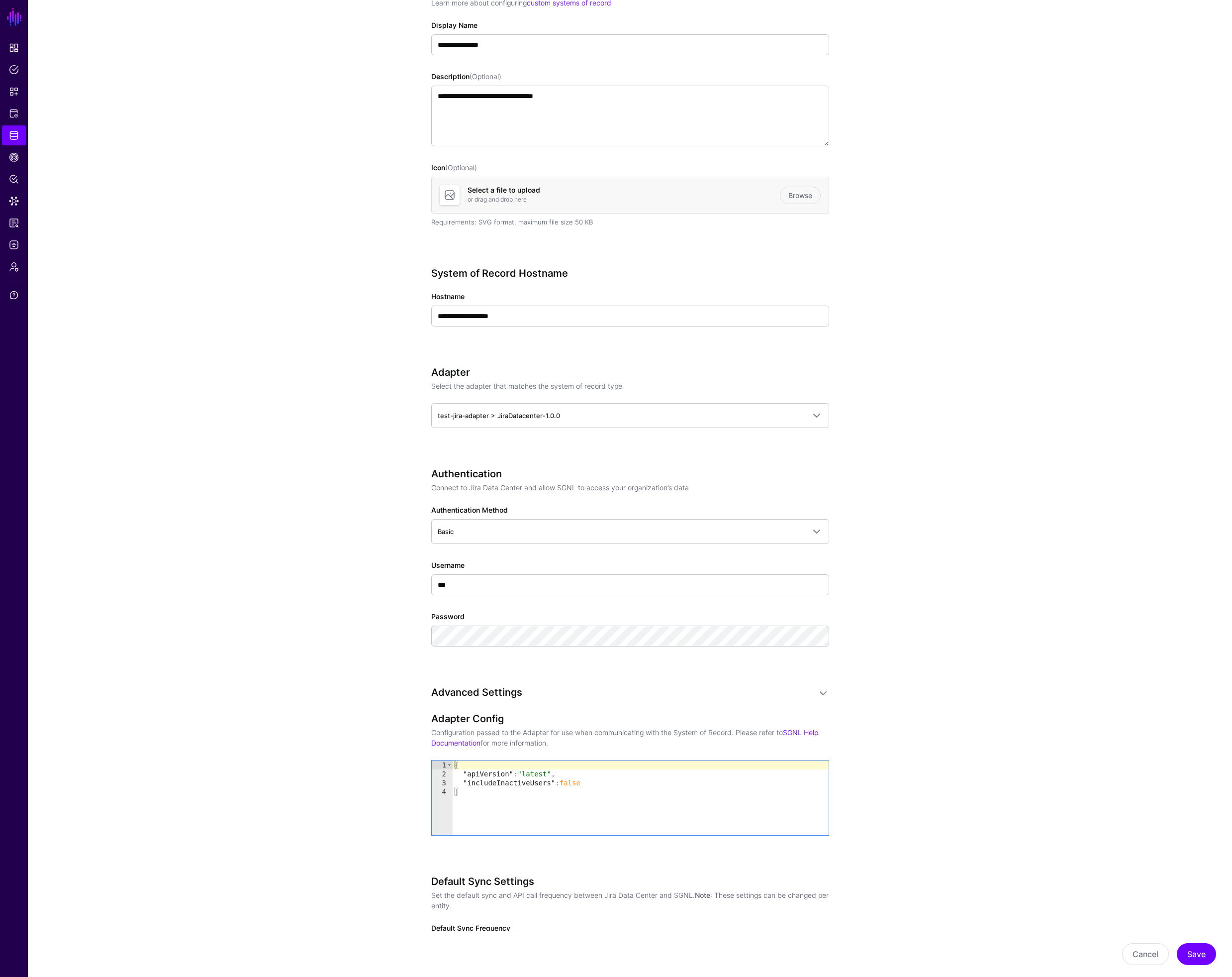
scroll to position [151, 0]
click at [1196, 950] on button "Save" at bounding box center [1196, 954] width 39 height 22
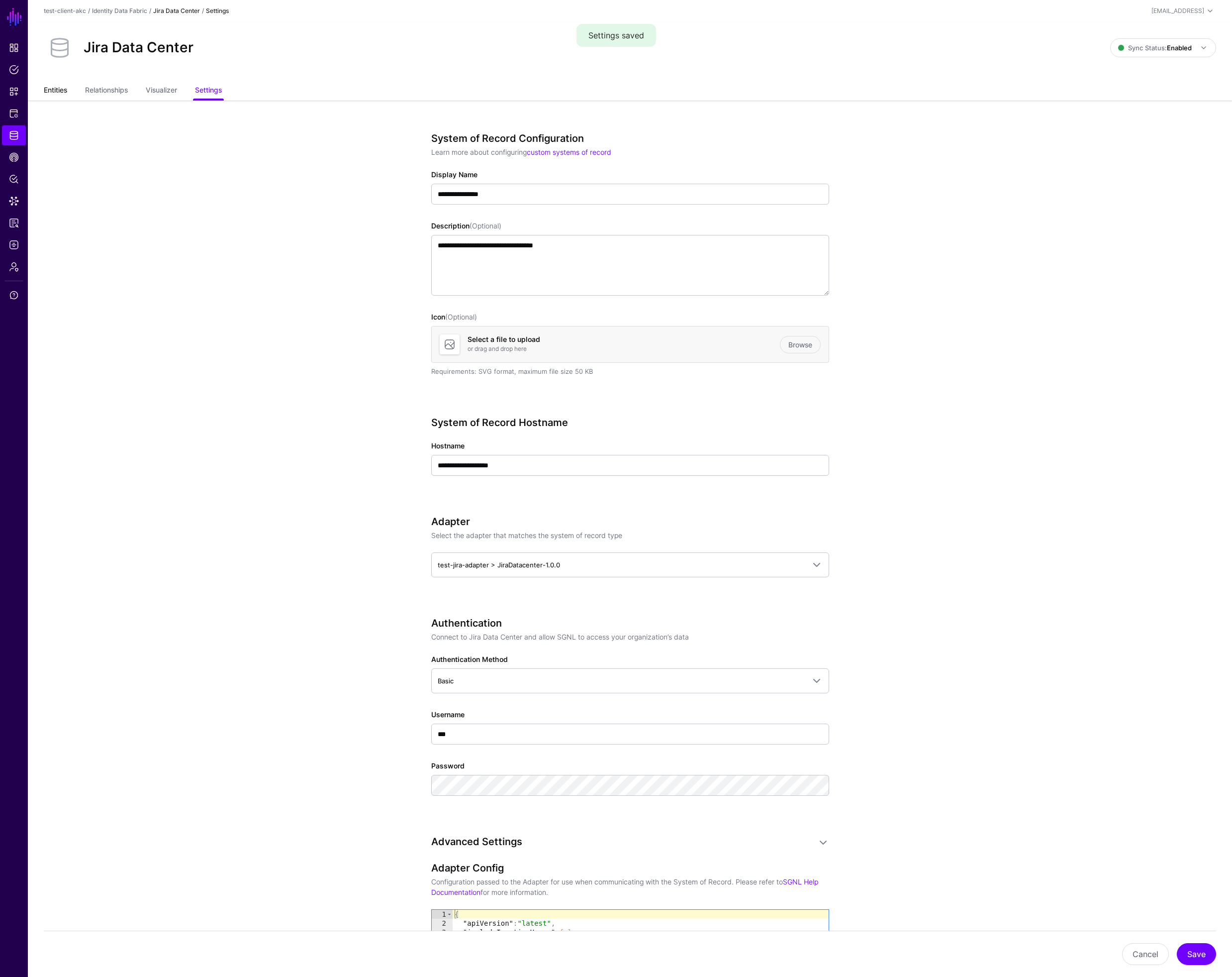
click at [63, 88] on link "Entities" at bounding box center [55, 91] width 23 height 19
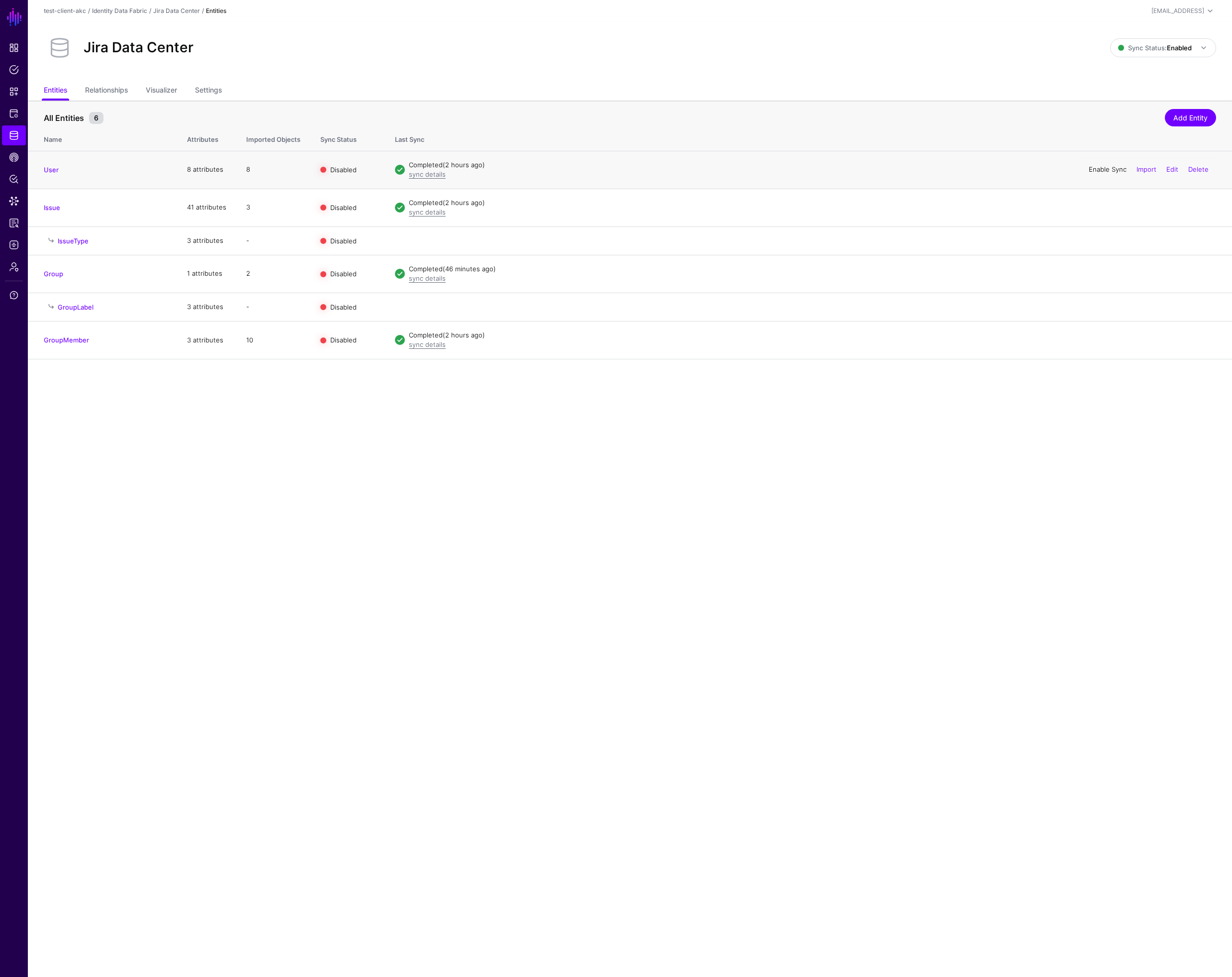
click at [1104, 168] on link "Enable Sync" at bounding box center [1108, 169] width 38 height 8
click at [423, 176] on link "sync details" at bounding box center [427, 174] width 37 height 8
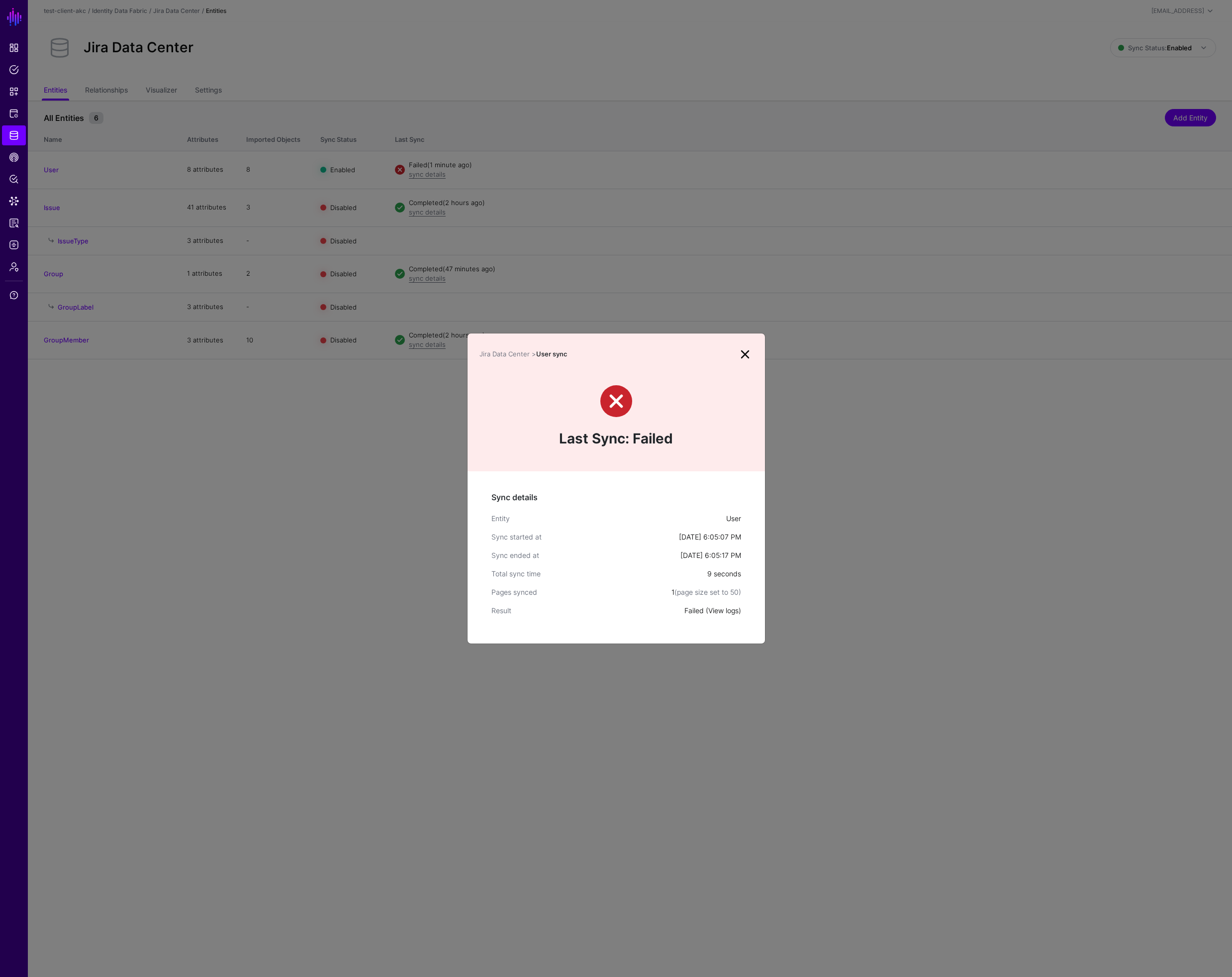
click at [717, 610] on link "View logs" at bounding box center [723, 610] width 30 height 9
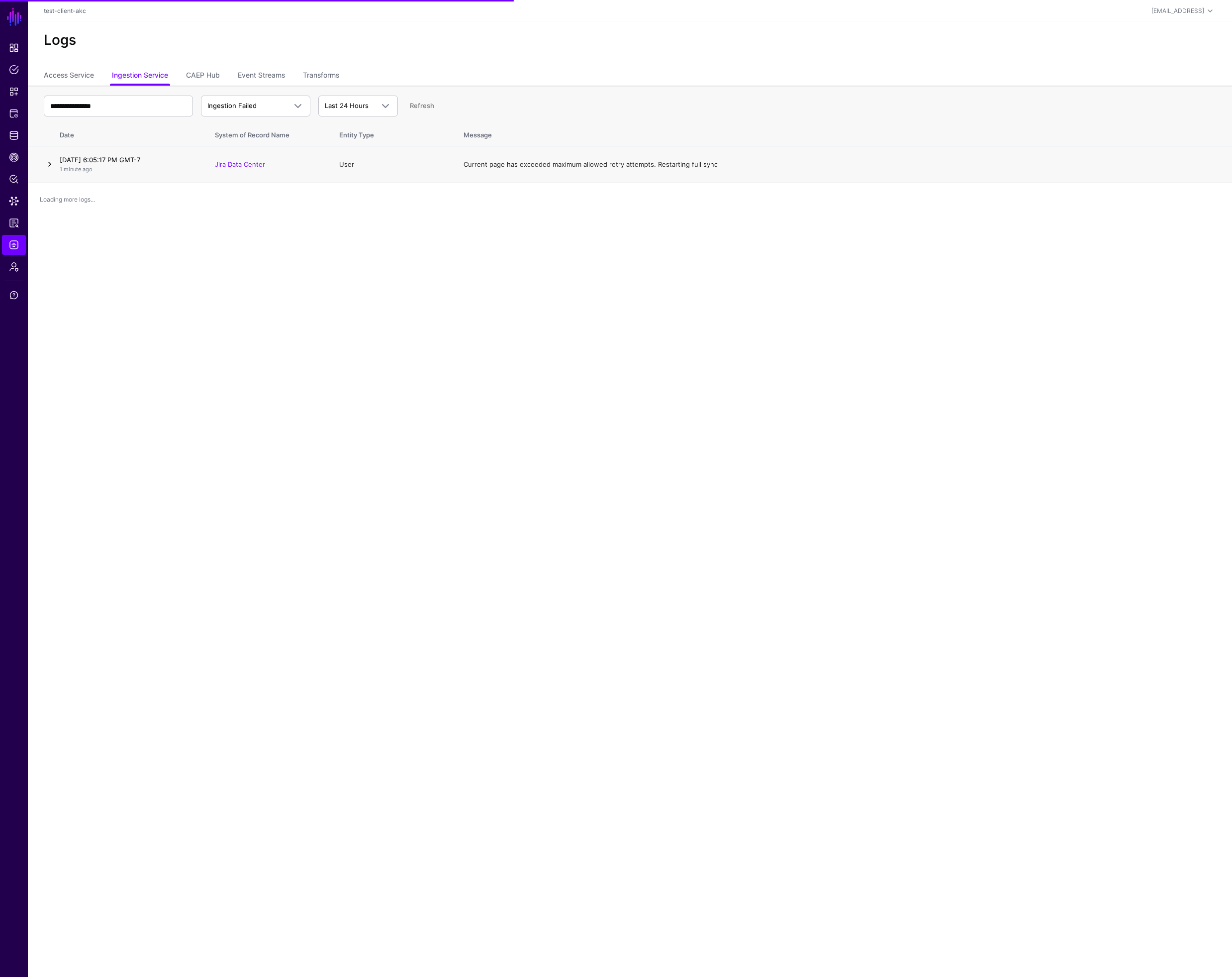
click at [49, 161] on link at bounding box center [50, 164] width 12 height 12
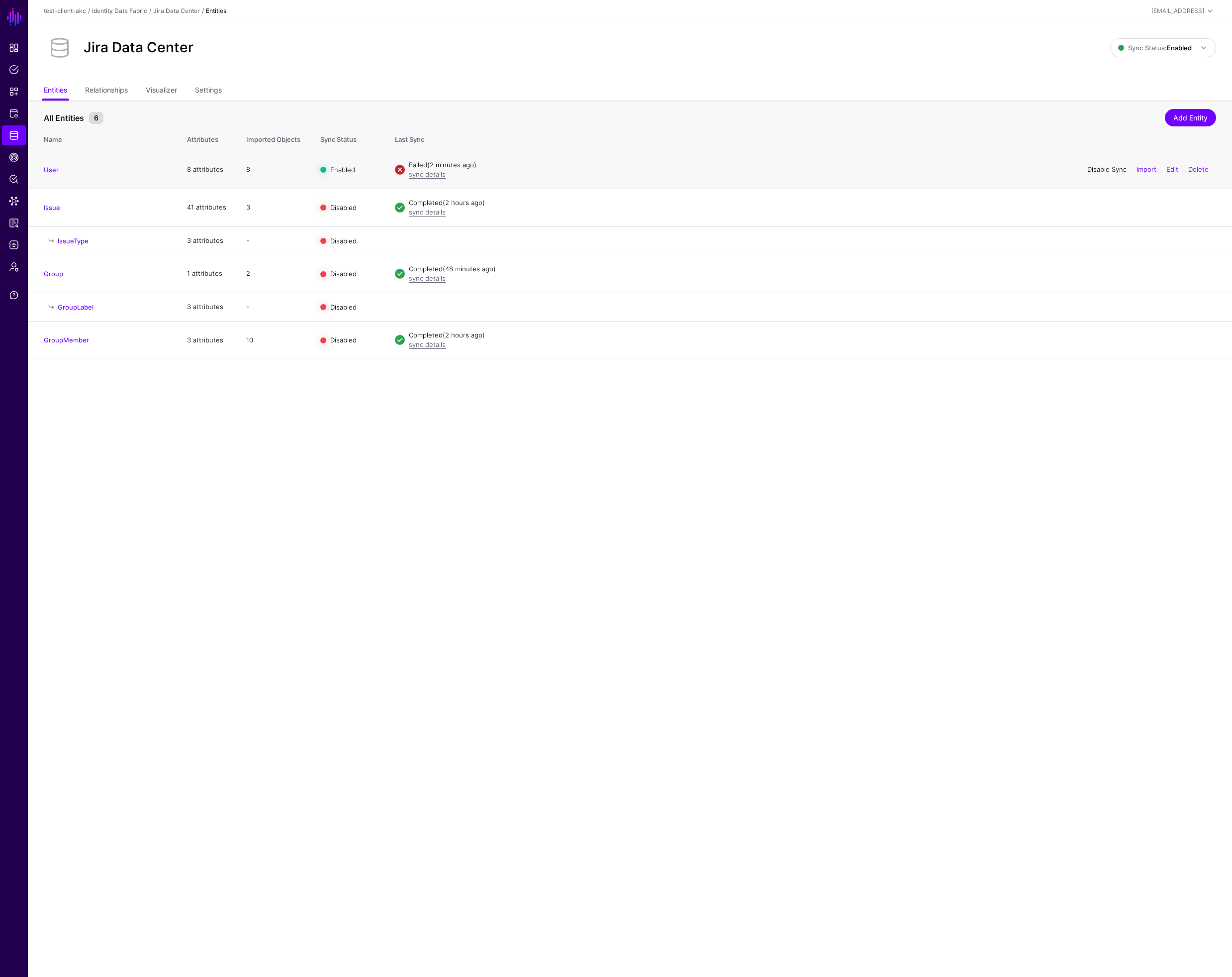
click at [1098, 168] on link "Disable Sync" at bounding box center [1107, 169] width 39 height 8
click at [1101, 171] on link "Enable Sync" at bounding box center [1108, 169] width 38 height 8
click at [421, 174] on link "sync details" at bounding box center [427, 174] width 37 height 8
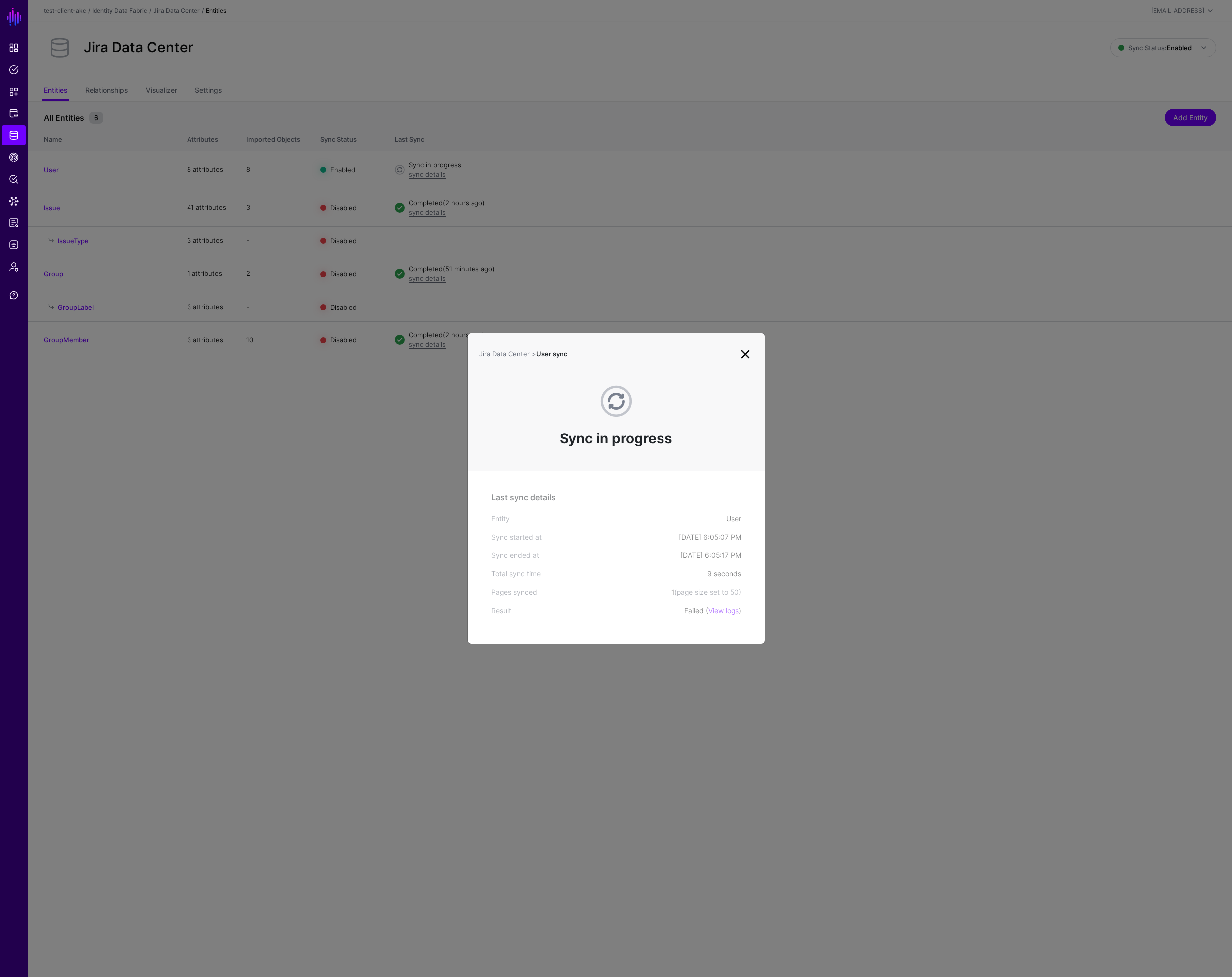
click at [747, 352] on link at bounding box center [744, 354] width 16 height 16
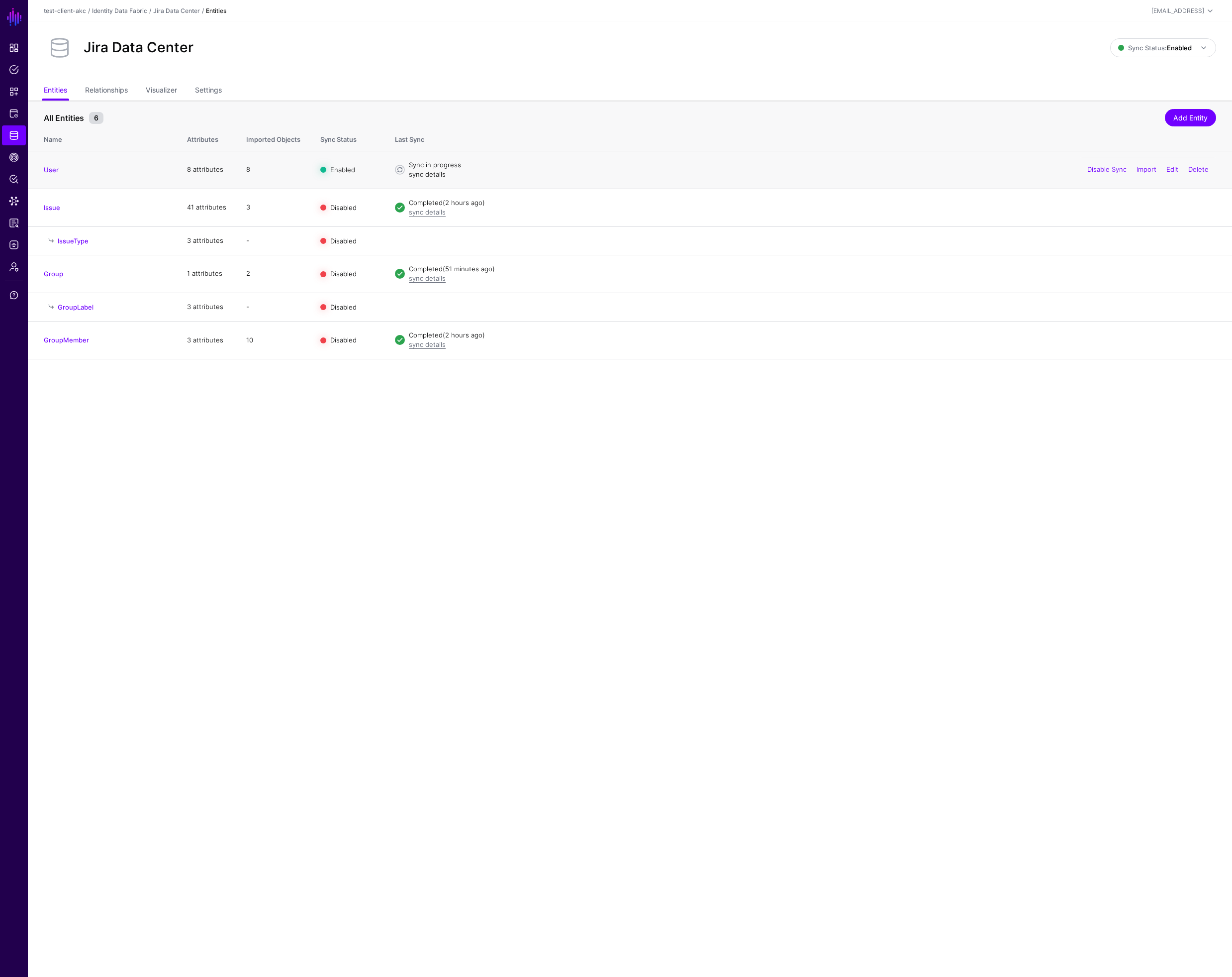
click at [436, 175] on link "sync details" at bounding box center [427, 174] width 37 height 8
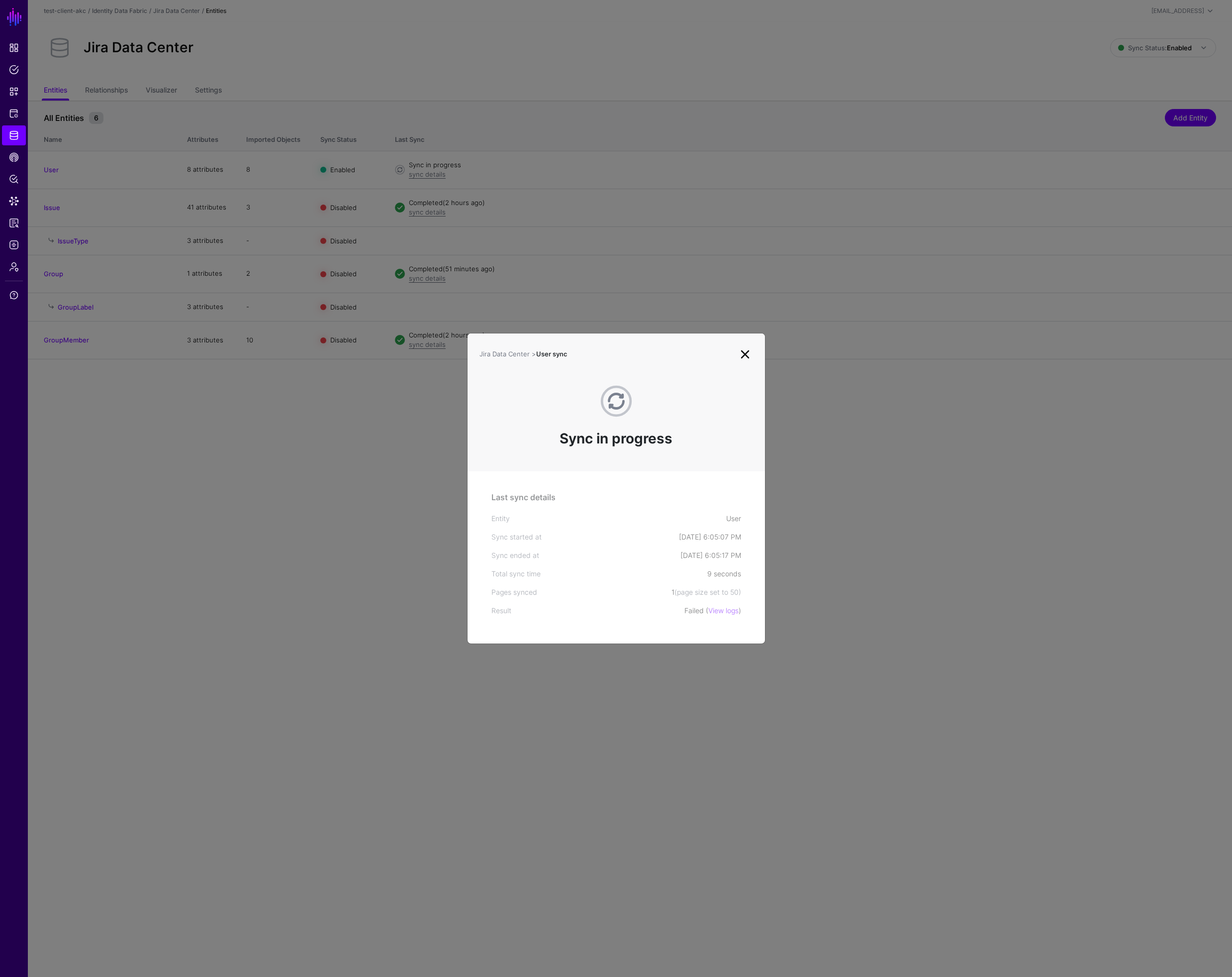
click at [747, 355] on link at bounding box center [744, 354] width 16 height 16
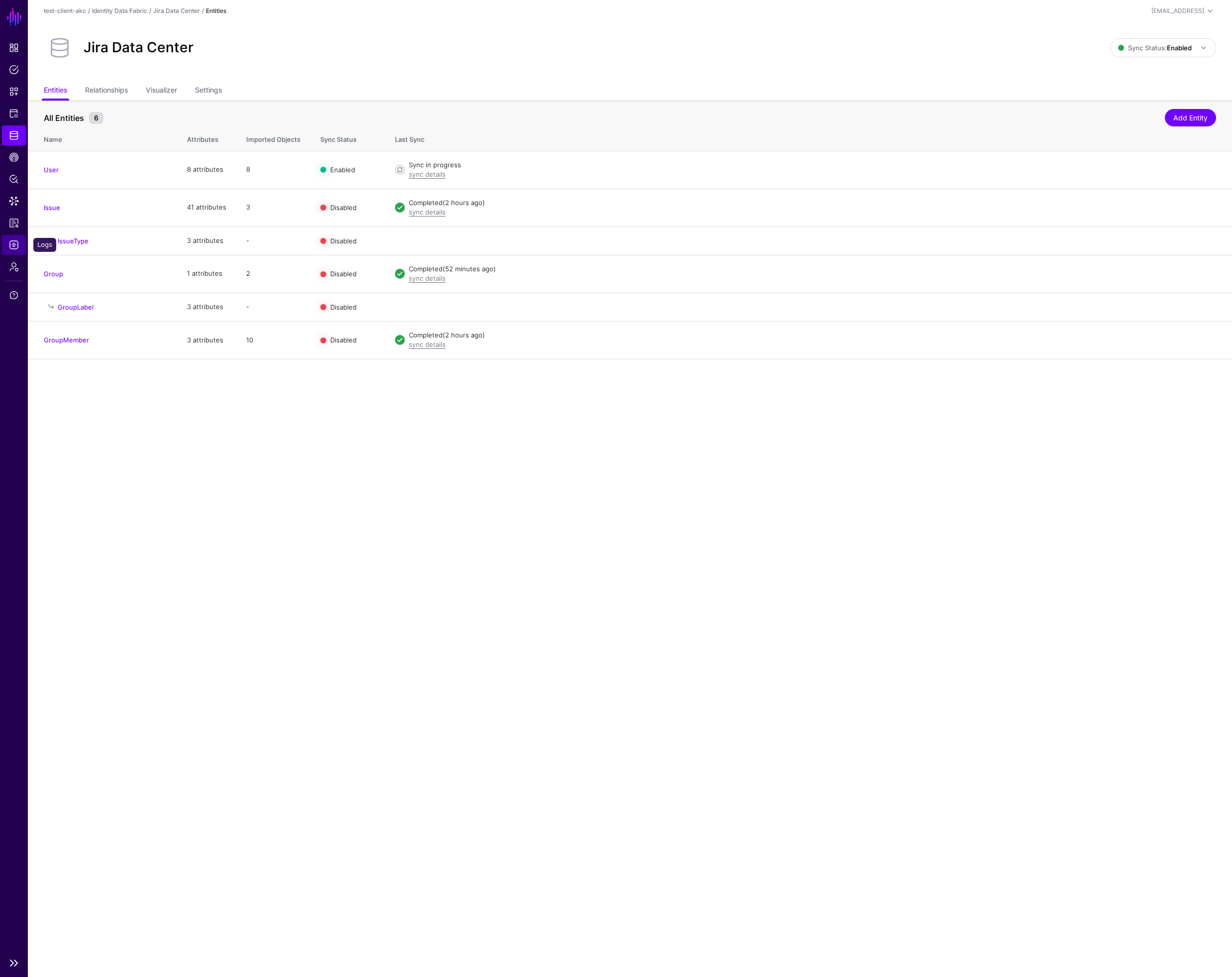
click at [11, 248] on span "Logs" at bounding box center [14, 245] width 10 height 10
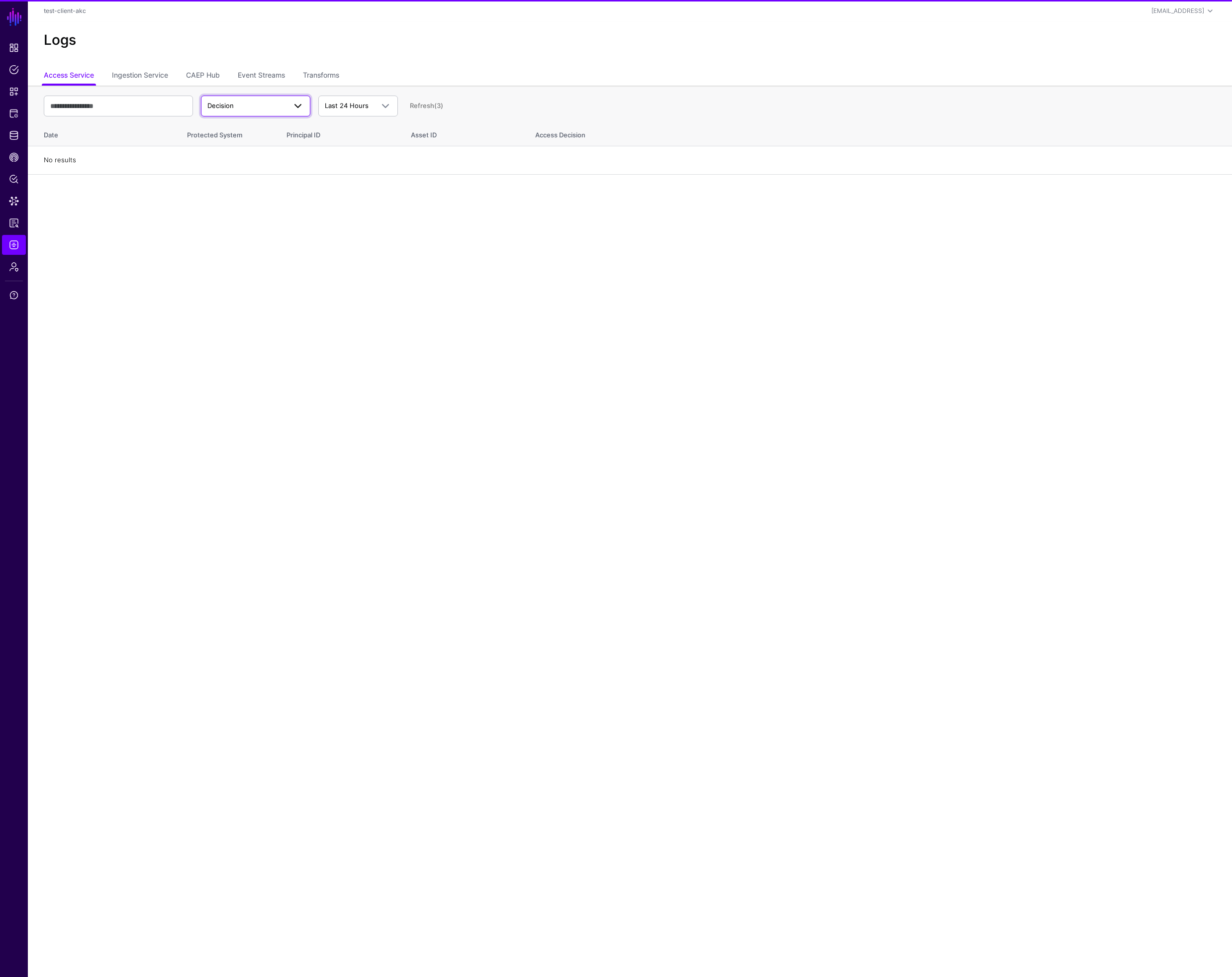
click at [253, 109] on span "Decision" at bounding box center [247, 106] width 79 height 10
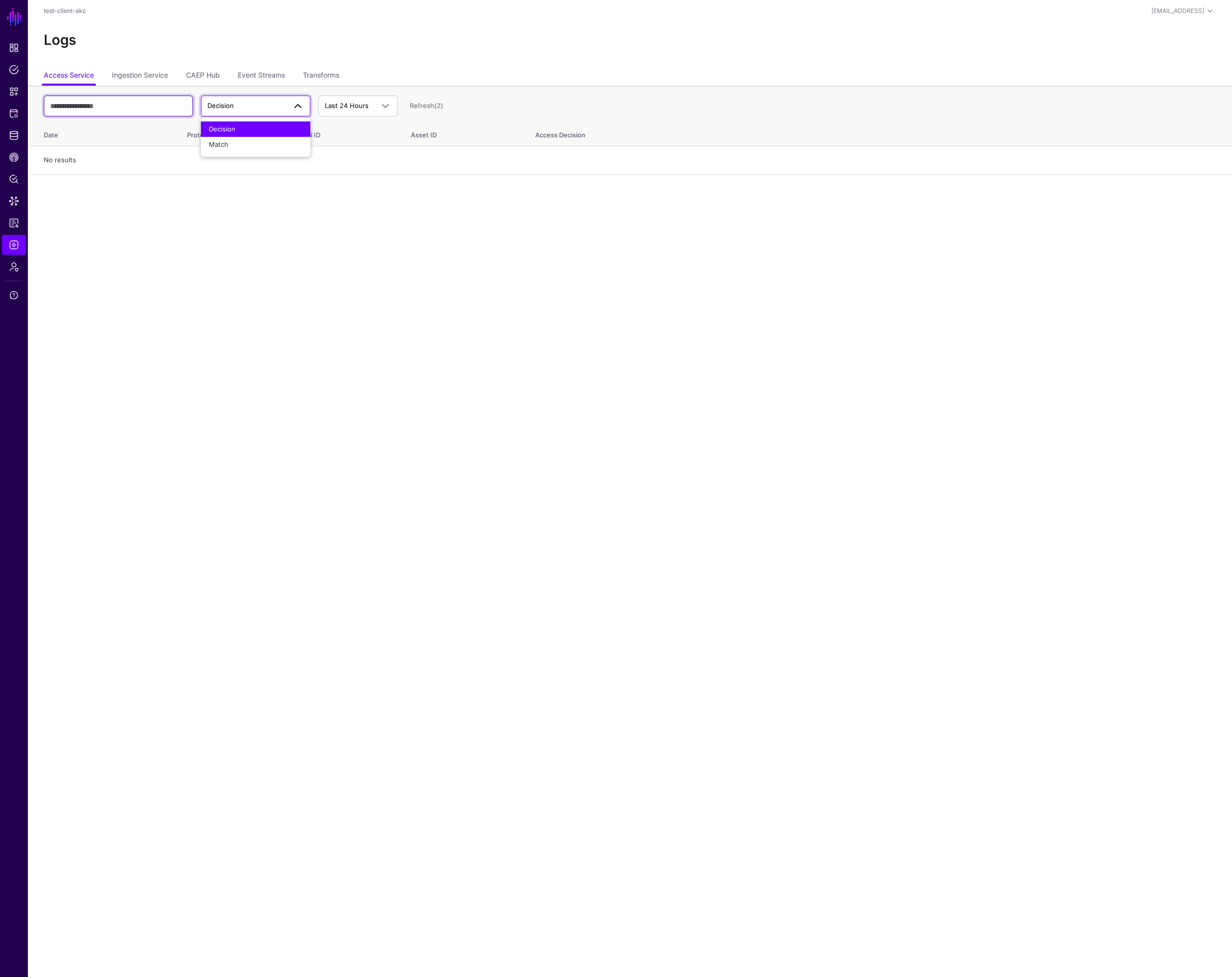
click at [134, 100] on input "text" at bounding box center [118, 106] width 149 height 21
click at [148, 75] on link "Ingestion Service" at bounding box center [140, 76] width 56 height 19
click at [244, 103] on span "Ingestion Started" at bounding box center [234, 105] width 54 height 8
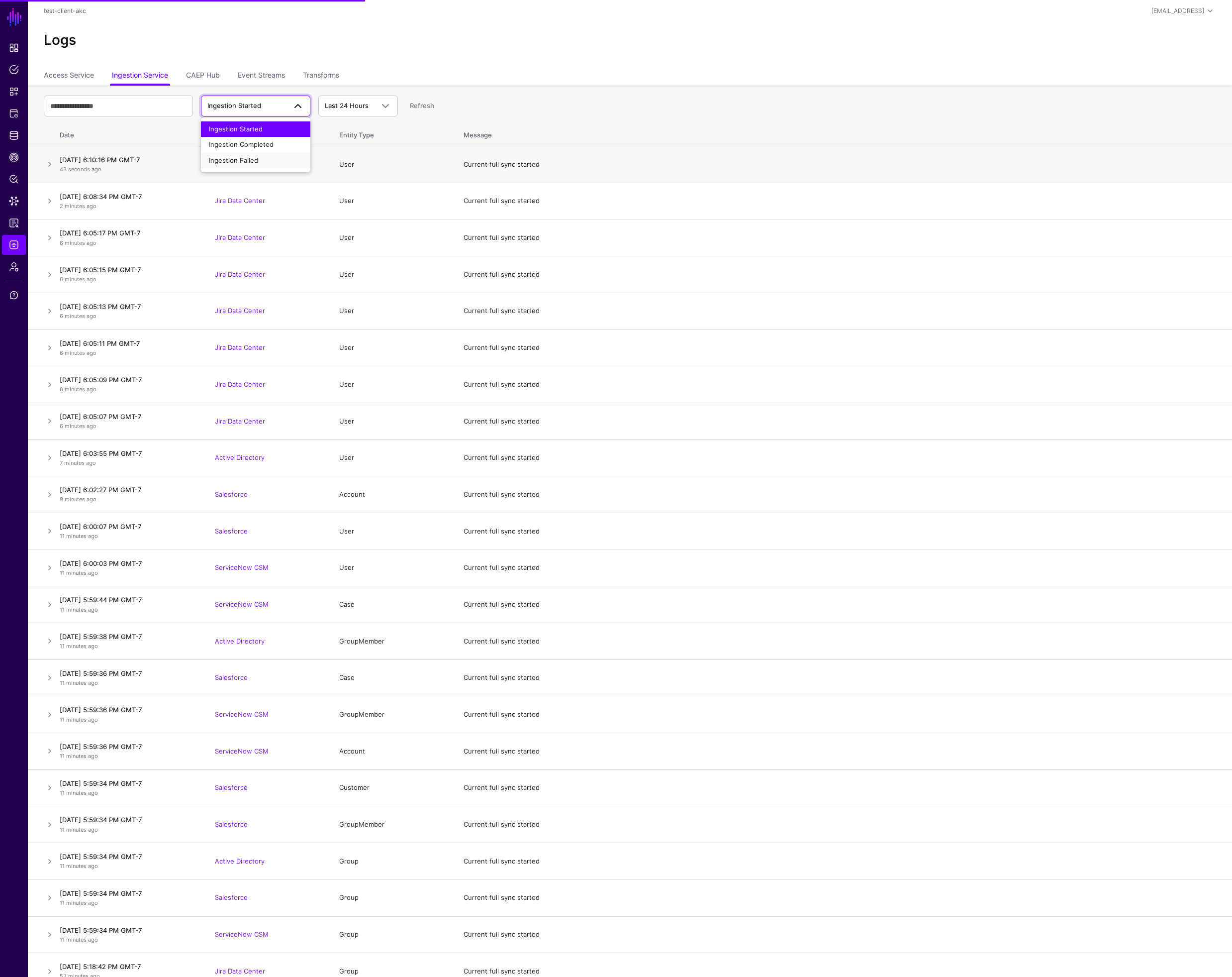
click at [255, 157] on span "Ingestion Failed" at bounding box center [233, 160] width 49 height 8
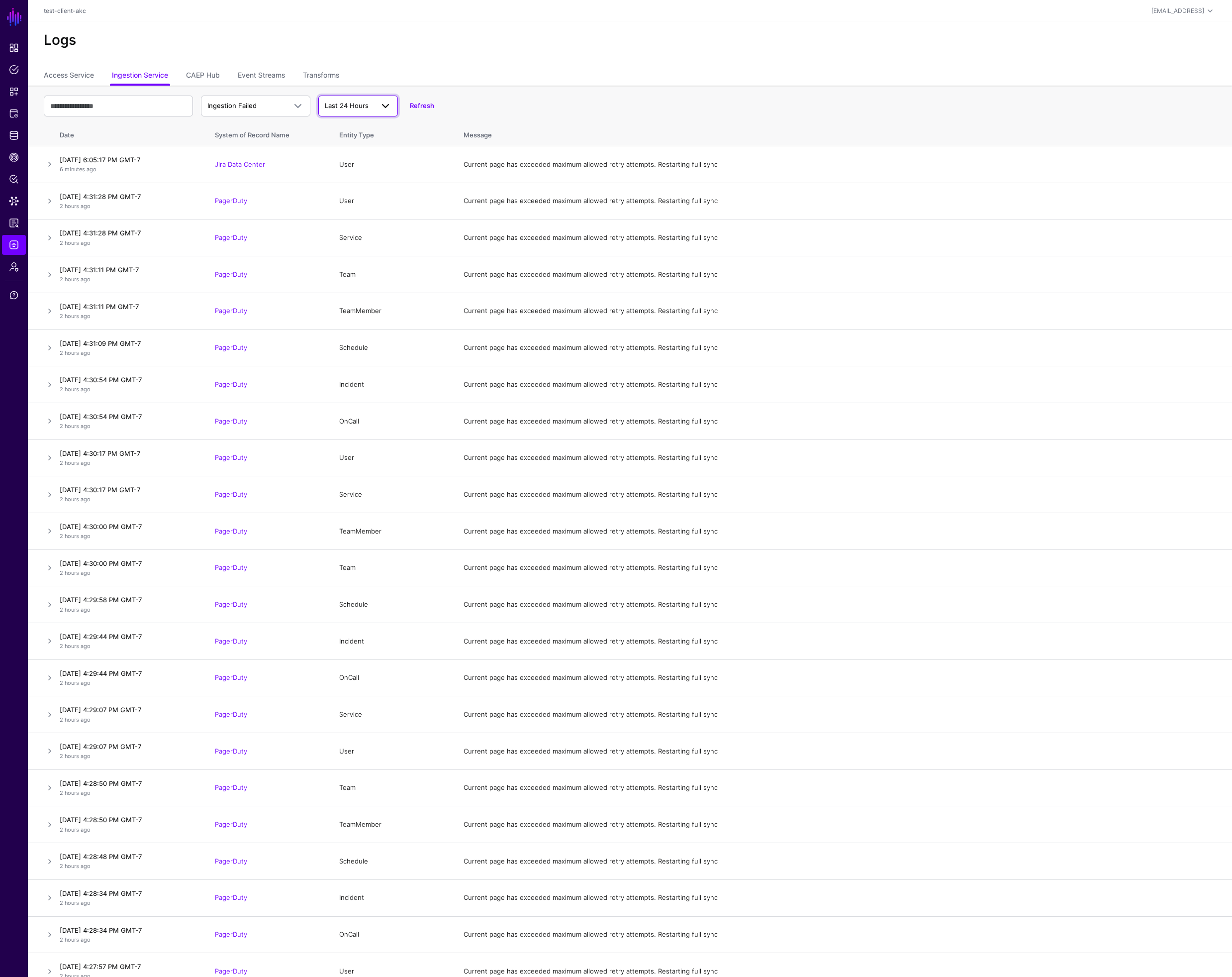
click at [351, 108] on span "Last 24 Hours" at bounding box center [347, 105] width 44 height 8
click at [451, 98] on div "Ingestion Failed Ingestion Started Ingestion Completed Ingestion Failed Last 24…" at bounding box center [630, 106] width 1173 height 29
click at [425, 105] on link "Refresh" at bounding box center [422, 105] width 24 height 8
click at [418, 101] on div "Refresh" at bounding box center [416, 106] width 36 height 10
click at [419, 104] on link "Refresh" at bounding box center [422, 105] width 24 height 8
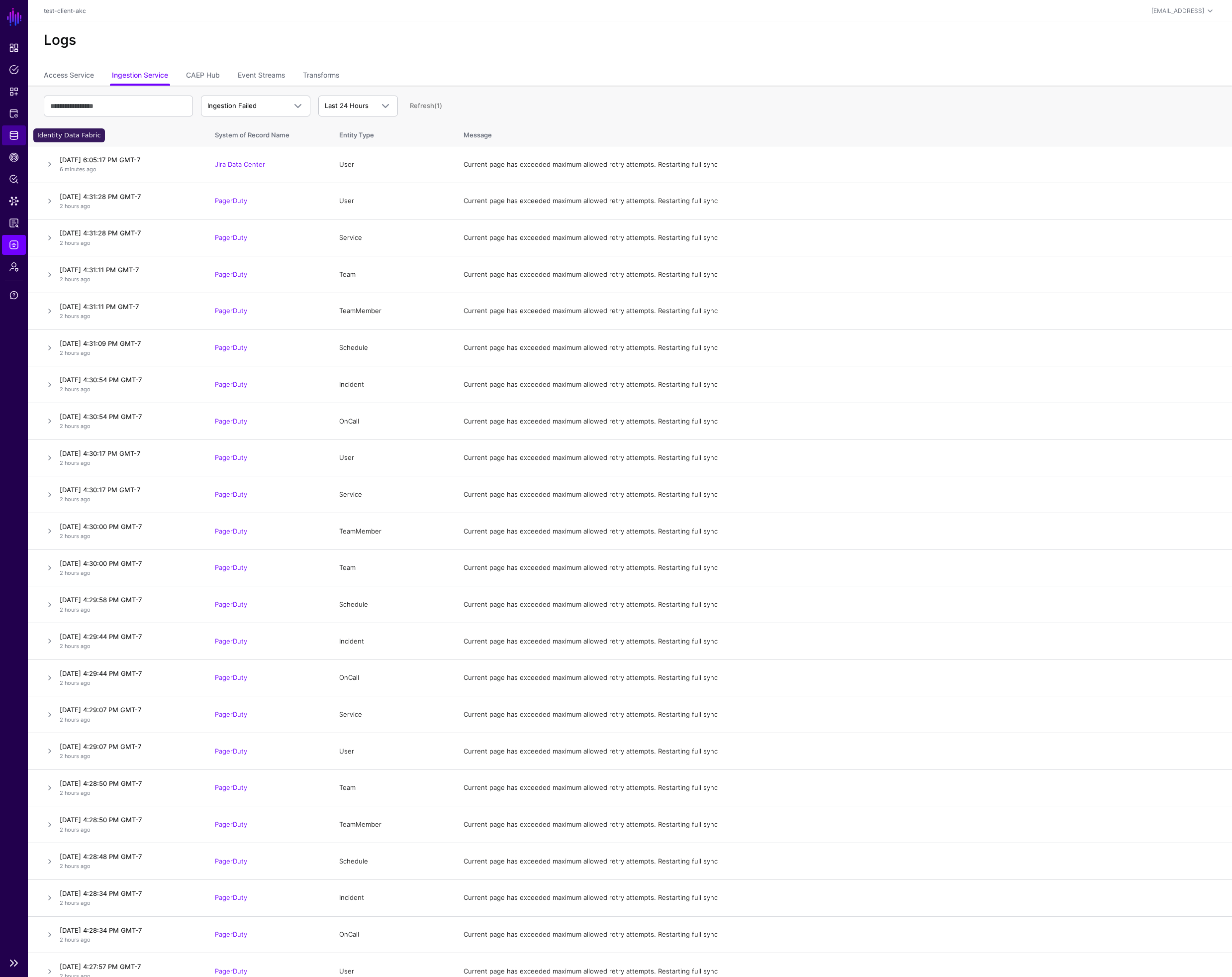
click at [12, 130] on span "Identity Data Fabric" at bounding box center [14, 135] width 10 height 10
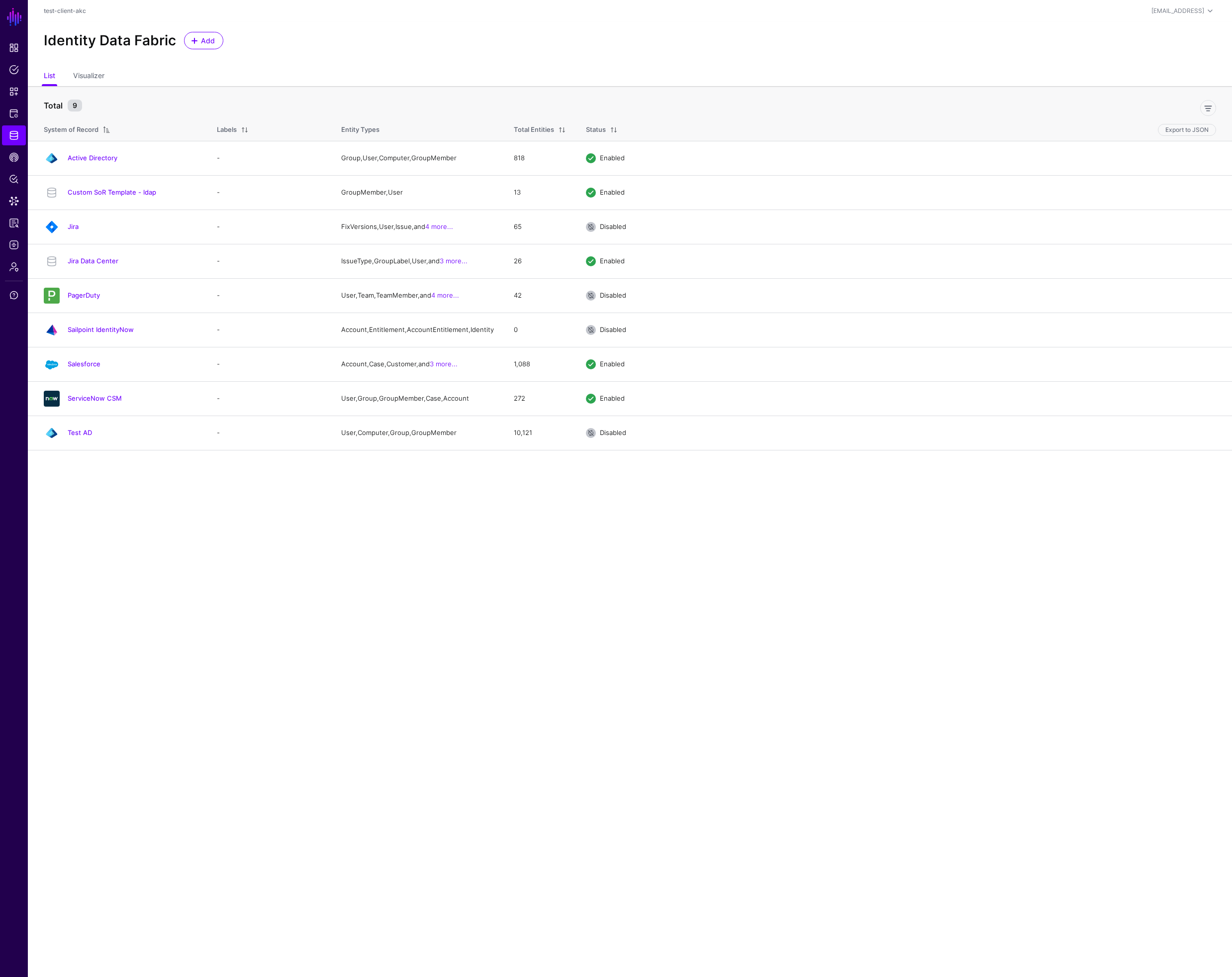
click at [92, 264] on link "Jira Data Center" at bounding box center [93, 260] width 51 height 8
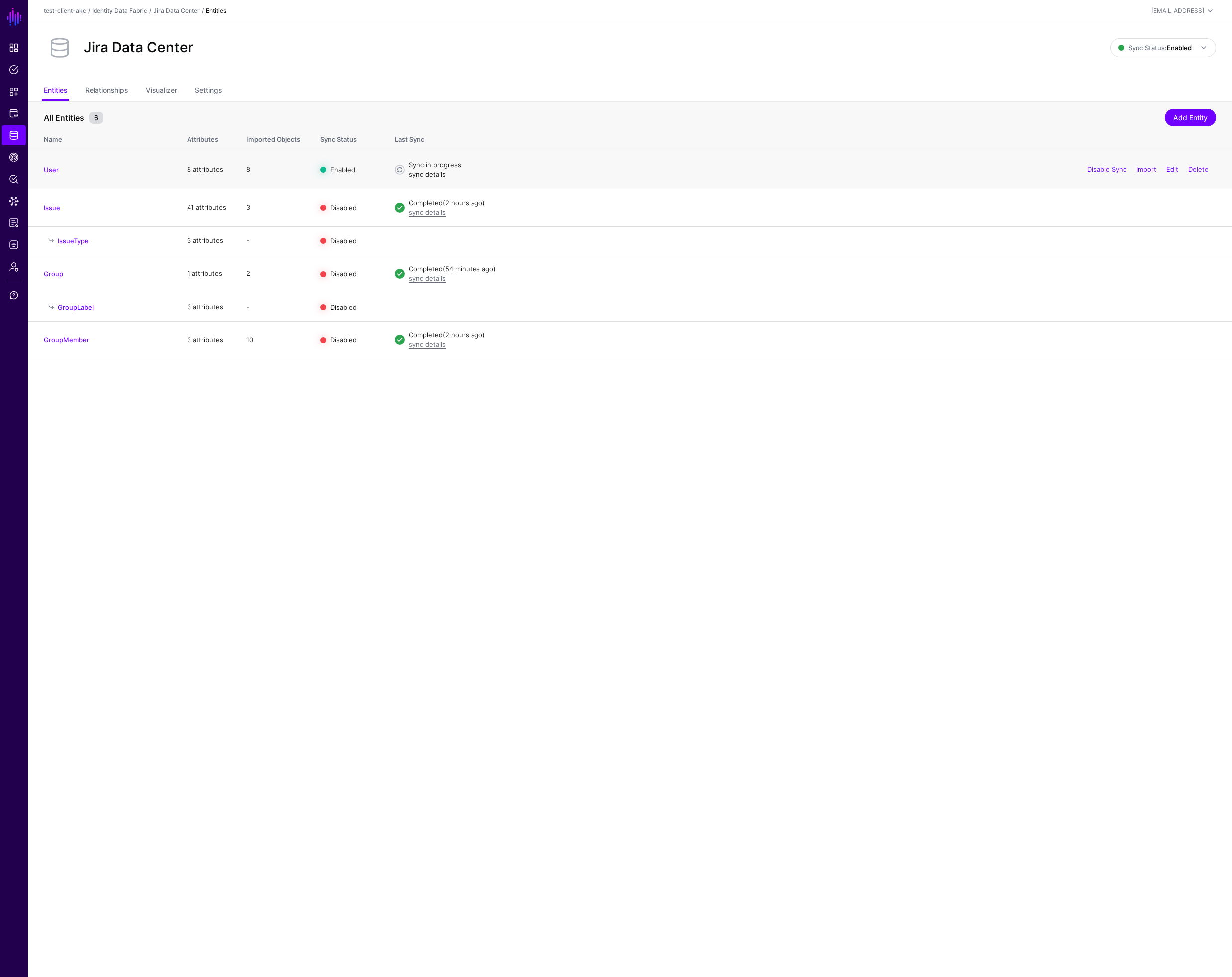
click at [439, 178] on link "sync details" at bounding box center [427, 174] width 37 height 8
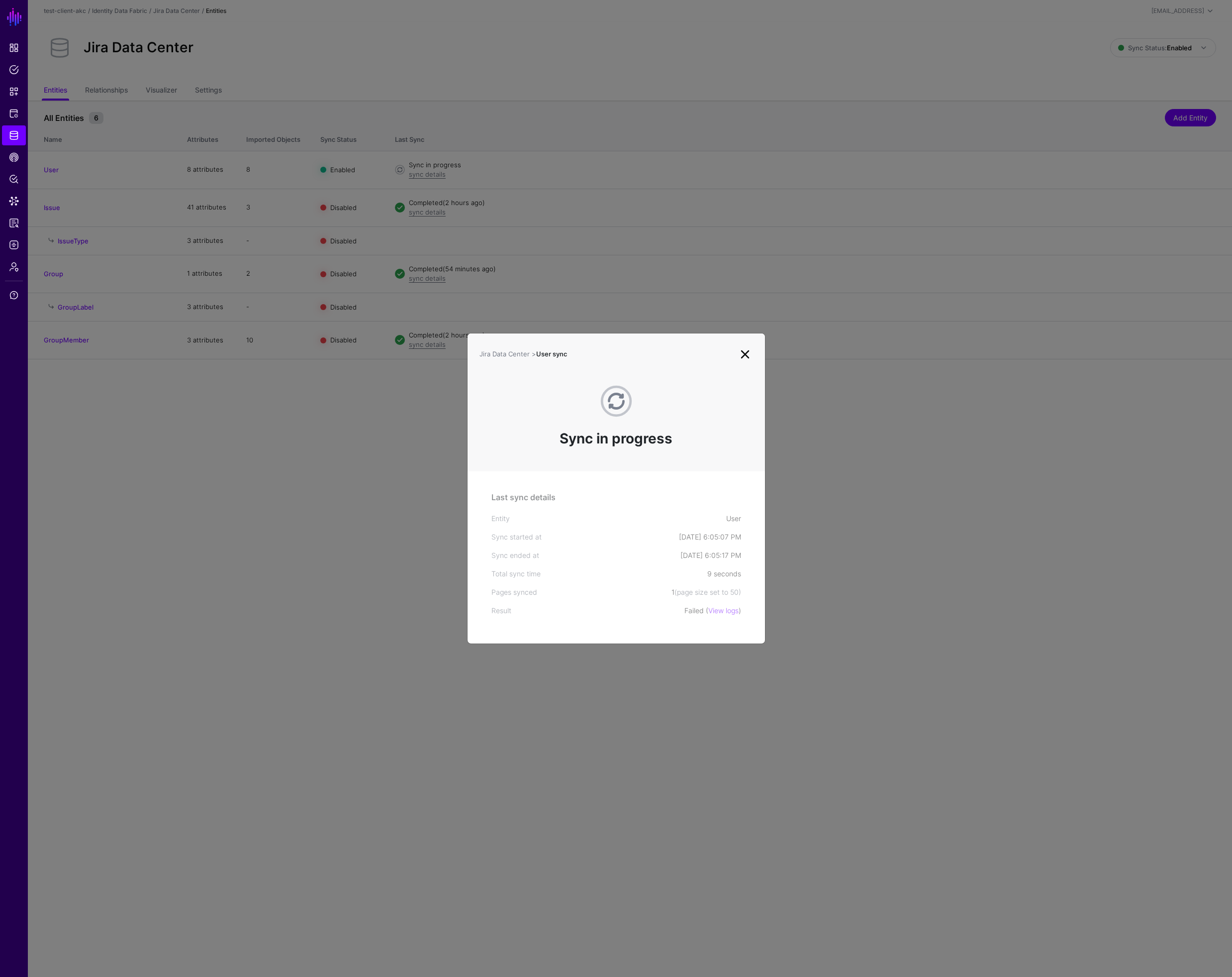
click at [746, 358] on link at bounding box center [744, 354] width 16 height 16
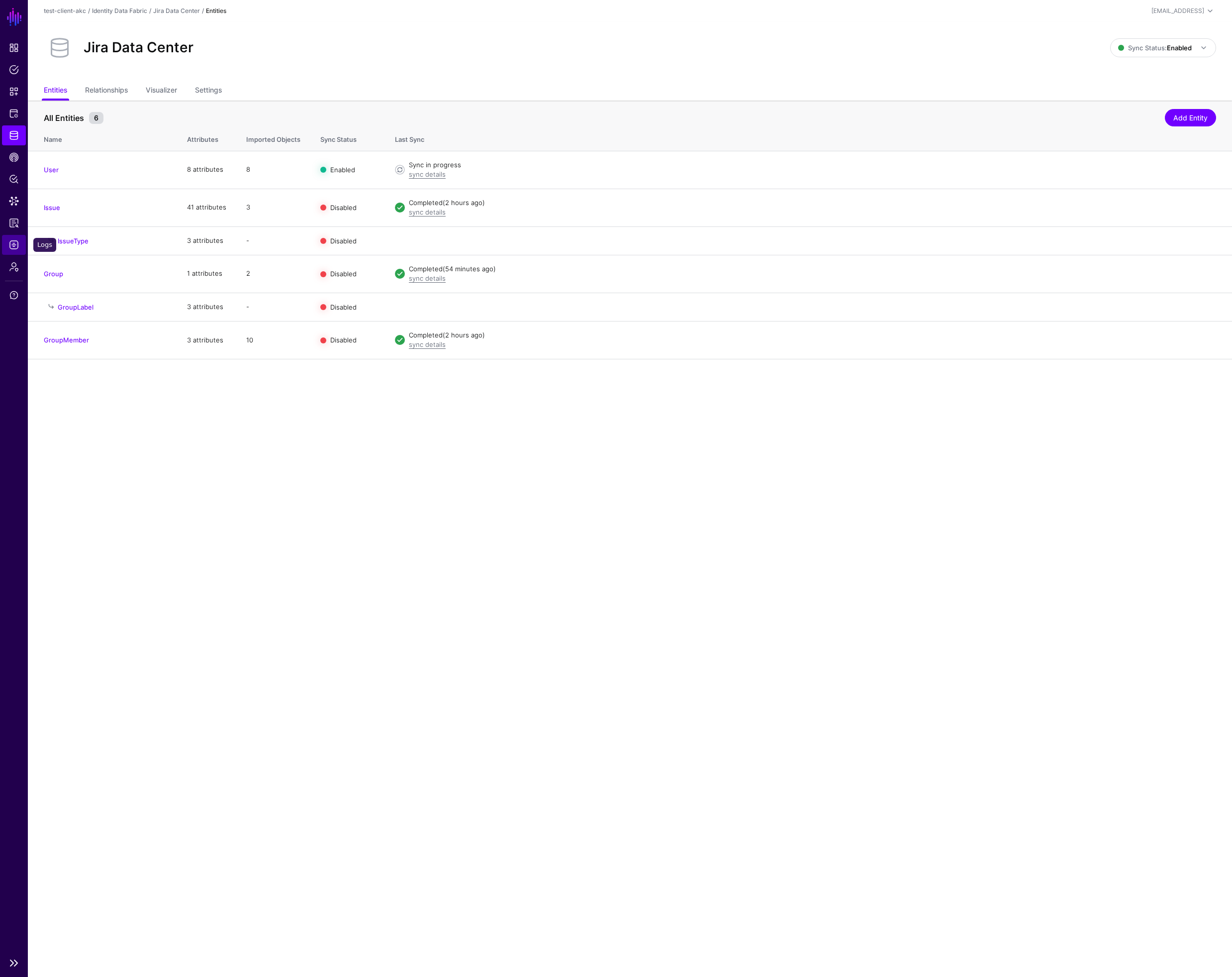
click at [10, 244] on span "Logs" at bounding box center [14, 245] width 10 height 10
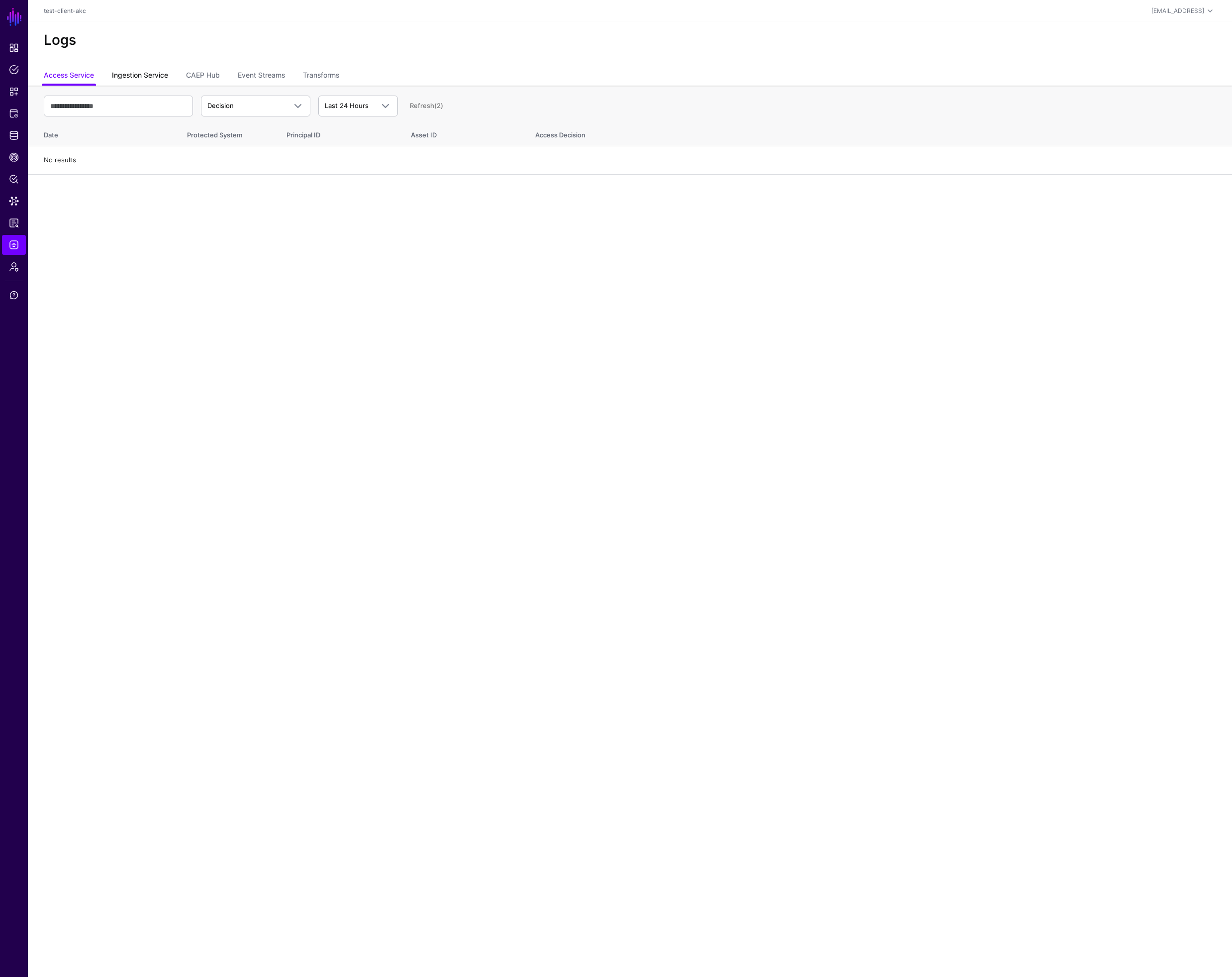
click at [153, 76] on link "Ingestion Service" at bounding box center [140, 76] width 56 height 19
click at [243, 102] on span "Ingestion Started" at bounding box center [234, 105] width 54 height 8
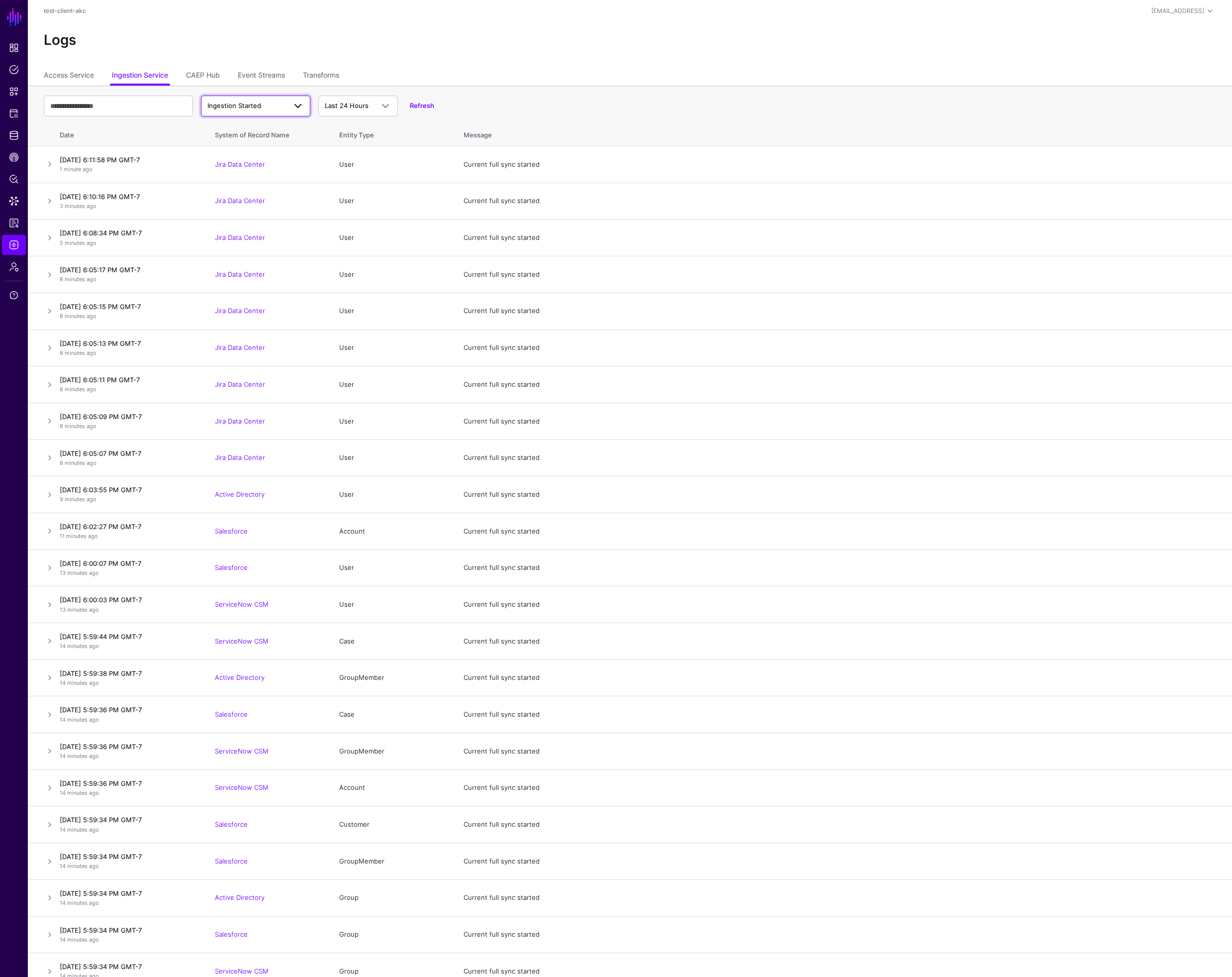
click at [241, 103] on span "Ingestion Started" at bounding box center [234, 105] width 54 height 8
click at [254, 163] on span "Ingestion Failed" at bounding box center [233, 160] width 49 height 8
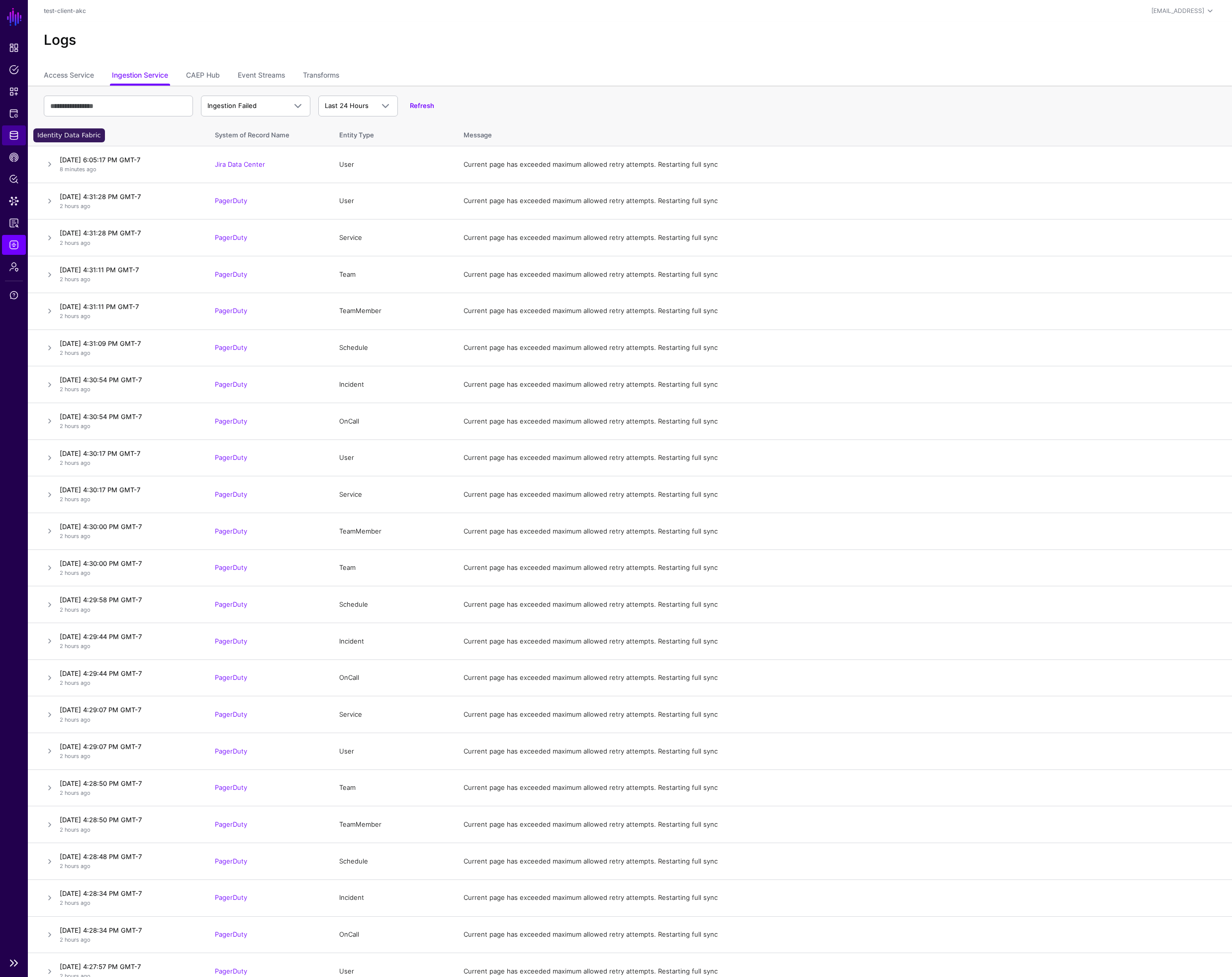
click at [13, 136] on span "Identity Data Fabric" at bounding box center [14, 135] width 10 height 10
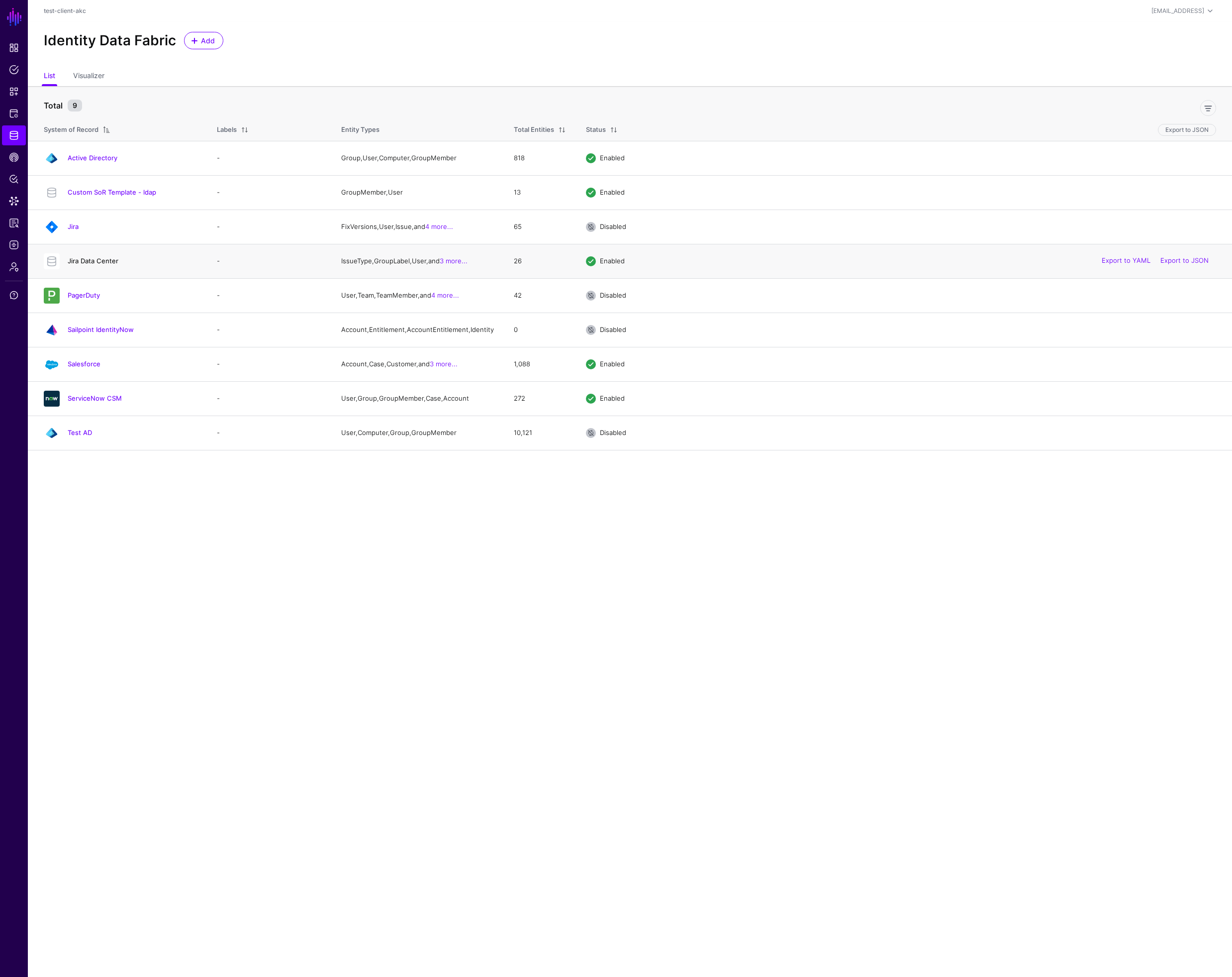
click at [103, 262] on link "Jira Data Center" at bounding box center [93, 260] width 51 height 8
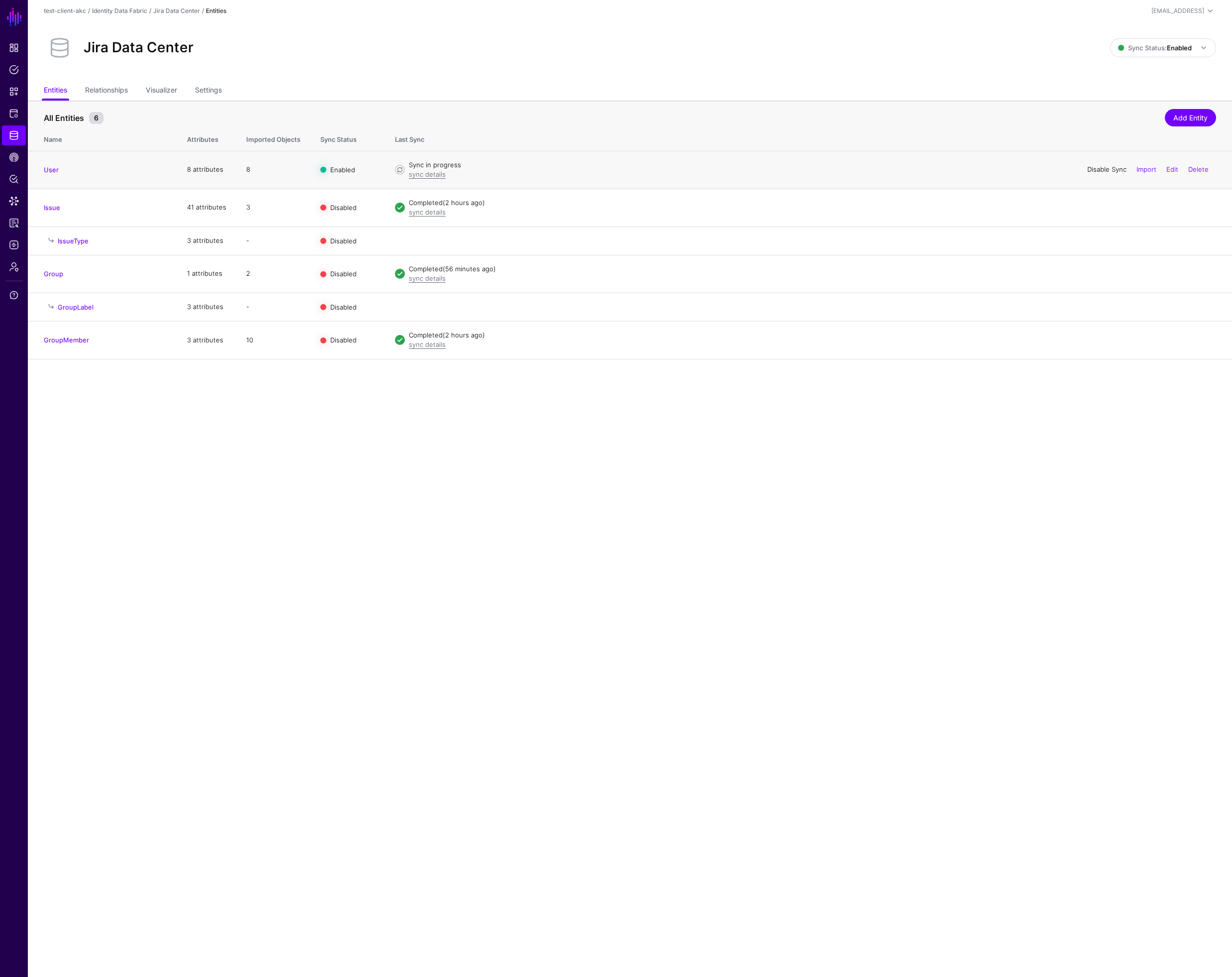
click at [1099, 172] on link "Disable Sync" at bounding box center [1107, 169] width 39 height 8
click at [1101, 169] on link "Disable Sync" at bounding box center [1107, 169] width 39 height 8
click at [1100, 168] on link "Enable Sync" at bounding box center [1108, 169] width 38 height 8
click at [1104, 170] on link "Disable Sync" at bounding box center [1107, 169] width 39 height 8
